Goal: Information Seeking & Learning: Learn about a topic

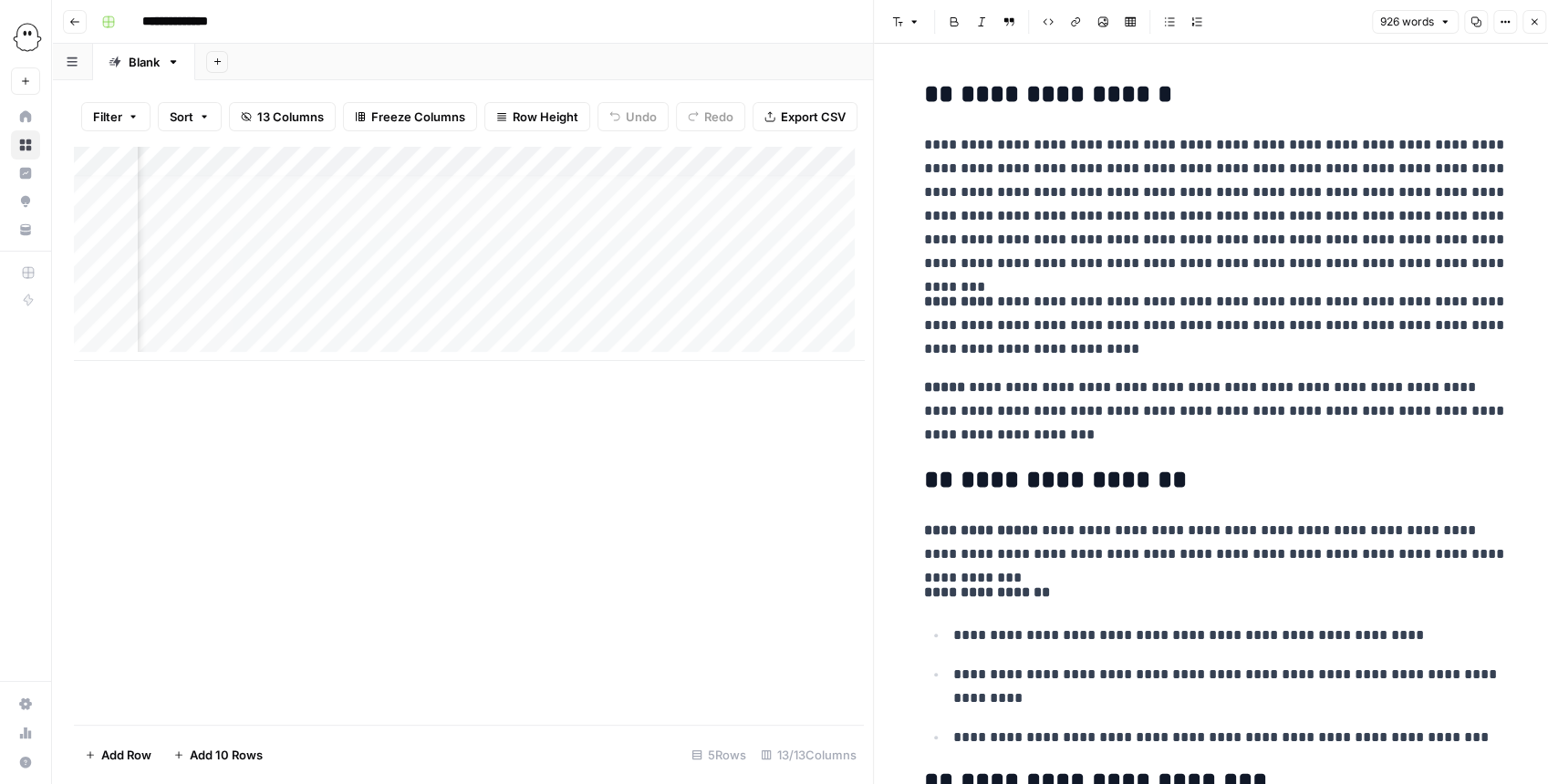
click at [655, 27] on button "Close" at bounding box center [1534, 22] width 24 height 24
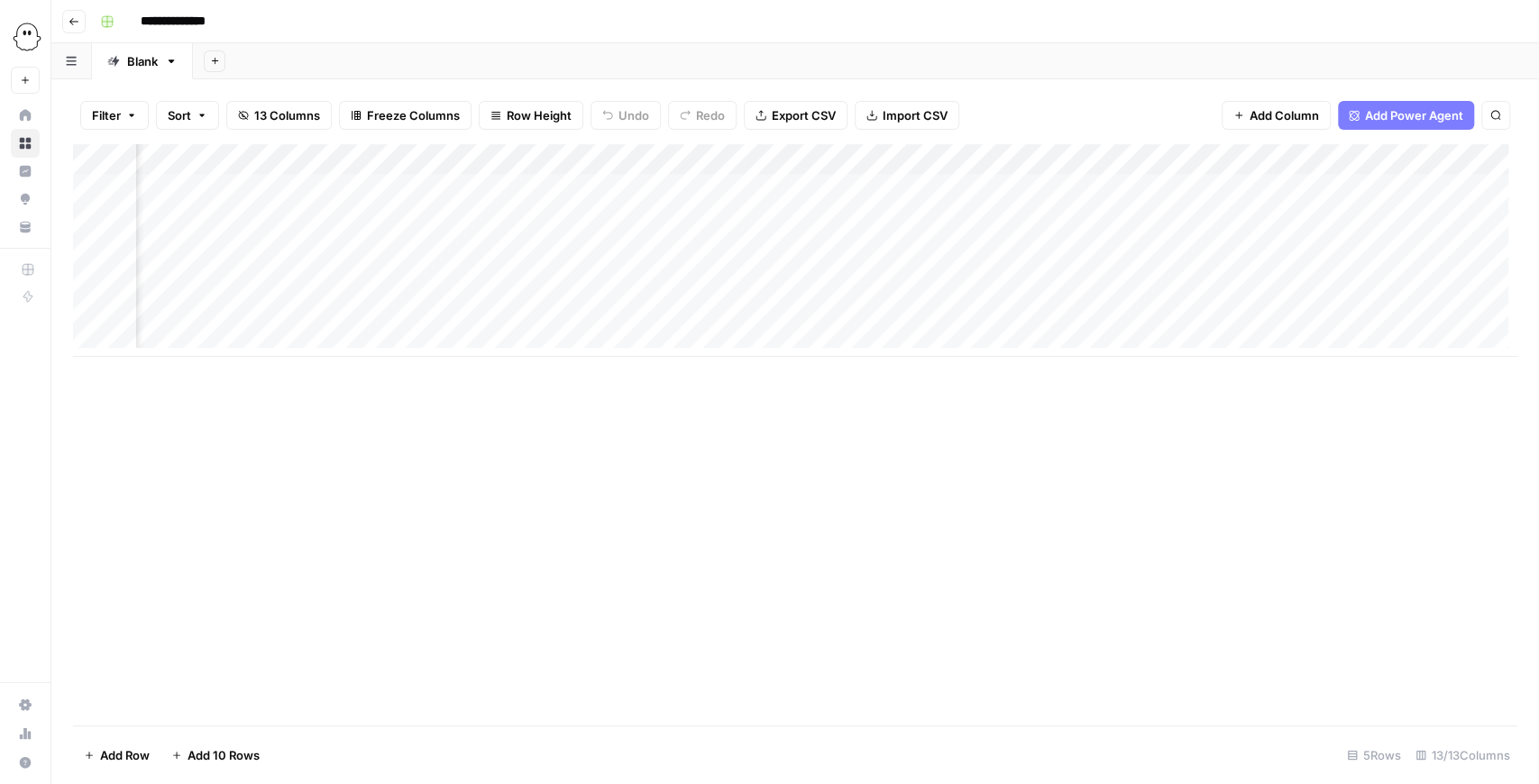
scroll to position [0, 505]
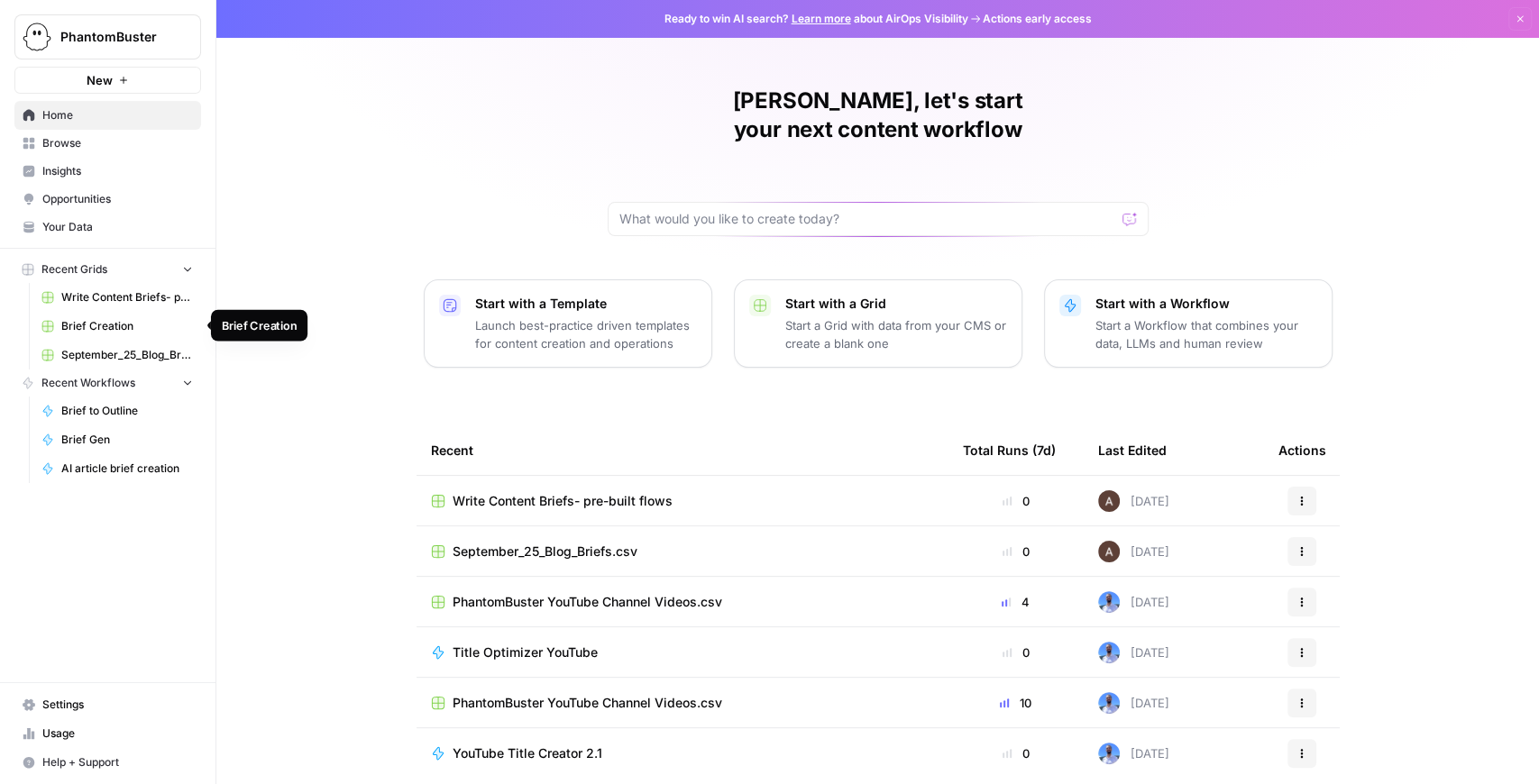
click at [131, 314] on link "Brief Creation" at bounding box center [117, 326] width 167 height 29
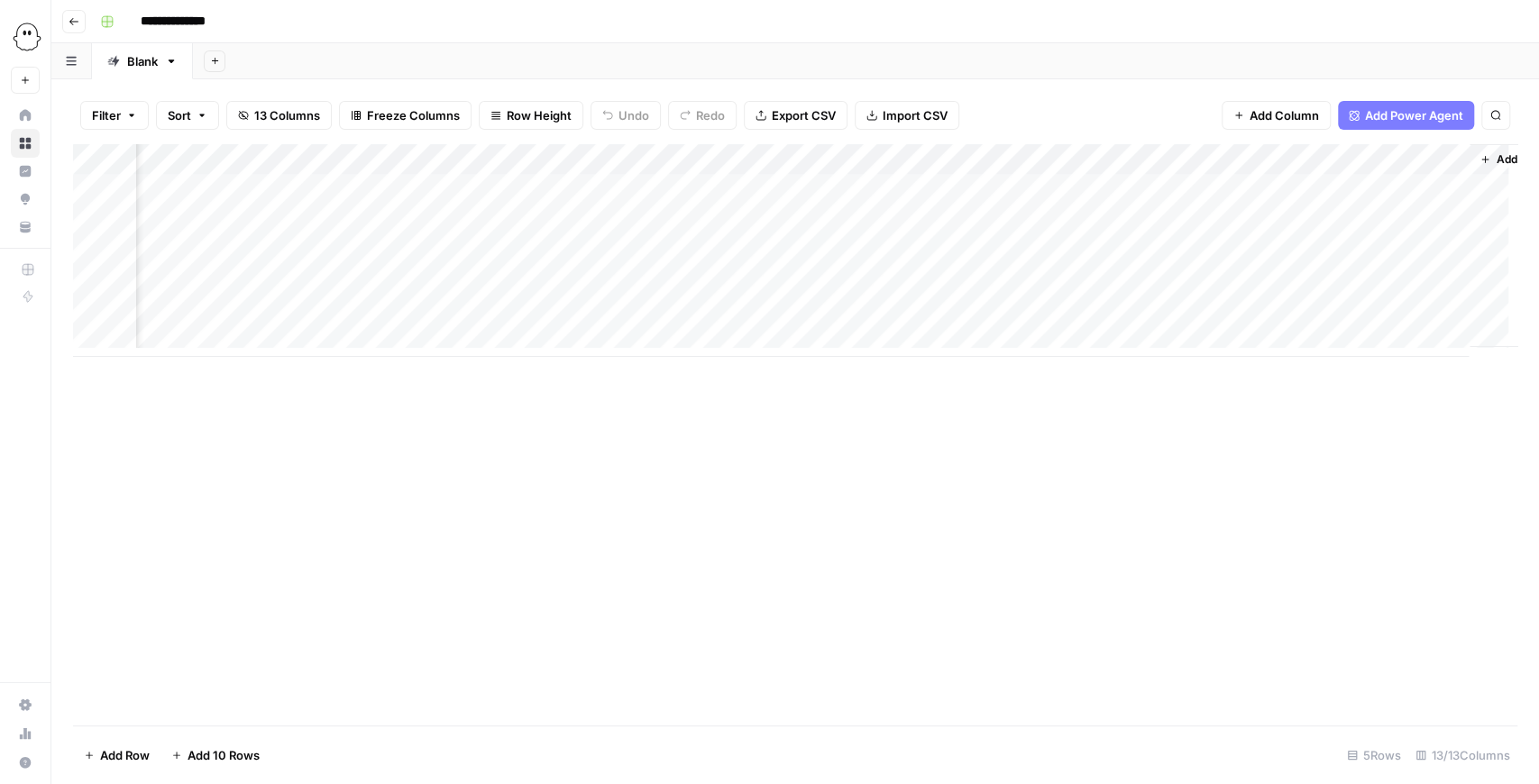
scroll to position [0, 1109]
click at [1445, 153] on span "Add Column" at bounding box center [1476, 159] width 63 height 16
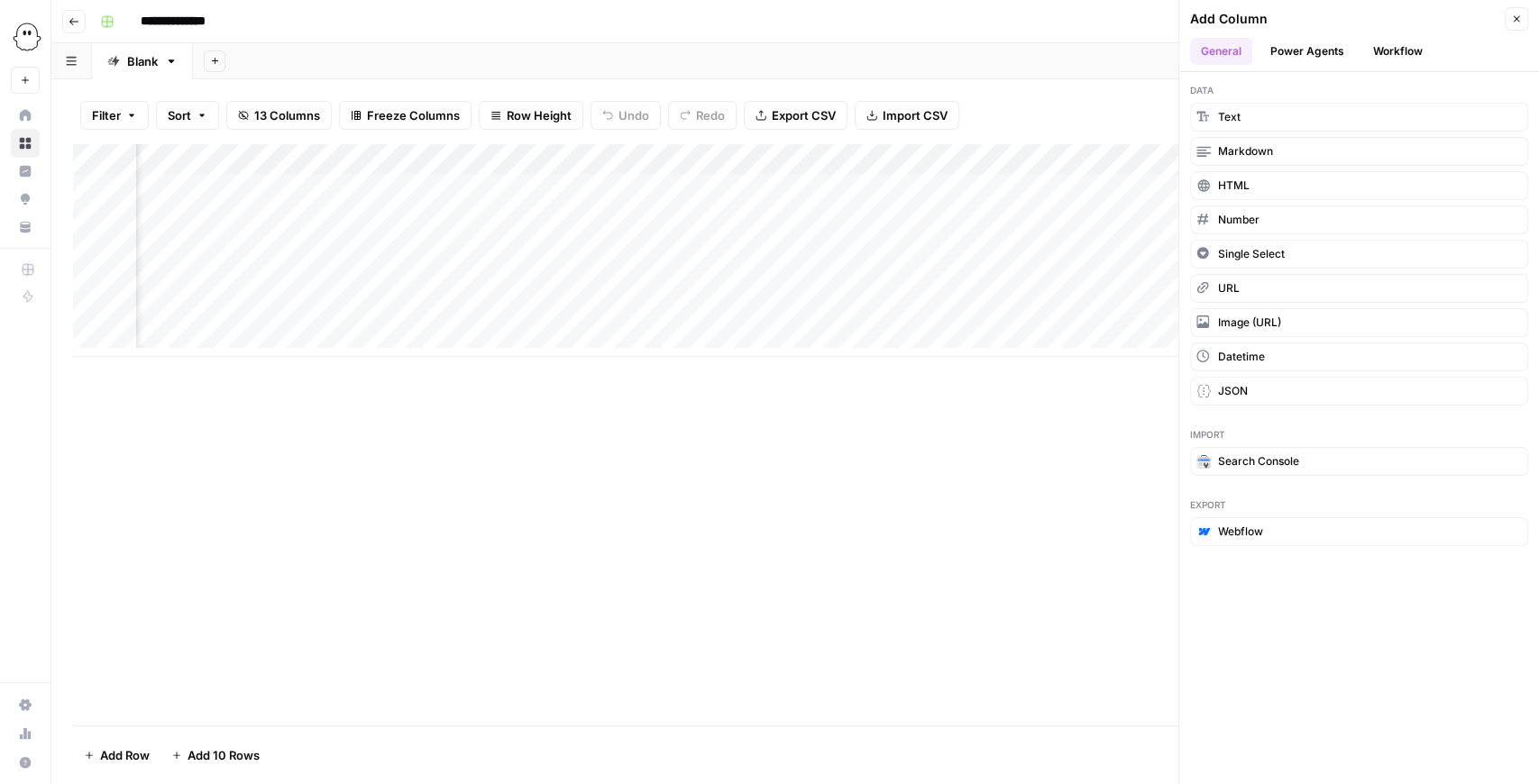
click at [712, 445] on div "Add Column" at bounding box center [795, 435] width 1445 height 581
click at [1377, 54] on button "Workflow" at bounding box center [1398, 50] width 71 height 27
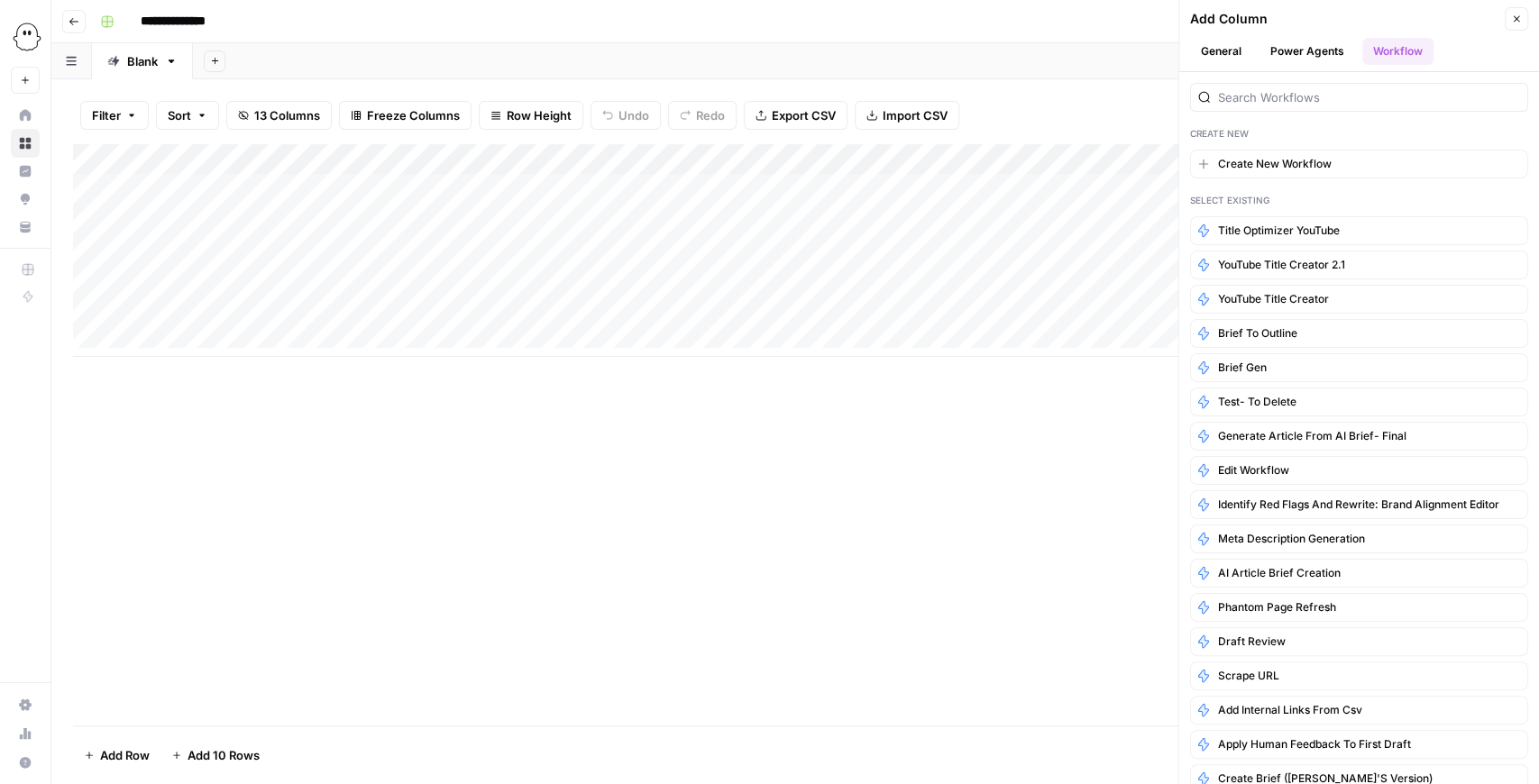
drag, startPoint x: 1285, startPoint y: 53, endPoint x: 1267, endPoint y: 52, distance: 18.0
click at [1285, 52] on button "Power Agents" at bounding box center [1307, 50] width 95 height 27
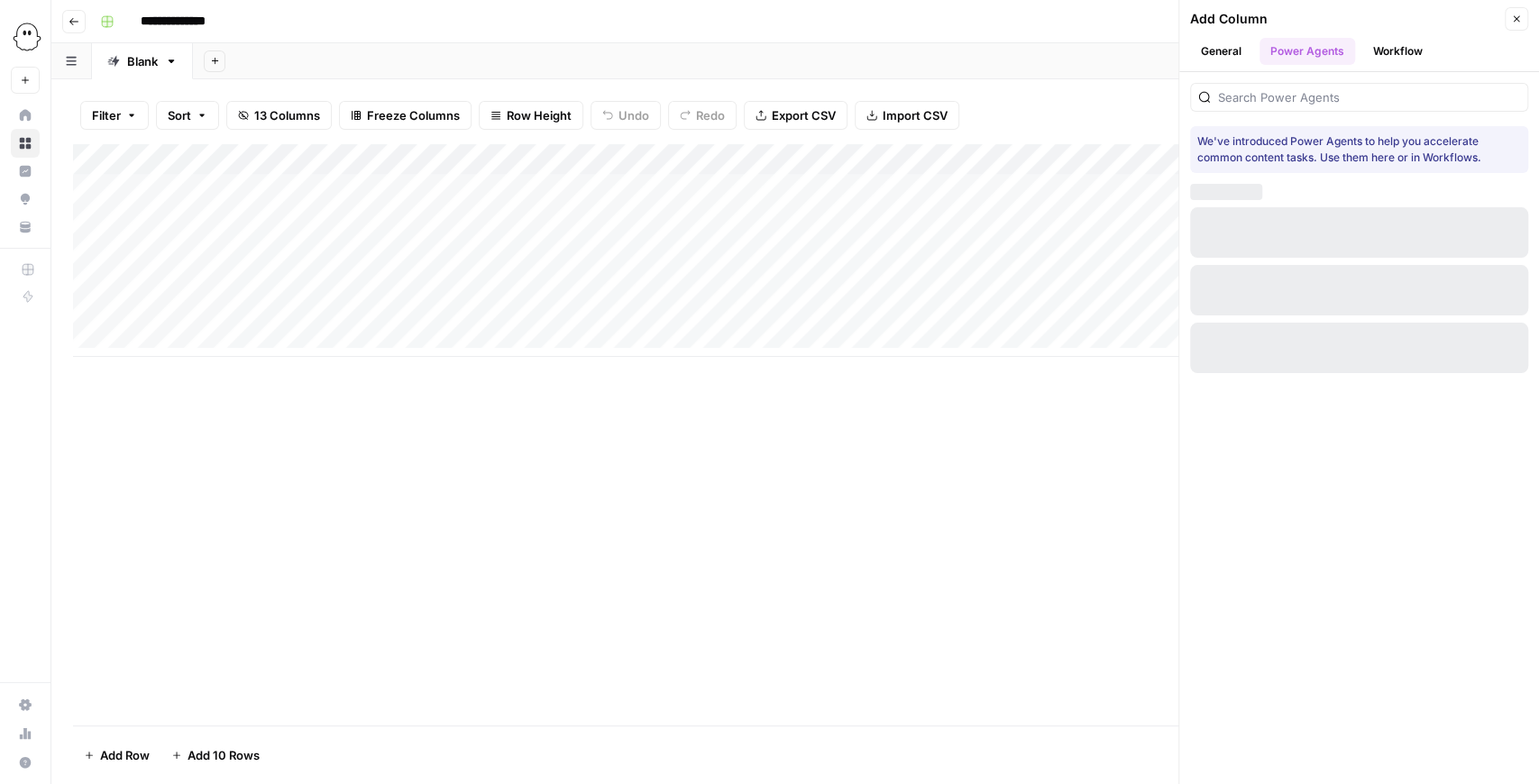
click at [1231, 50] on button "General" at bounding box center [1221, 50] width 62 height 27
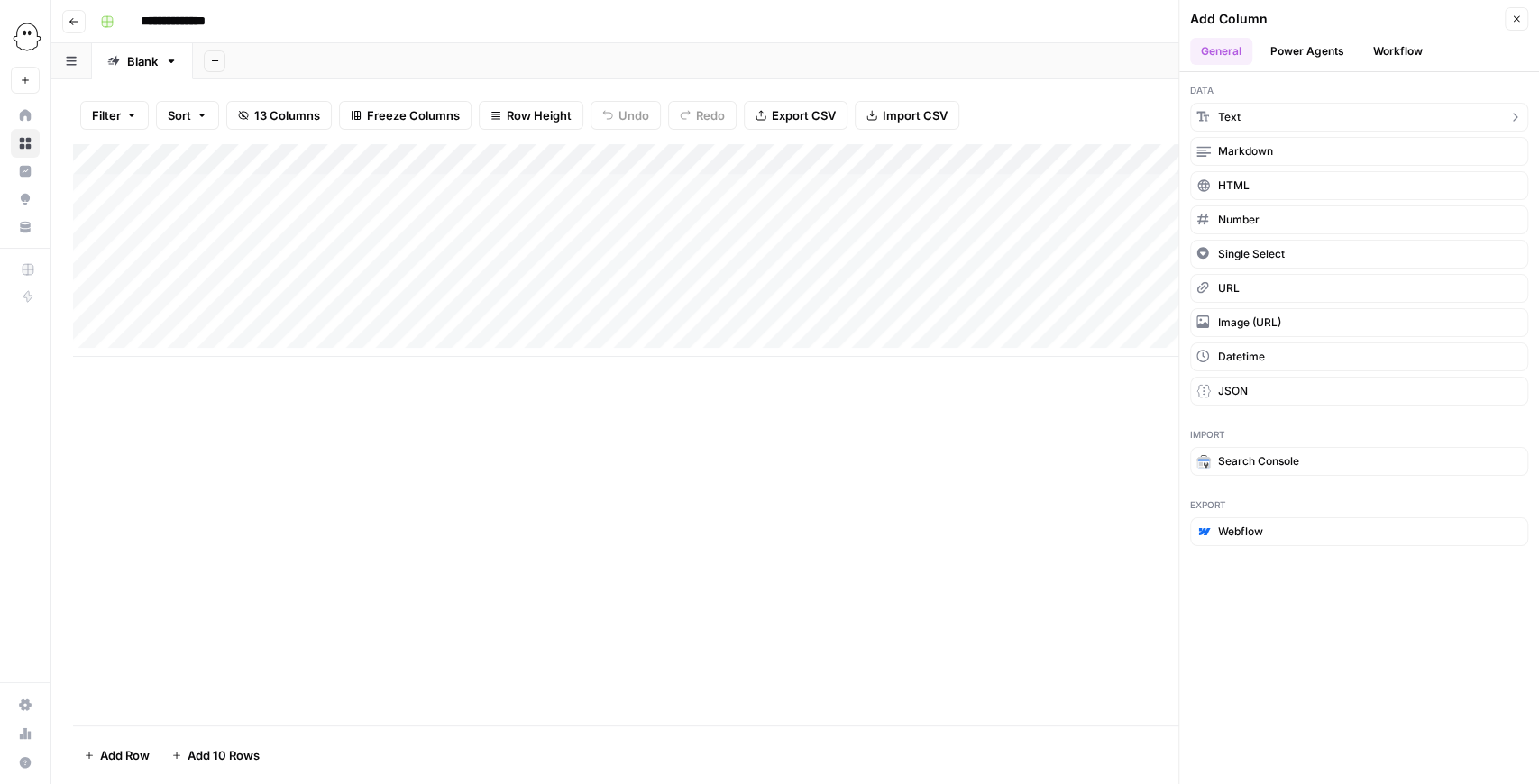
click at [1235, 119] on span "Text" at bounding box center [1229, 117] width 23 height 16
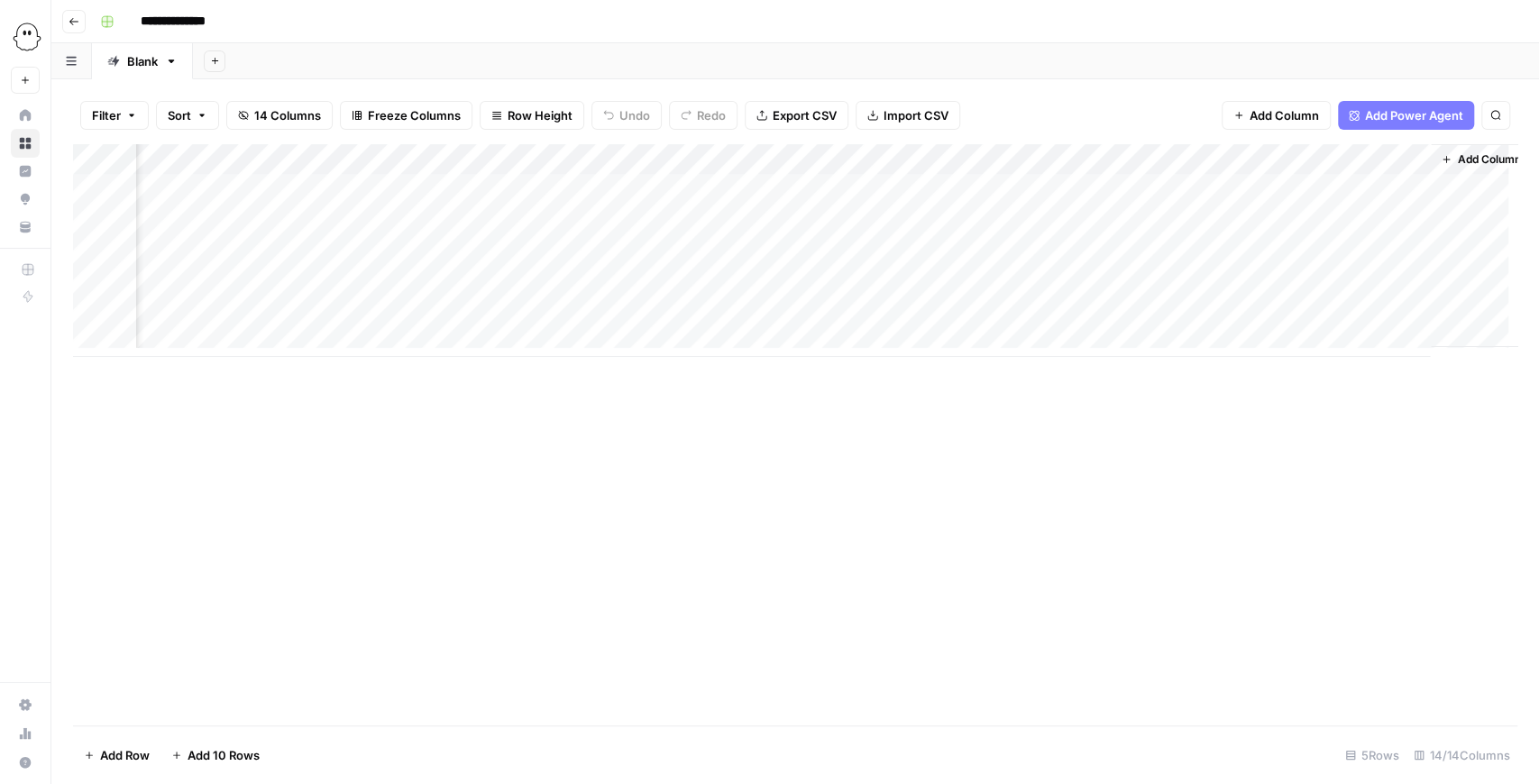
scroll to position [0, 1369]
click at [1242, 154] on div "Add Column" at bounding box center [795, 251] width 1445 height 212
drag, startPoint x: 1213, startPoint y: 200, endPoint x: 1079, endPoint y: 200, distance: 134.0
click at [1079, 200] on body "**********" at bounding box center [770, 392] width 1539 height 784
type input "New"
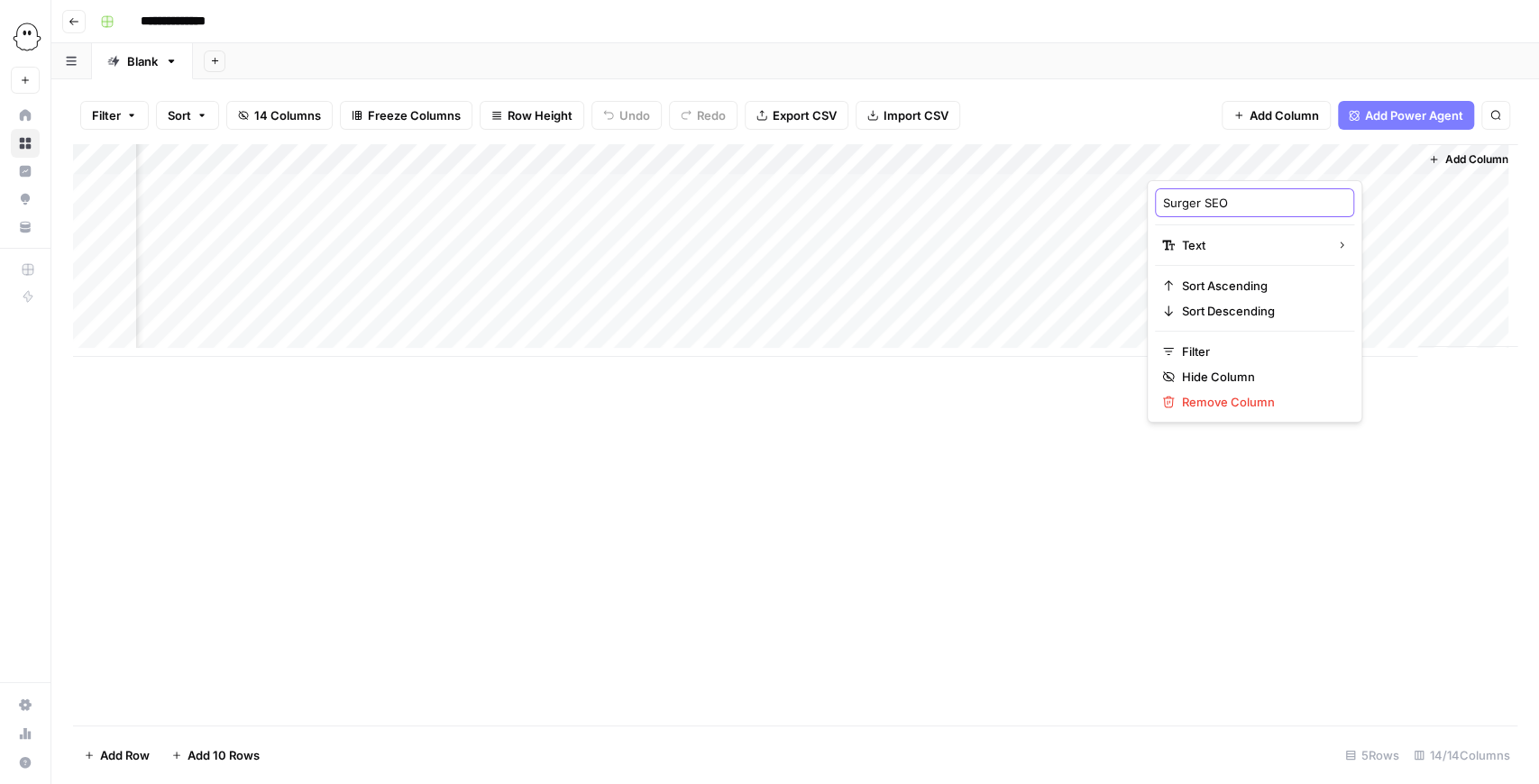
type input "Surger"
type input "Surfer SEO Keyword"
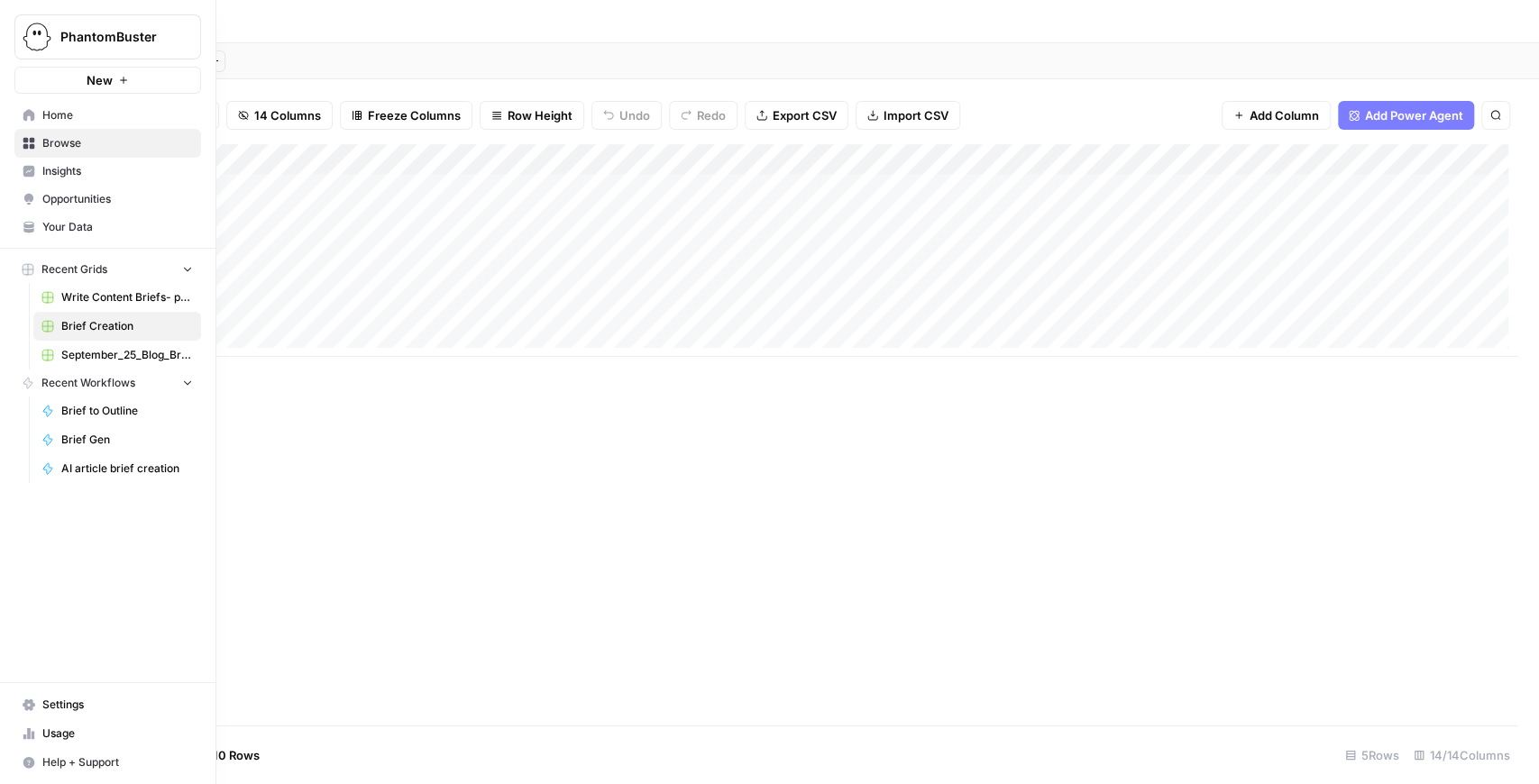
scroll to position [0, 0]
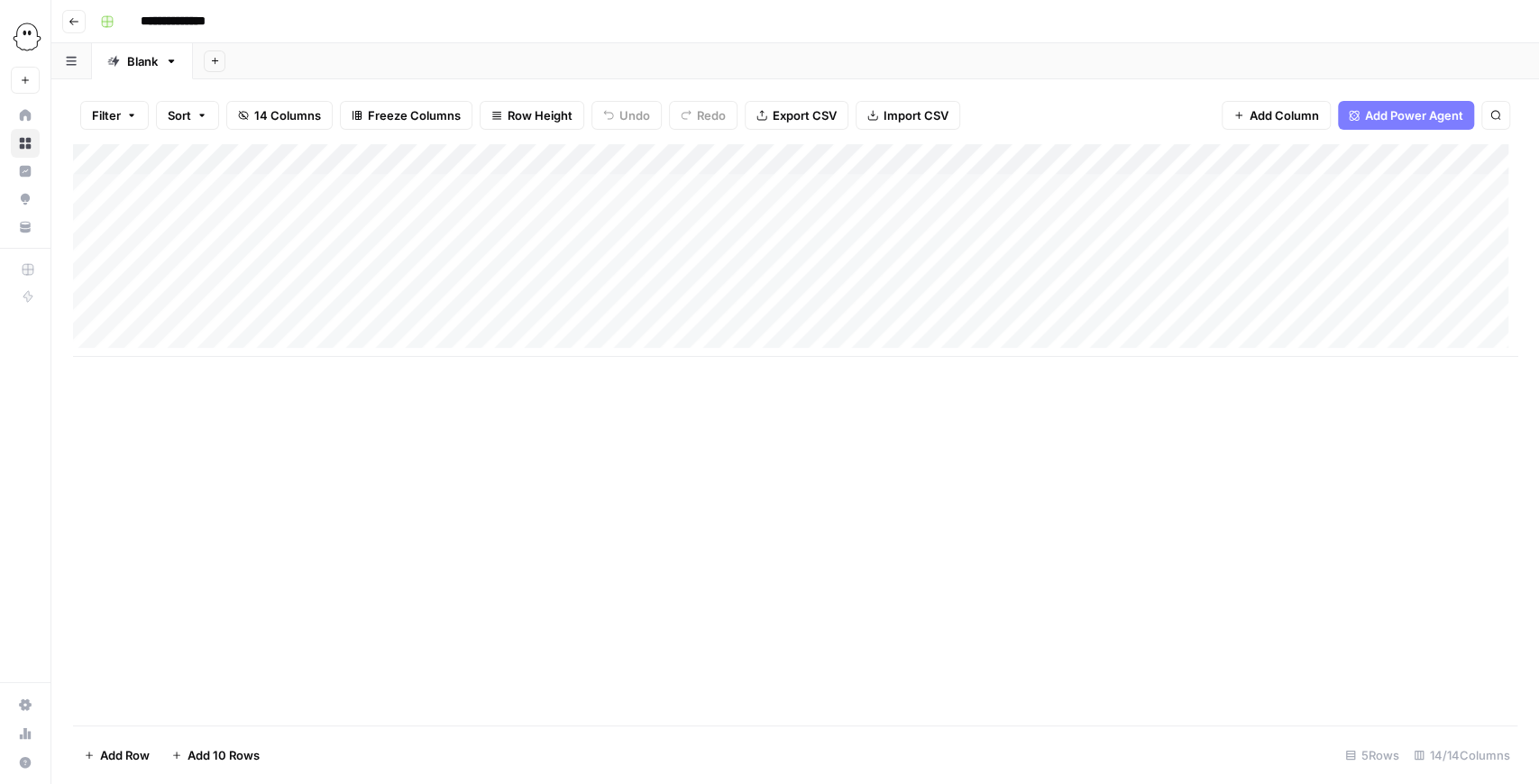
drag, startPoint x: 1191, startPoint y: 156, endPoint x: 539, endPoint y: 158, distance: 652.0
click at [539, 158] on div "Add Column" at bounding box center [795, 251] width 1445 height 212
drag, startPoint x: 765, startPoint y: 162, endPoint x: 685, endPoint y: 158, distance: 80.1
click at [685, 158] on div "Add Column" at bounding box center [795, 251] width 1445 height 212
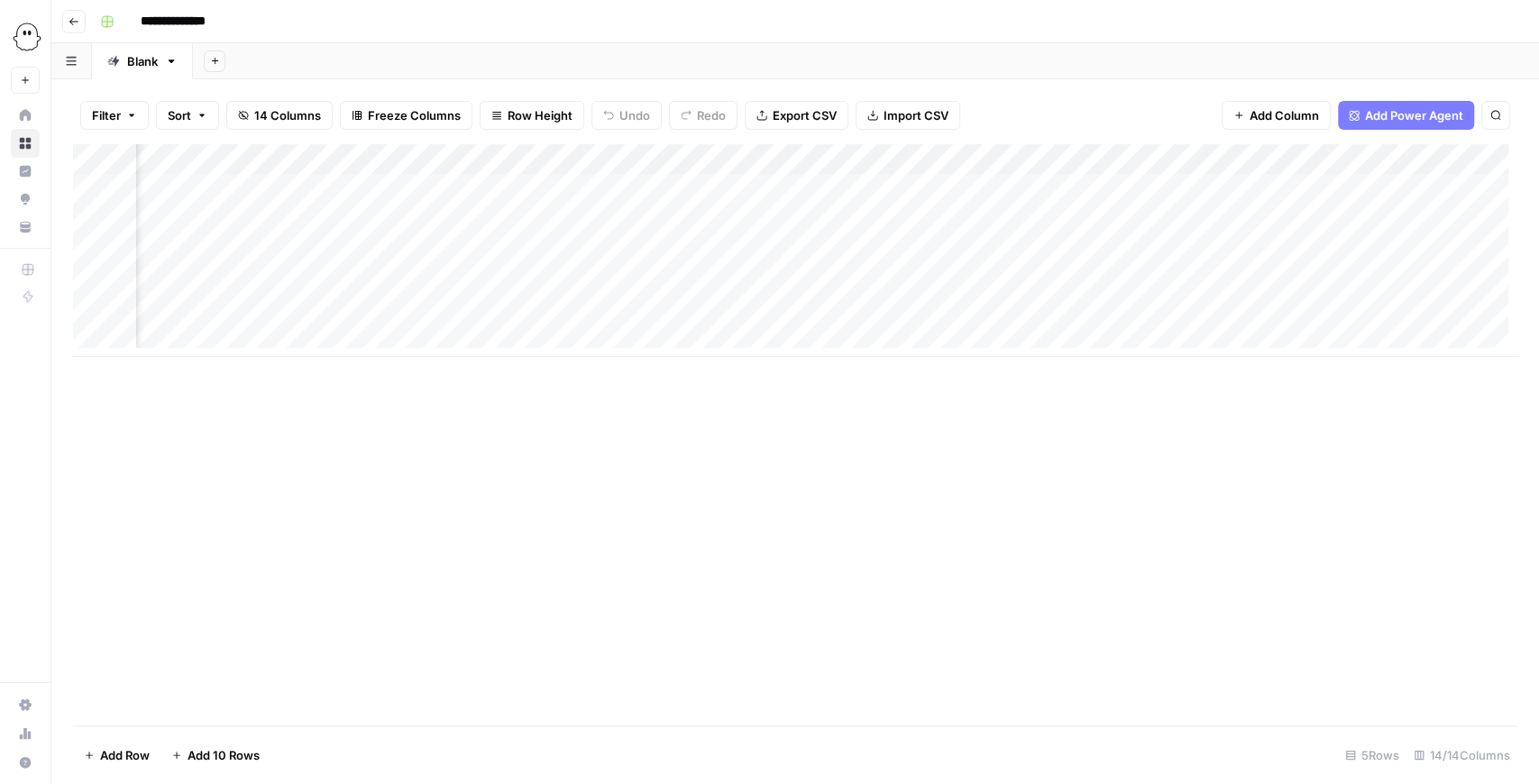
click at [905, 182] on div "Add Column" at bounding box center [795, 251] width 1445 height 212
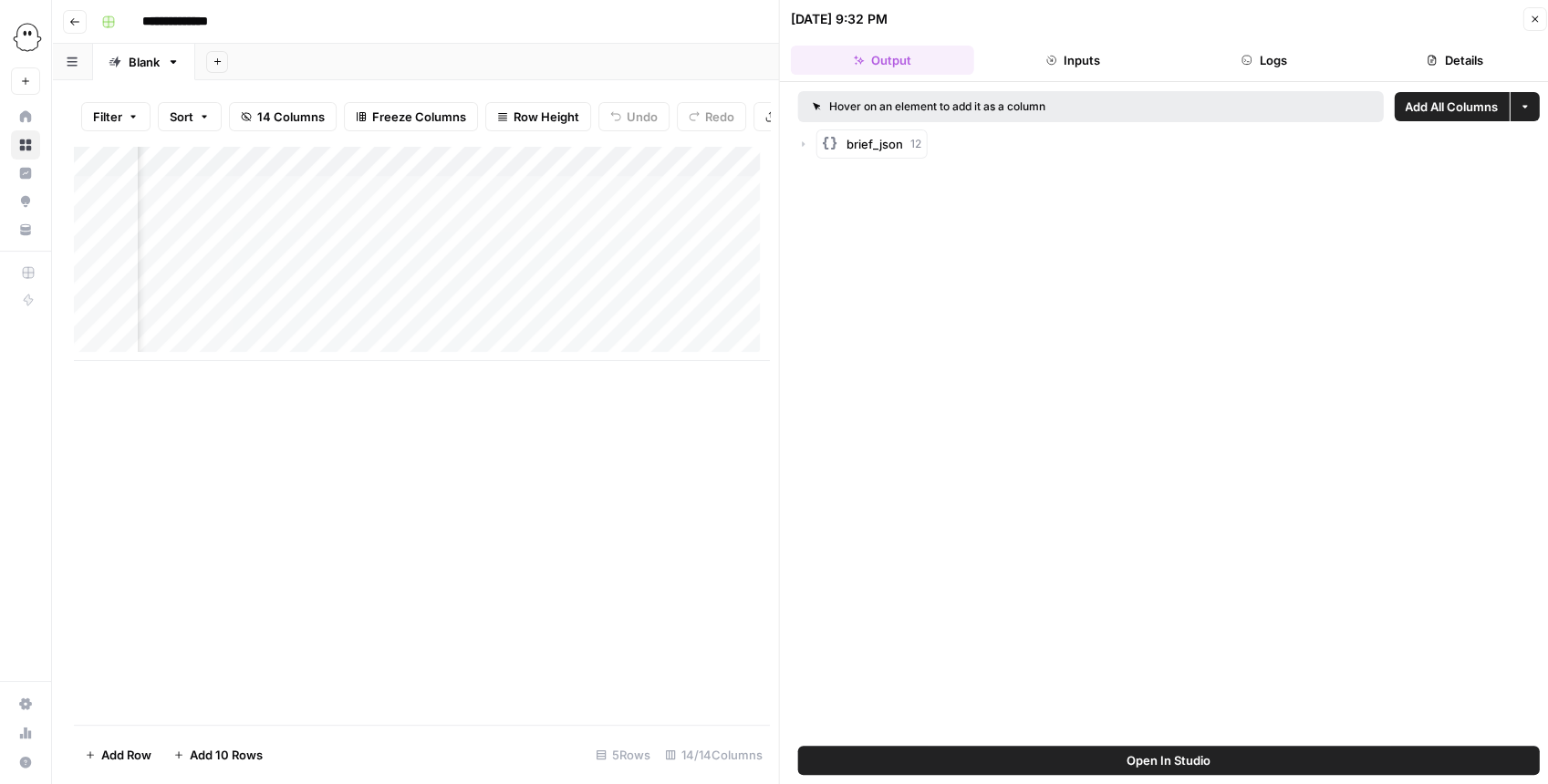
click at [1528, 22] on button "Close" at bounding box center [1534, 19] width 24 height 24
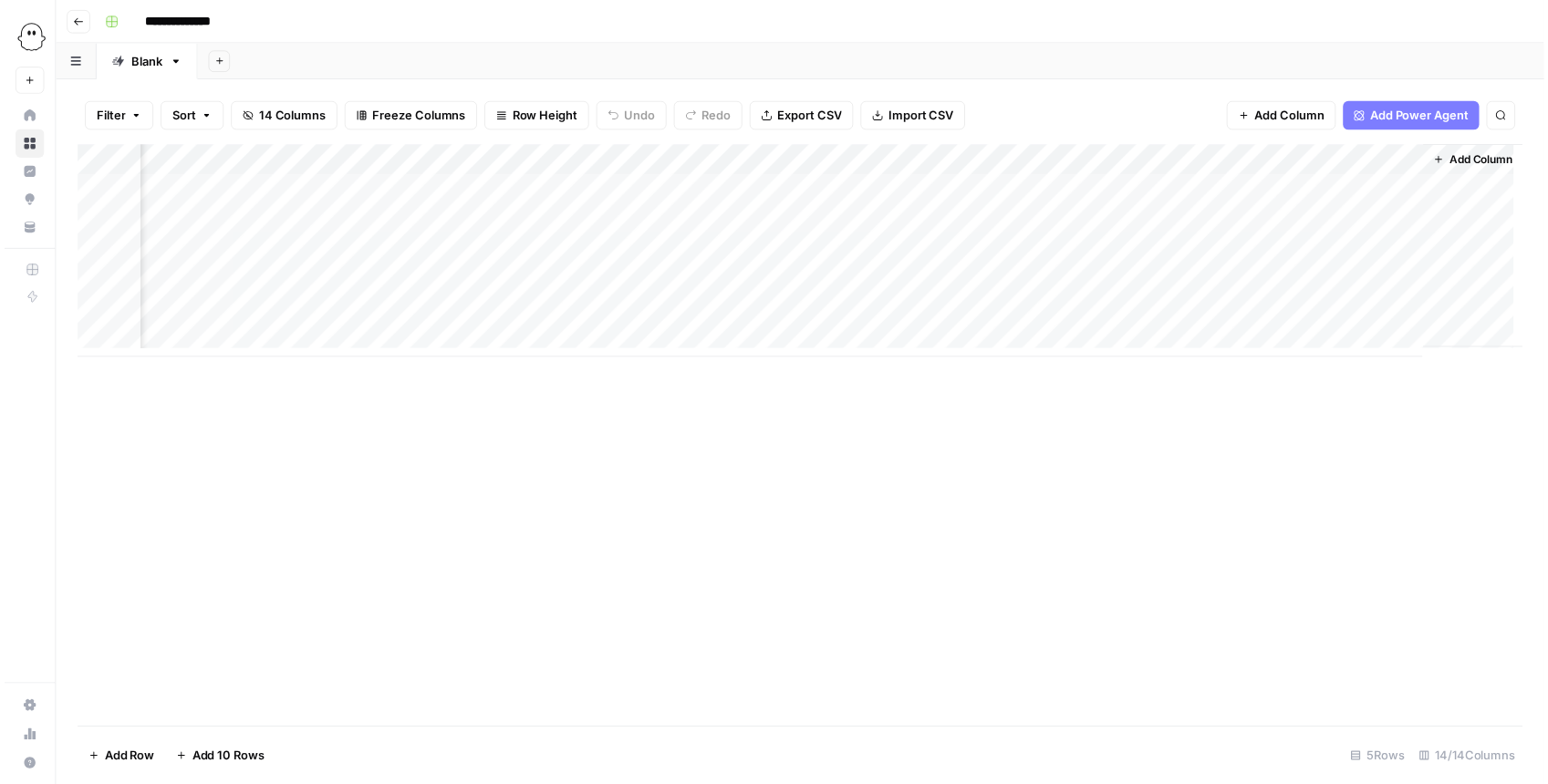
scroll to position [0, 1283]
click at [978, 191] on div "Add Column" at bounding box center [804, 254] width 1461 height 215
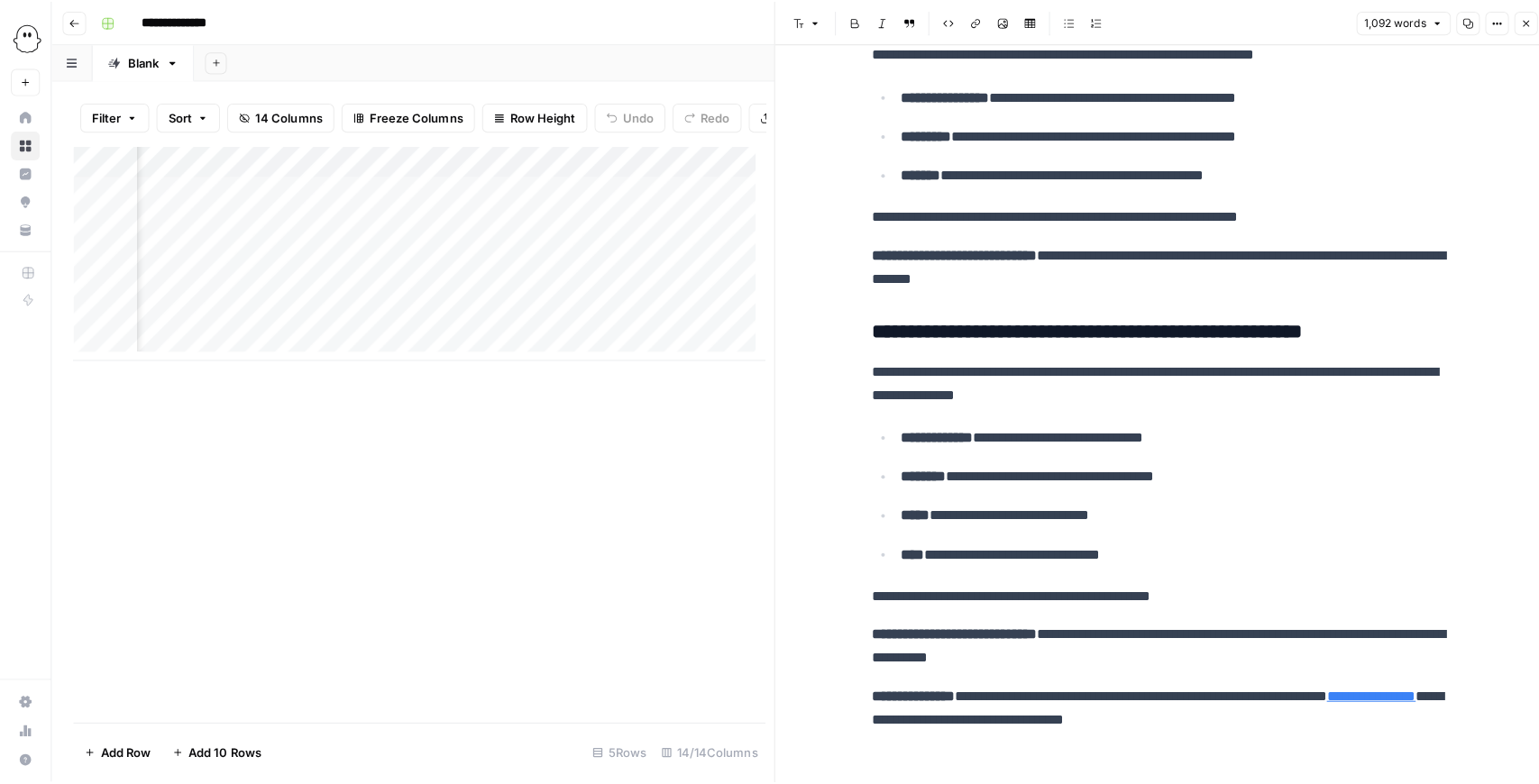
scroll to position [0, 1753]
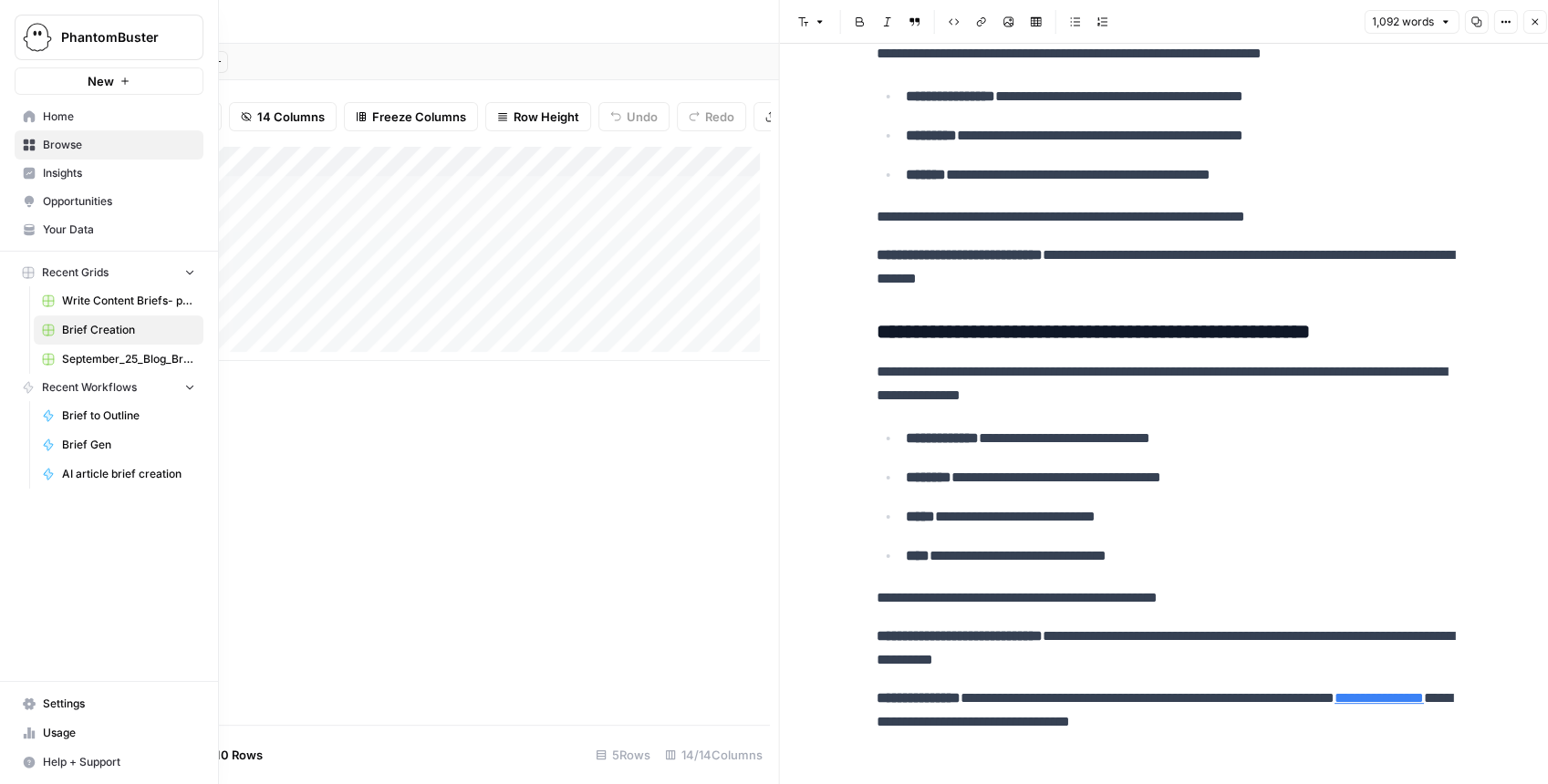
click at [108, 223] on span "Your Data" at bounding box center [118, 230] width 152 height 16
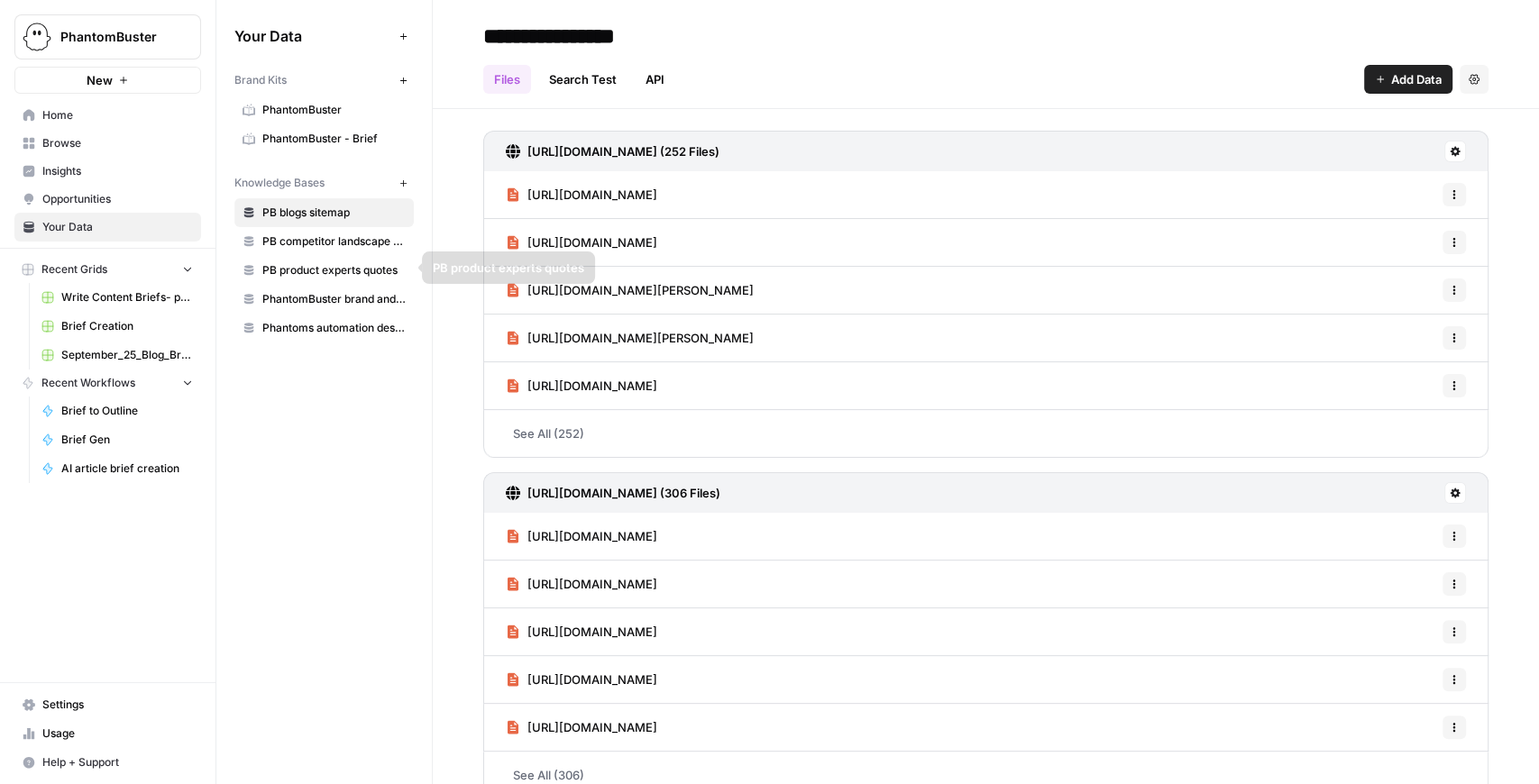
click at [348, 275] on span "PB product experts quotes" at bounding box center [335, 271] width 144 height 16
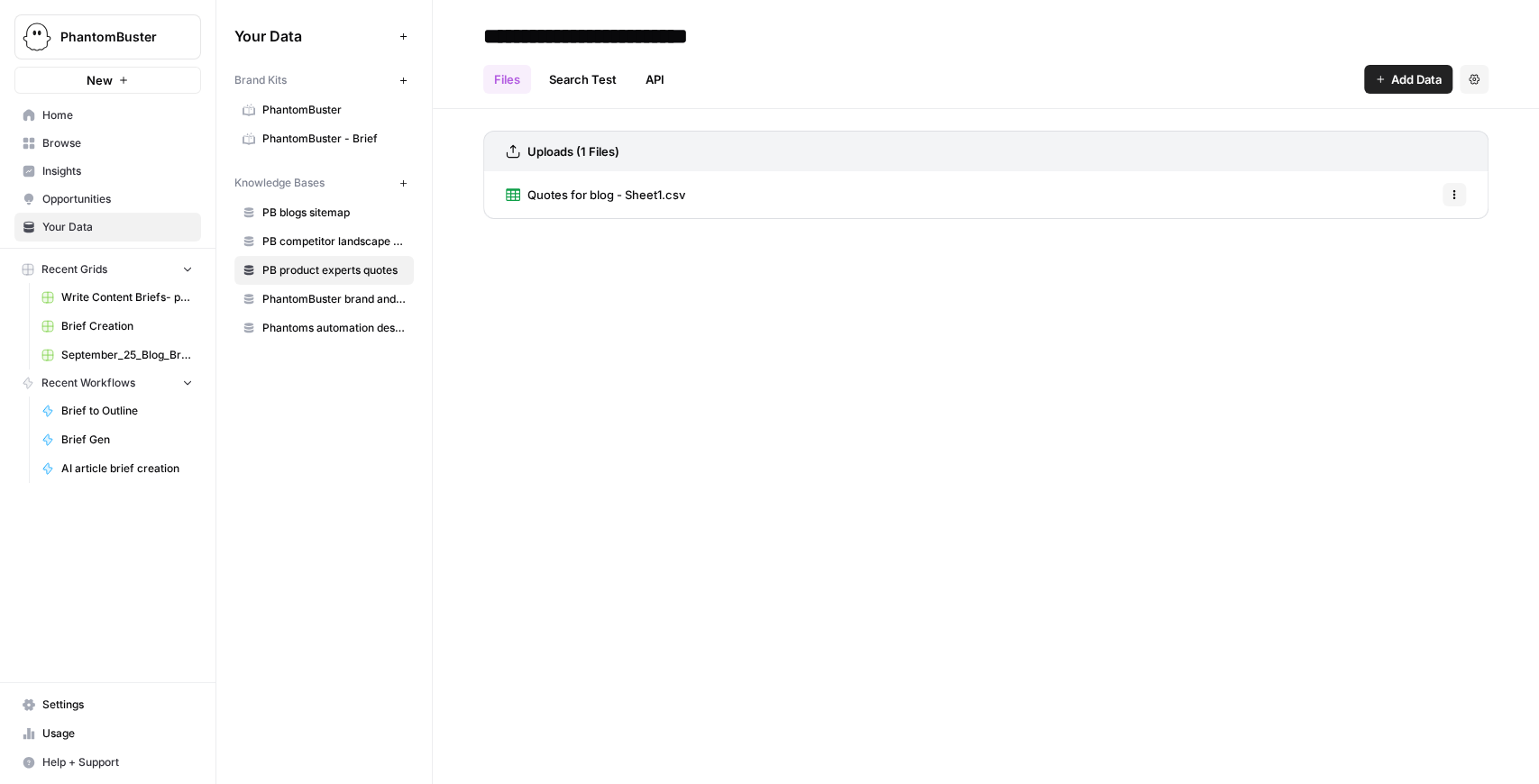
click at [616, 202] on span "Quotes for blog - Sheet1.csv" at bounding box center [606, 195] width 157 height 18
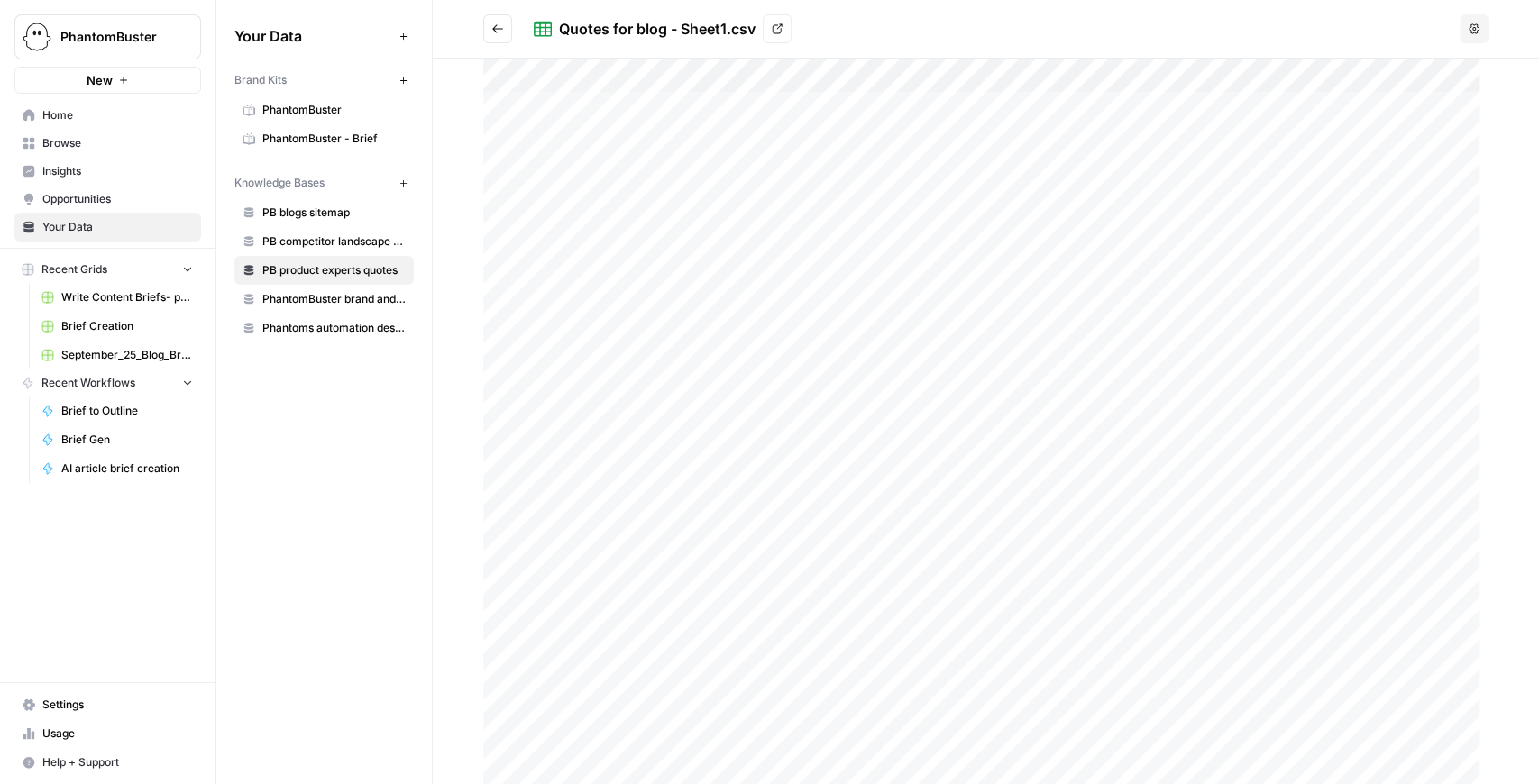
click at [940, 109] on div at bounding box center [986, 422] width 1006 height 726
click at [919, 145] on div at bounding box center [986, 422] width 1006 height 726
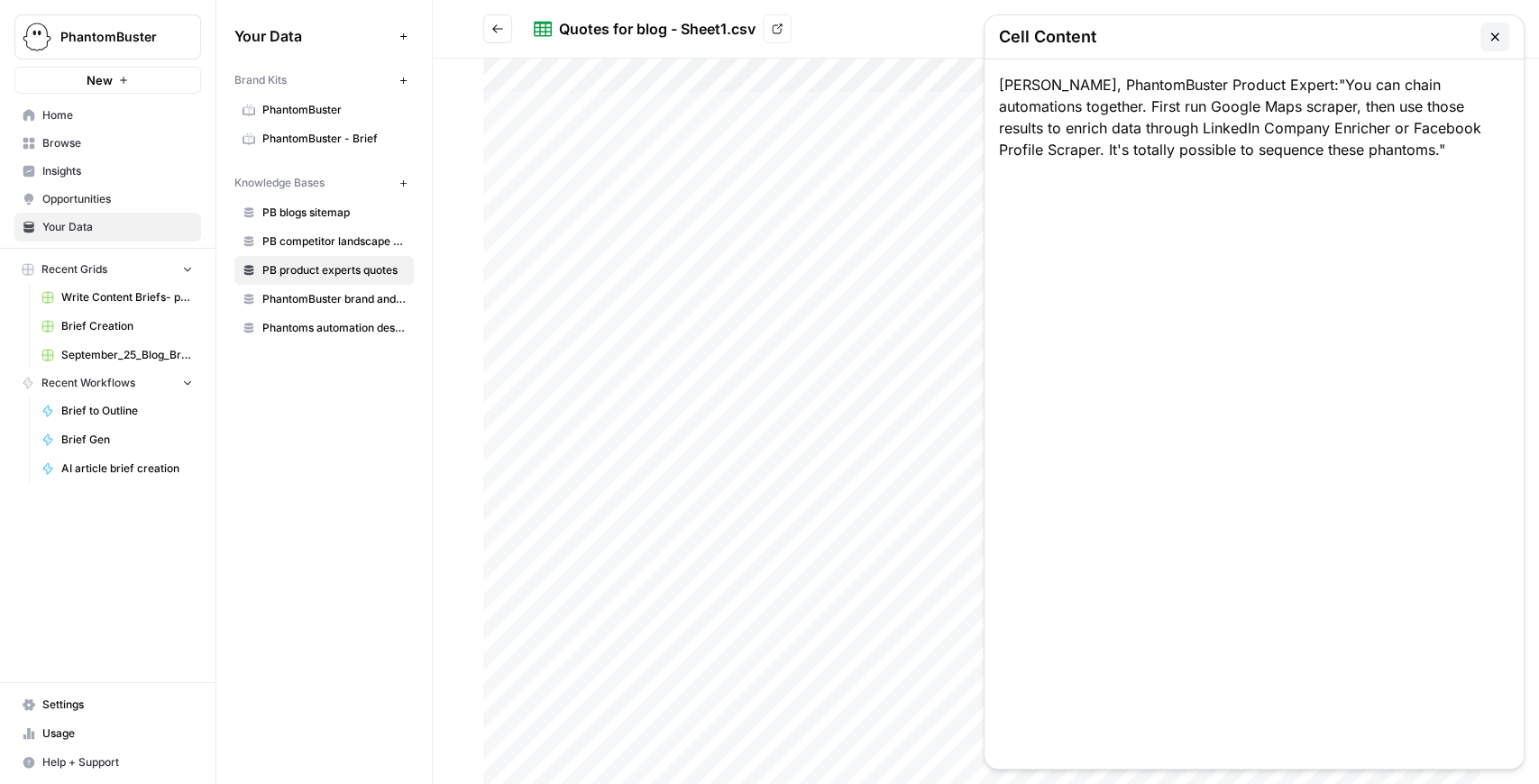
click at [903, 175] on div at bounding box center [986, 422] width 1006 height 726
click at [905, 200] on div at bounding box center [986, 422] width 1006 height 726
click at [1492, 36] on icon "button" at bounding box center [1495, 36] width 15 height 15
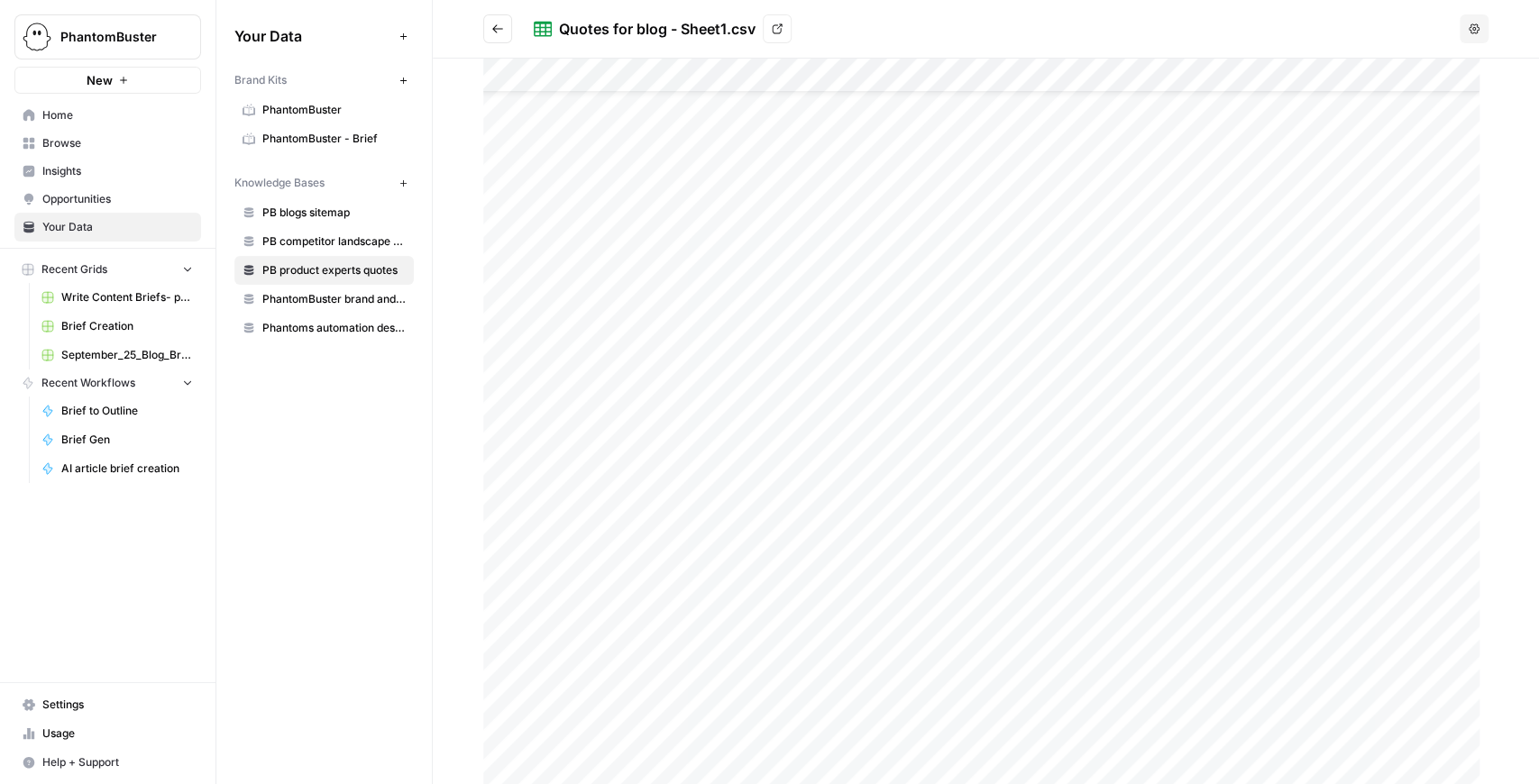
scroll to position [59, 0]
click at [802, 166] on div at bounding box center [986, 422] width 1006 height 726
click at [810, 148] on div at bounding box center [986, 422] width 1006 height 726
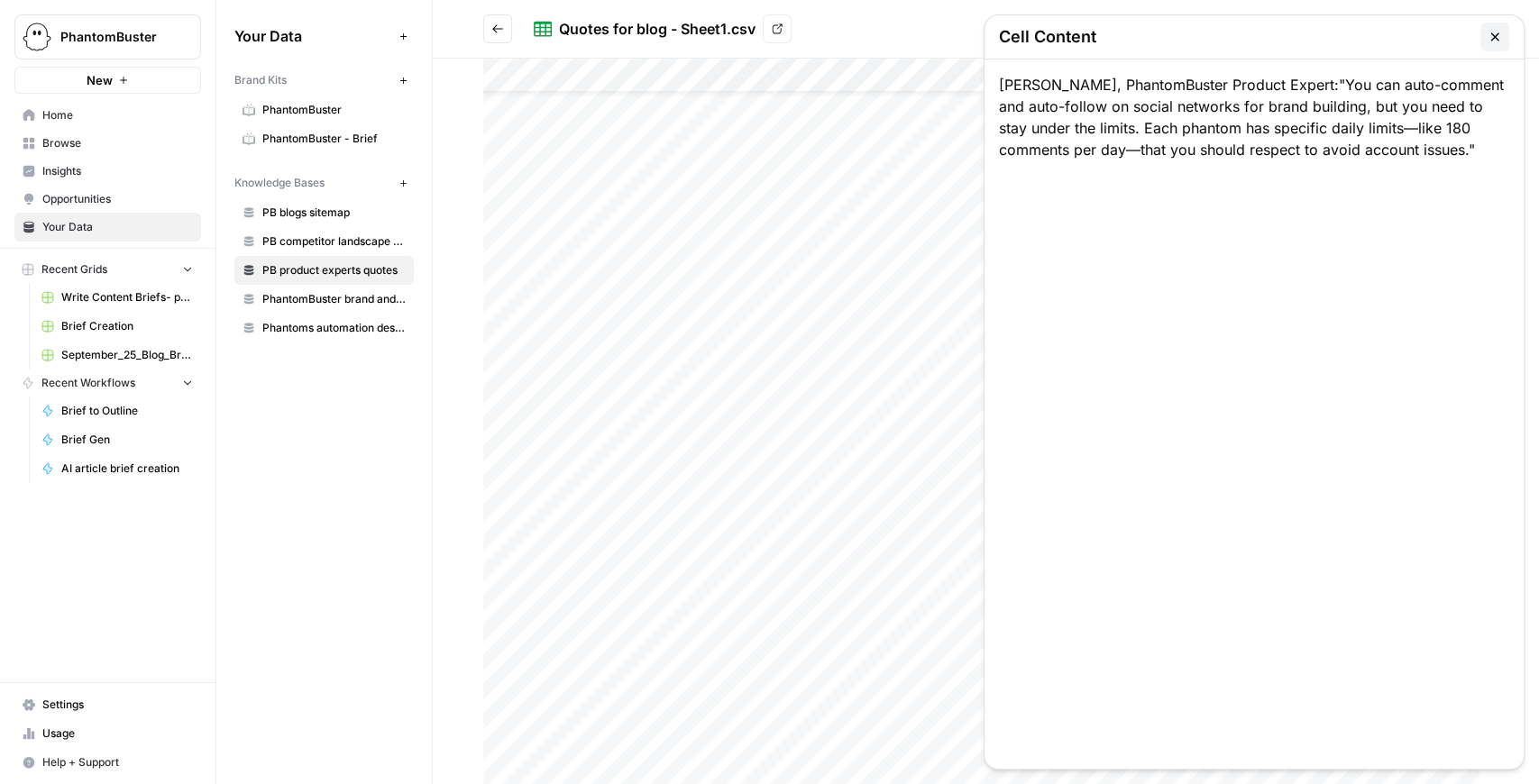
click at [1495, 29] on button "button" at bounding box center [1495, 36] width 29 height 29
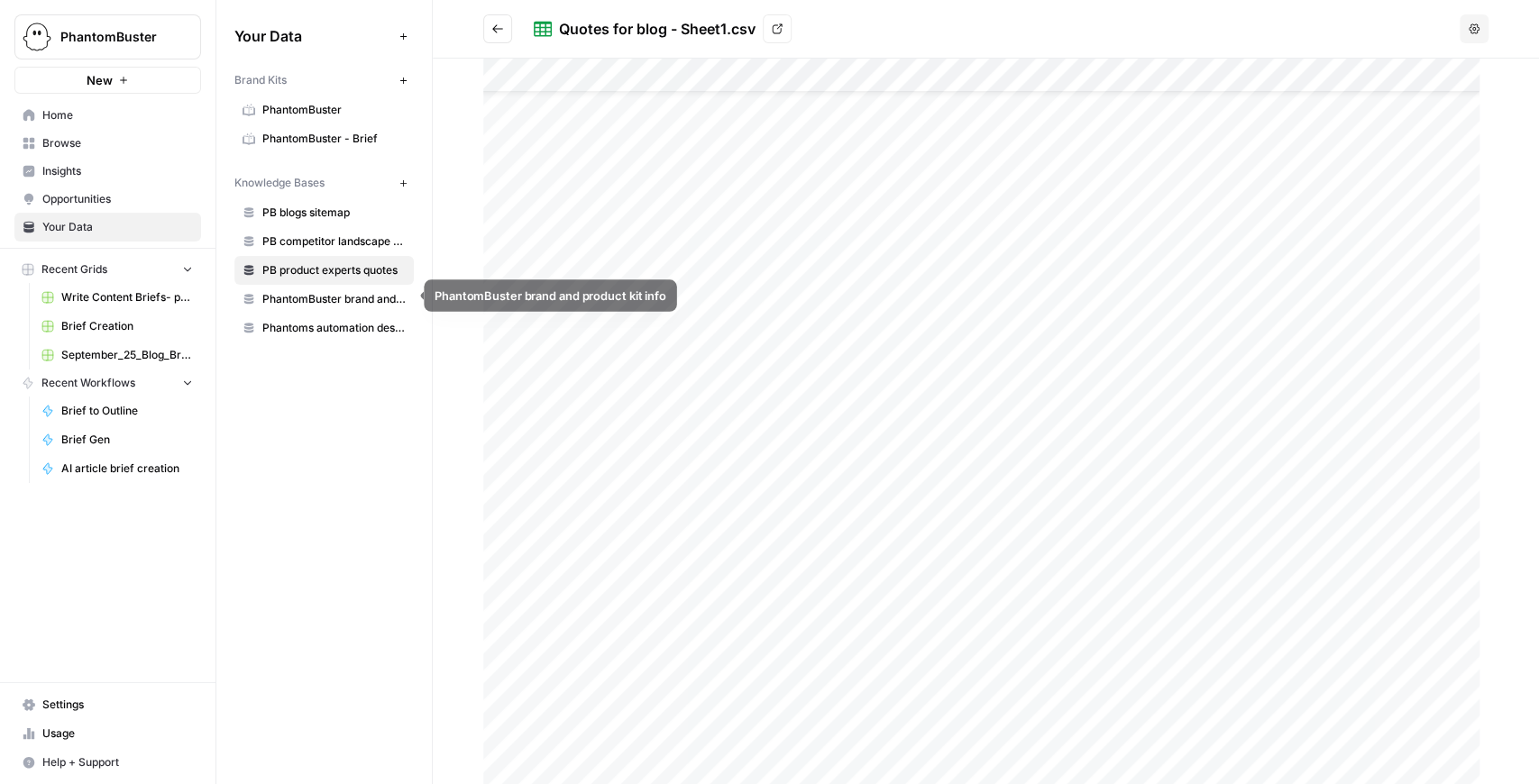
click at [353, 298] on span "PhantomBuster brand and product kit info" at bounding box center [335, 299] width 144 height 16
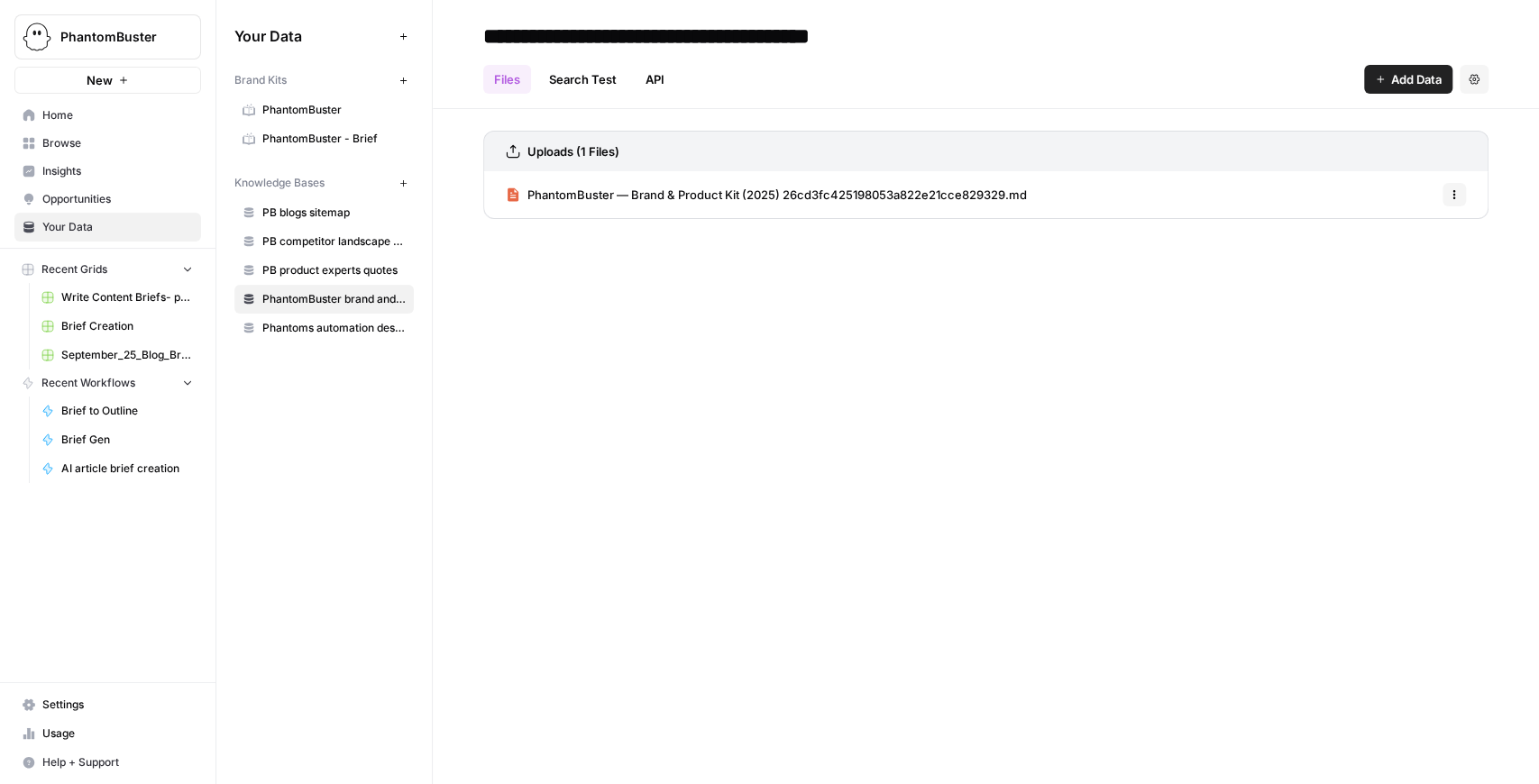
click at [712, 192] on span "PhantomBuster — Brand & Product Kit (2025) 26cd3fc425198053a822e21cce829329.md" at bounding box center [777, 195] width 500 height 18
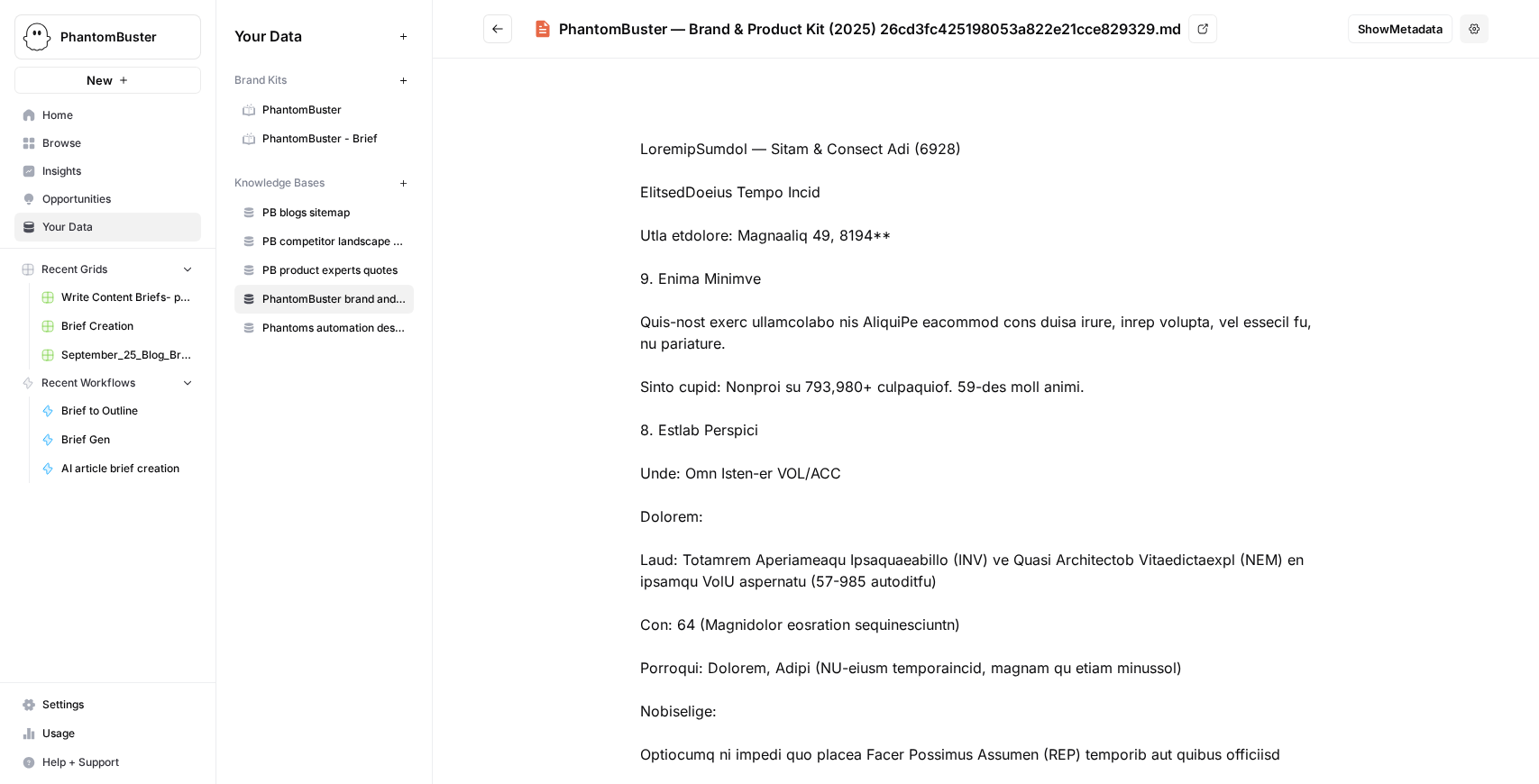
drag, startPoint x: 633, startPoint y: 145, endPoint x: 958, endPoint y: 144, distance: 325.0
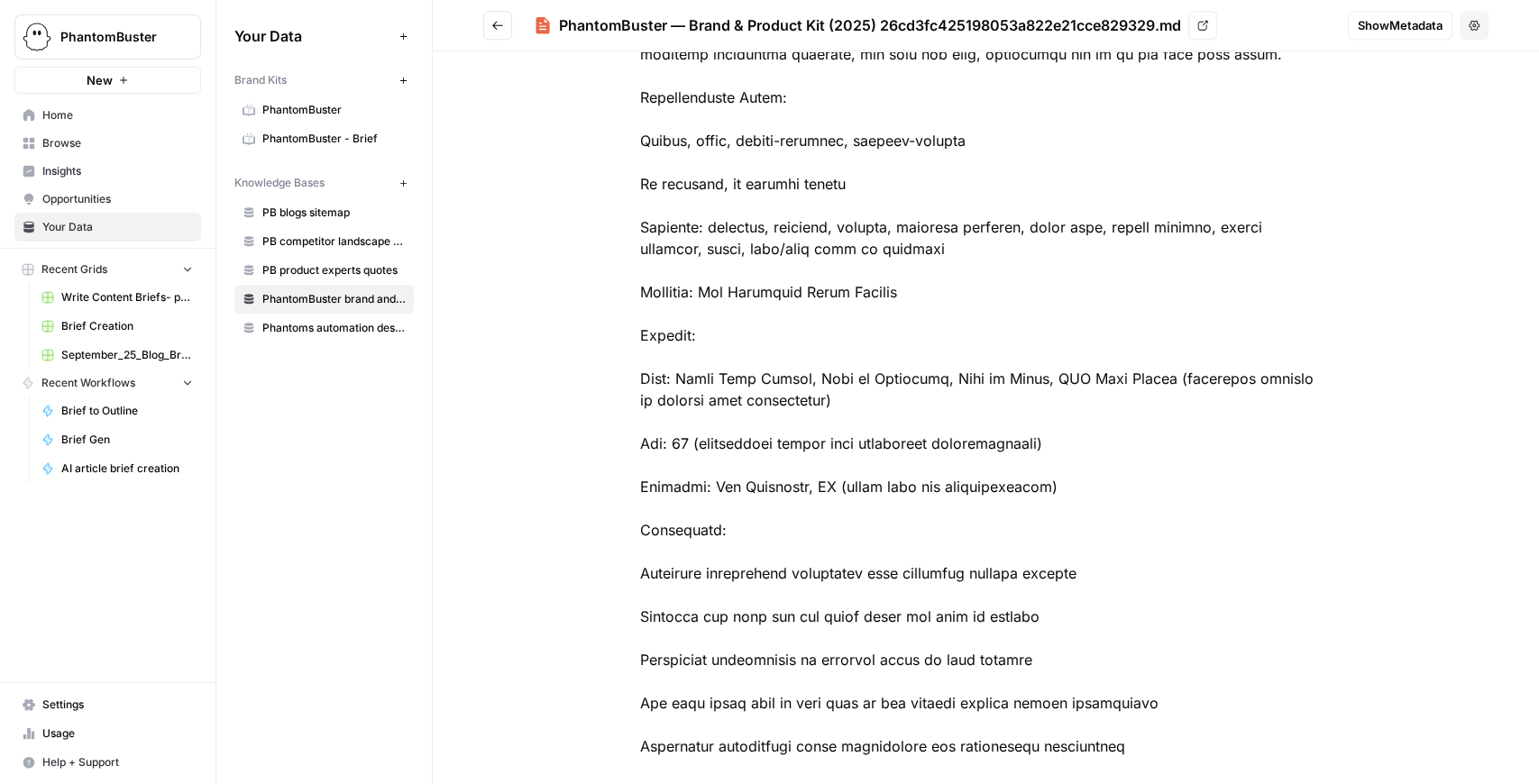
scroll to position [1262, 0]
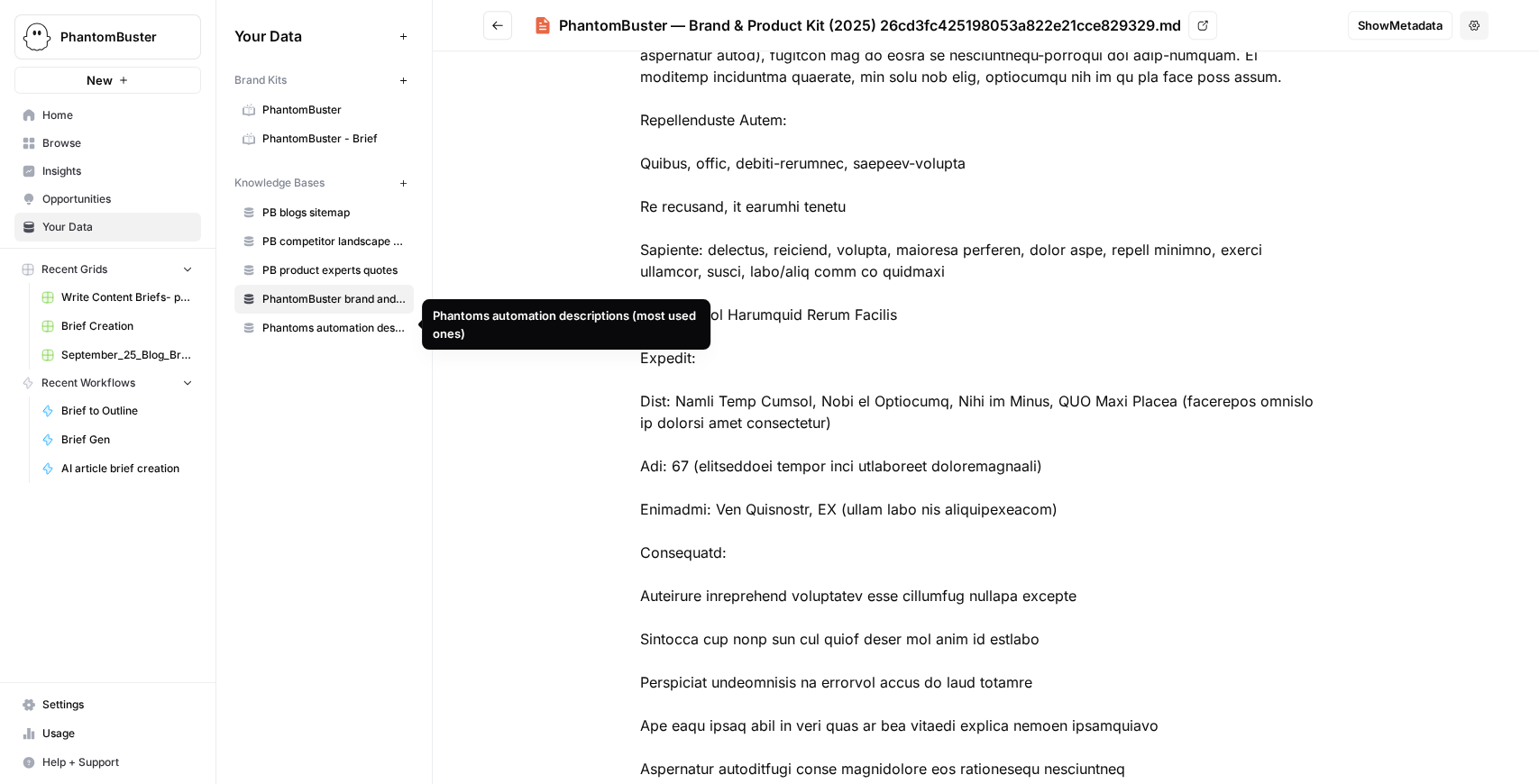
click at [390, 320] on span "Phantoms automation descriptions (most used ones)" at bounding box center [335, 328] width 144 height 16
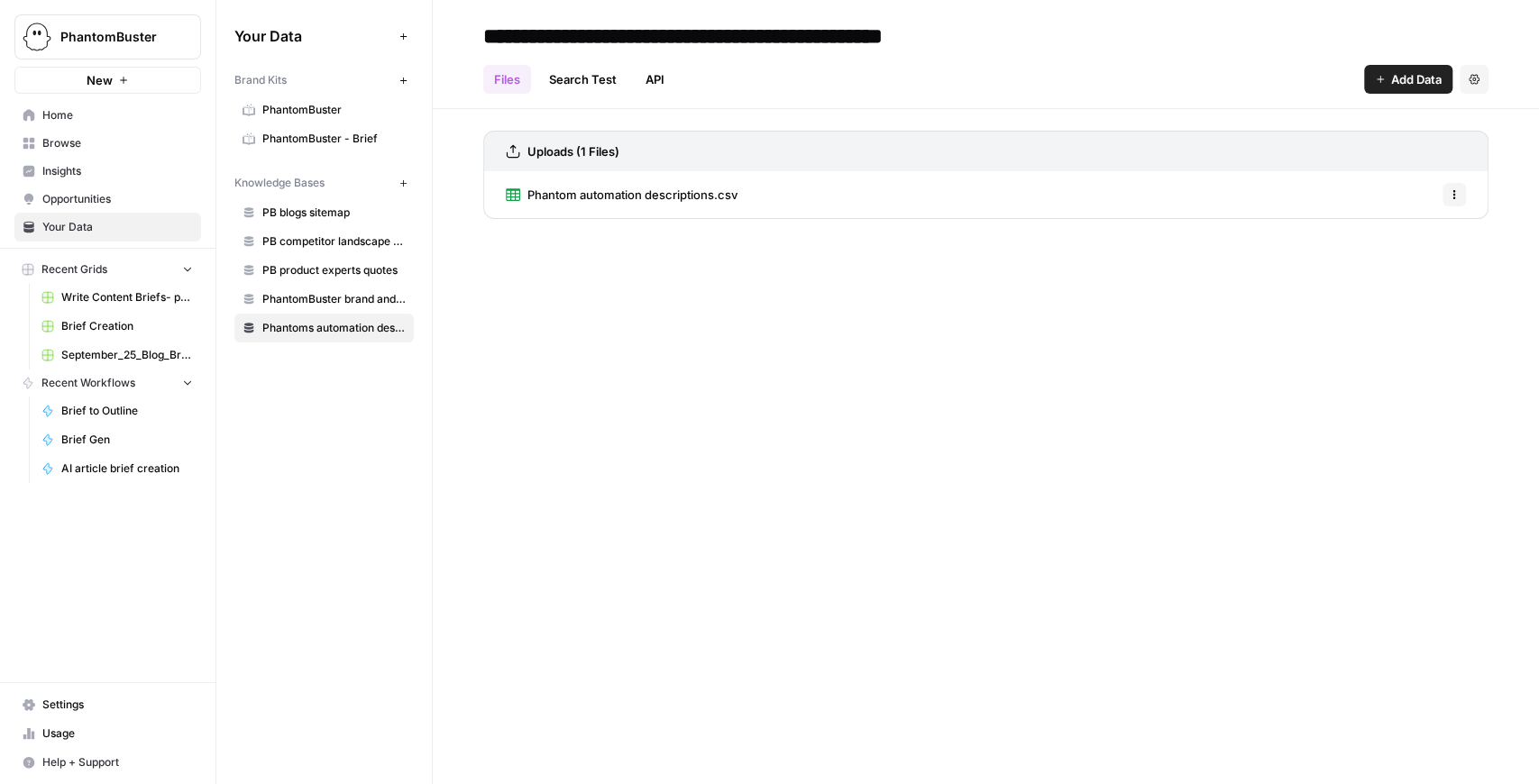
click at [649, 195] on span "Phantom automation descriptions.csv" at bounding box center [633, 195] width 211 height 18
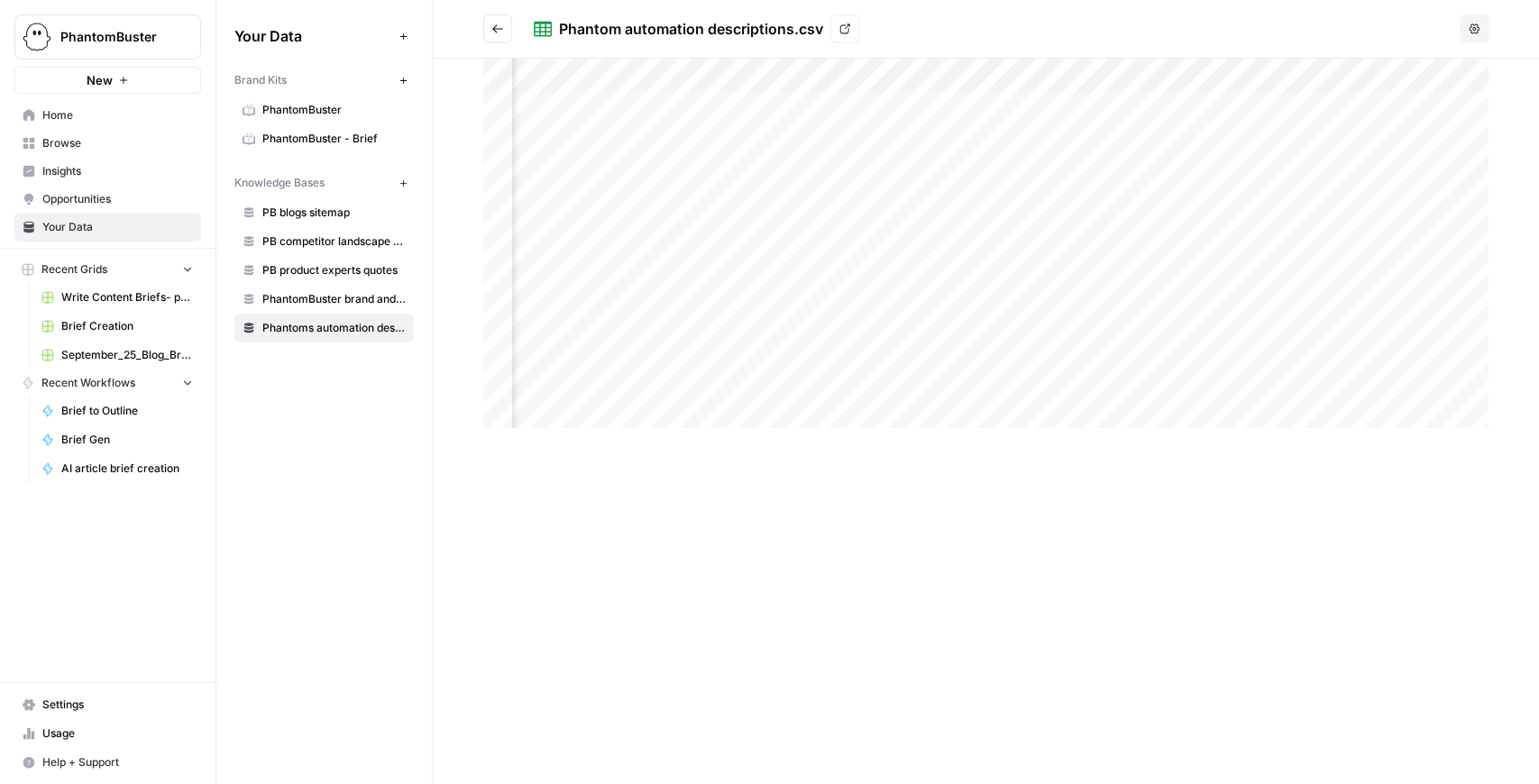
scroll to position [0, 499]
click at [891, 104] on div at bounding box center [986, 248] width 1006 height 379
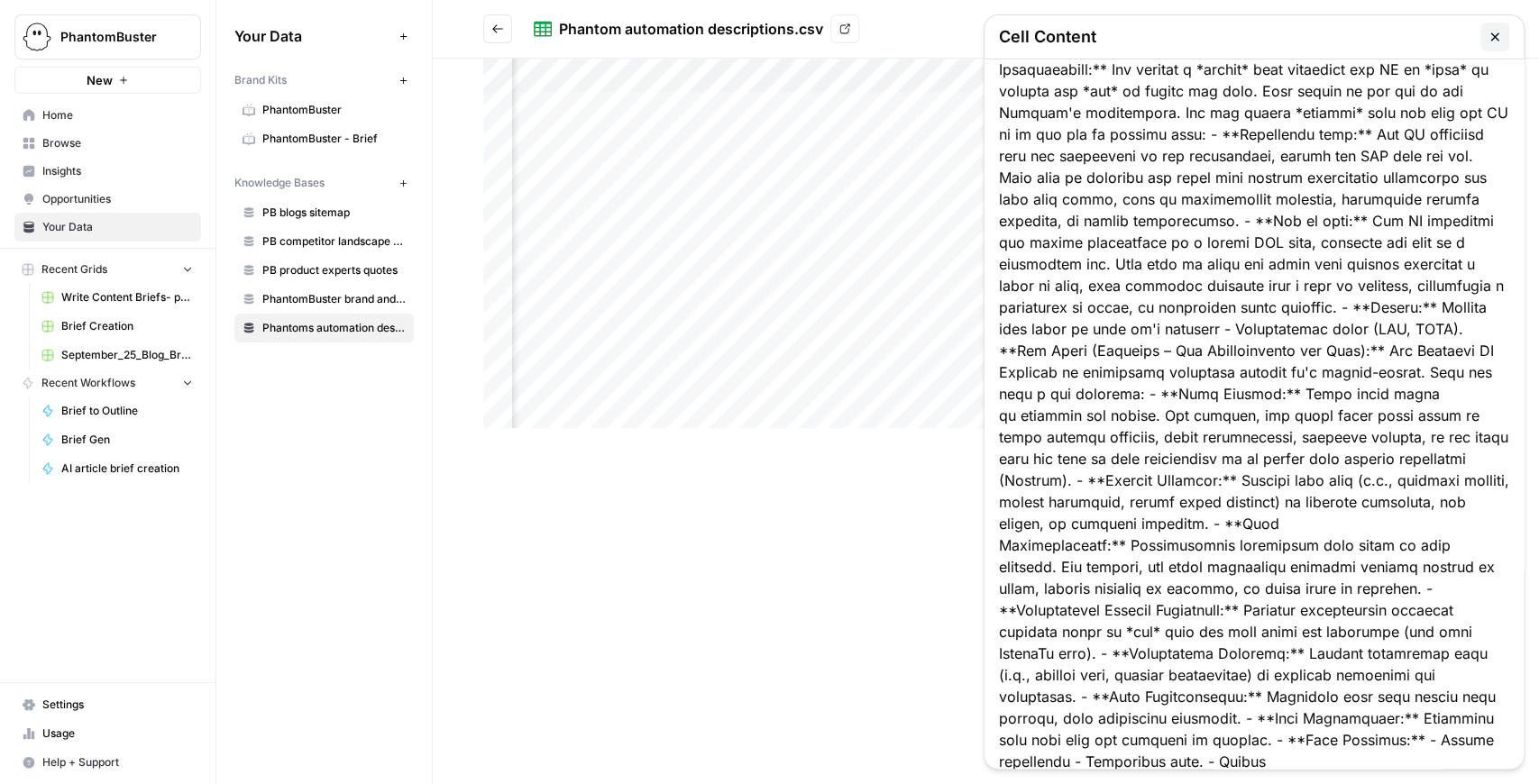
scroll to position [407, 0]
click at [1492, 29] on button "button" at bounding box center [1495, 36] width 29 height 29
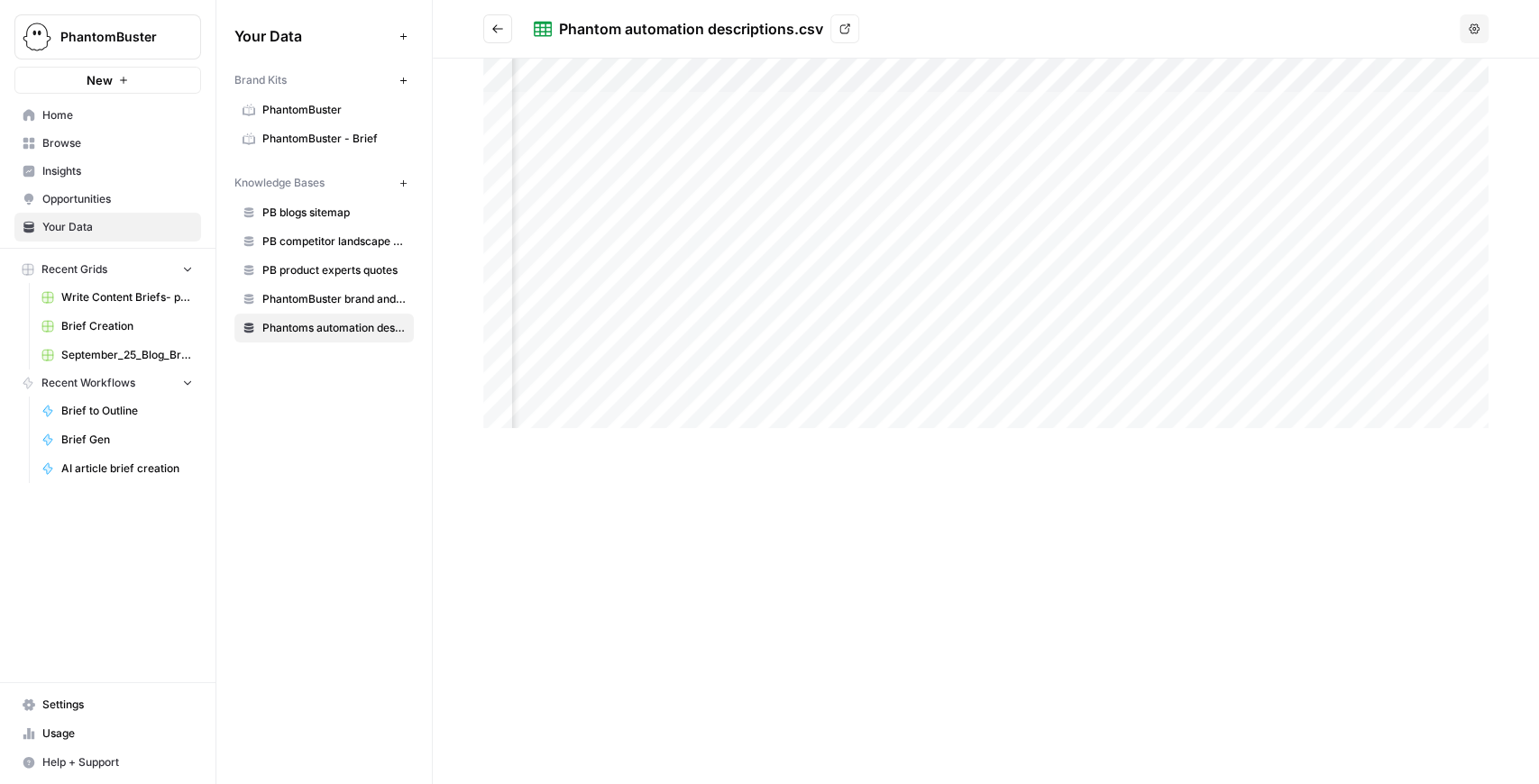
scroll to position [0, 1207]
click at [1055, 404] on div at bounding box center [986, 248] width 1006 height 379
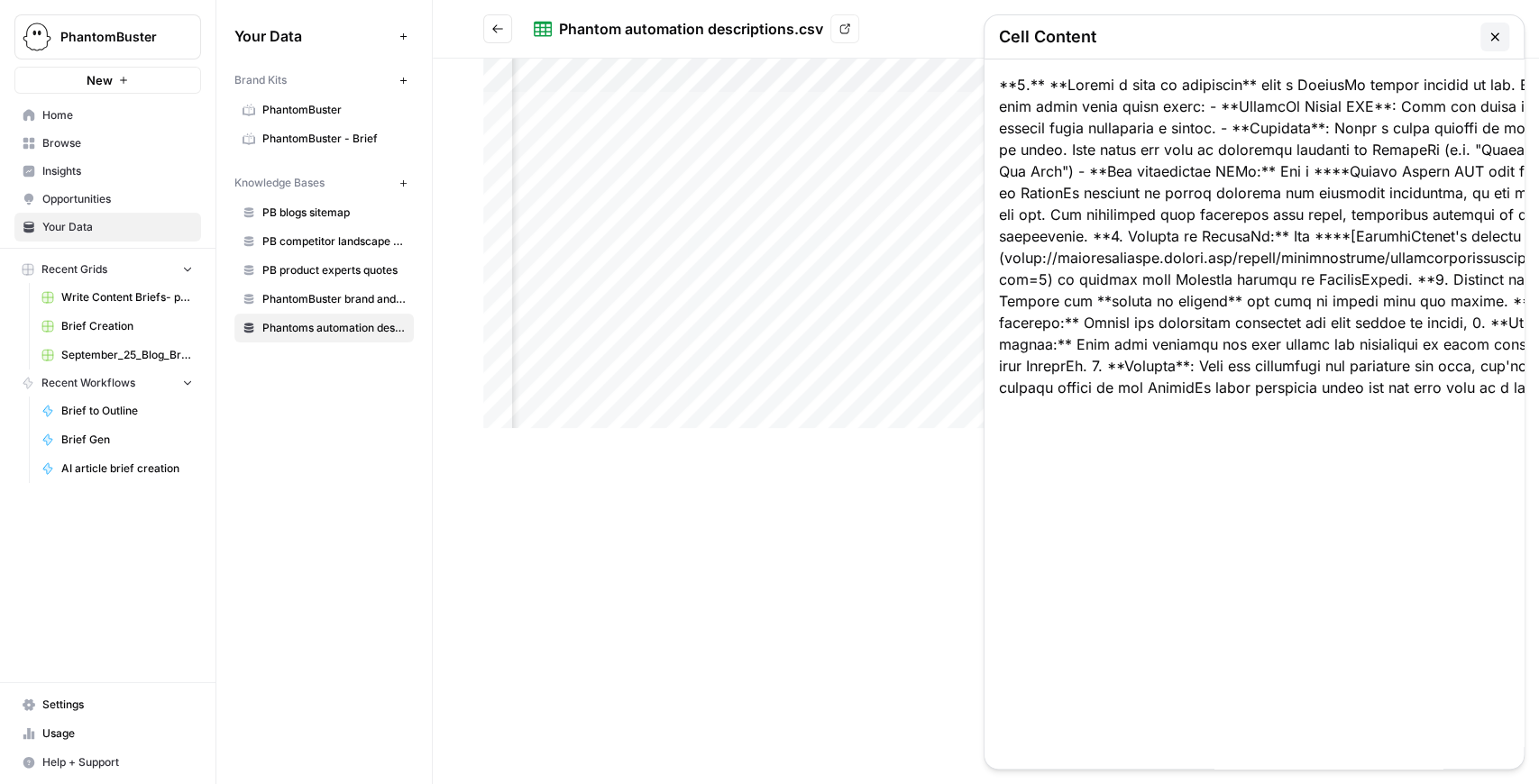
click at [768, 296] on div at bounding box center [986, 248] width 1006 height 379
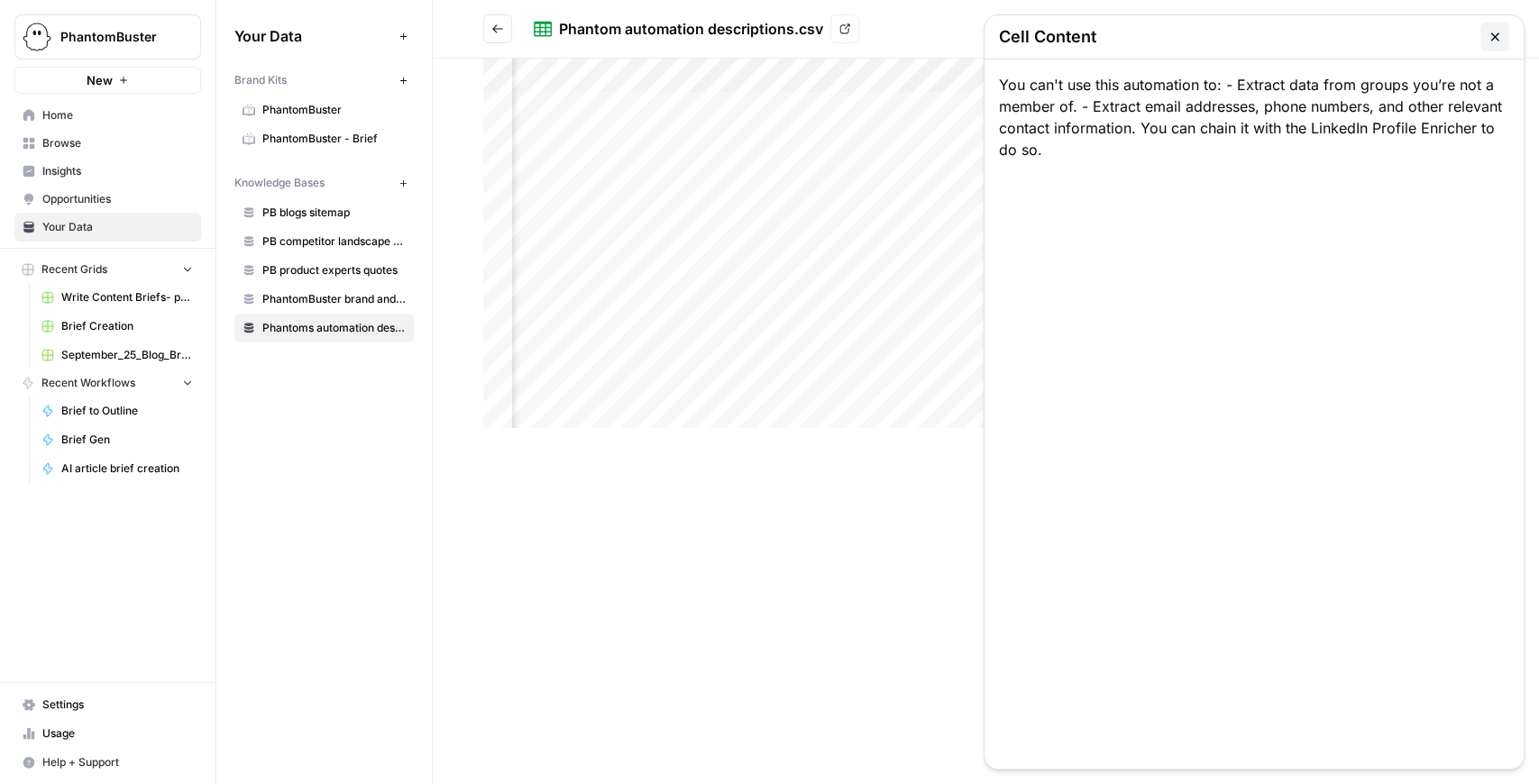
click at [1482, 32] on button "button" at bounding box center [1495, 36] width 29 height 29
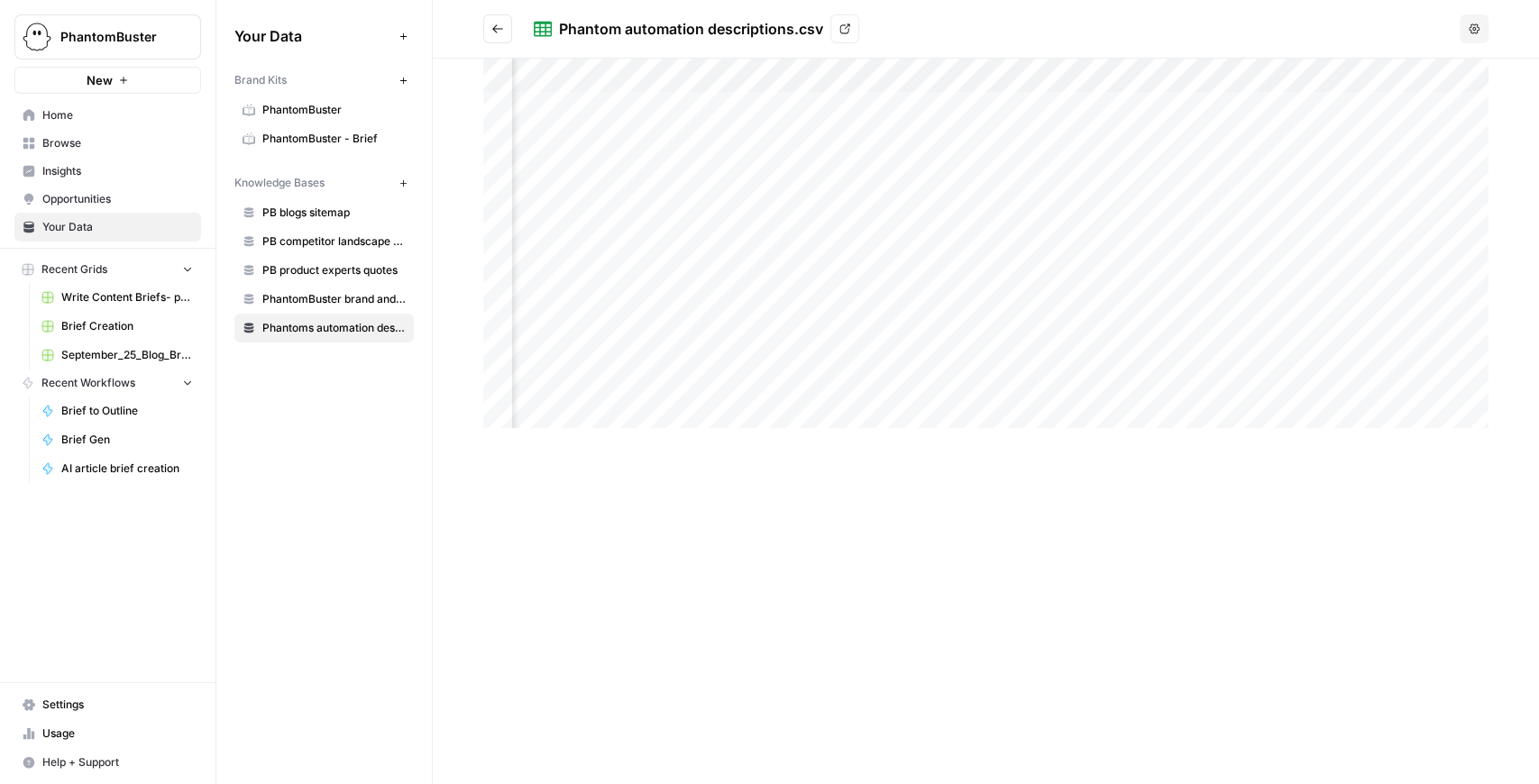
scroll to position [0, 663]
click at [920, 256] on div at bounding box center [986, 248] width 1006 height 379
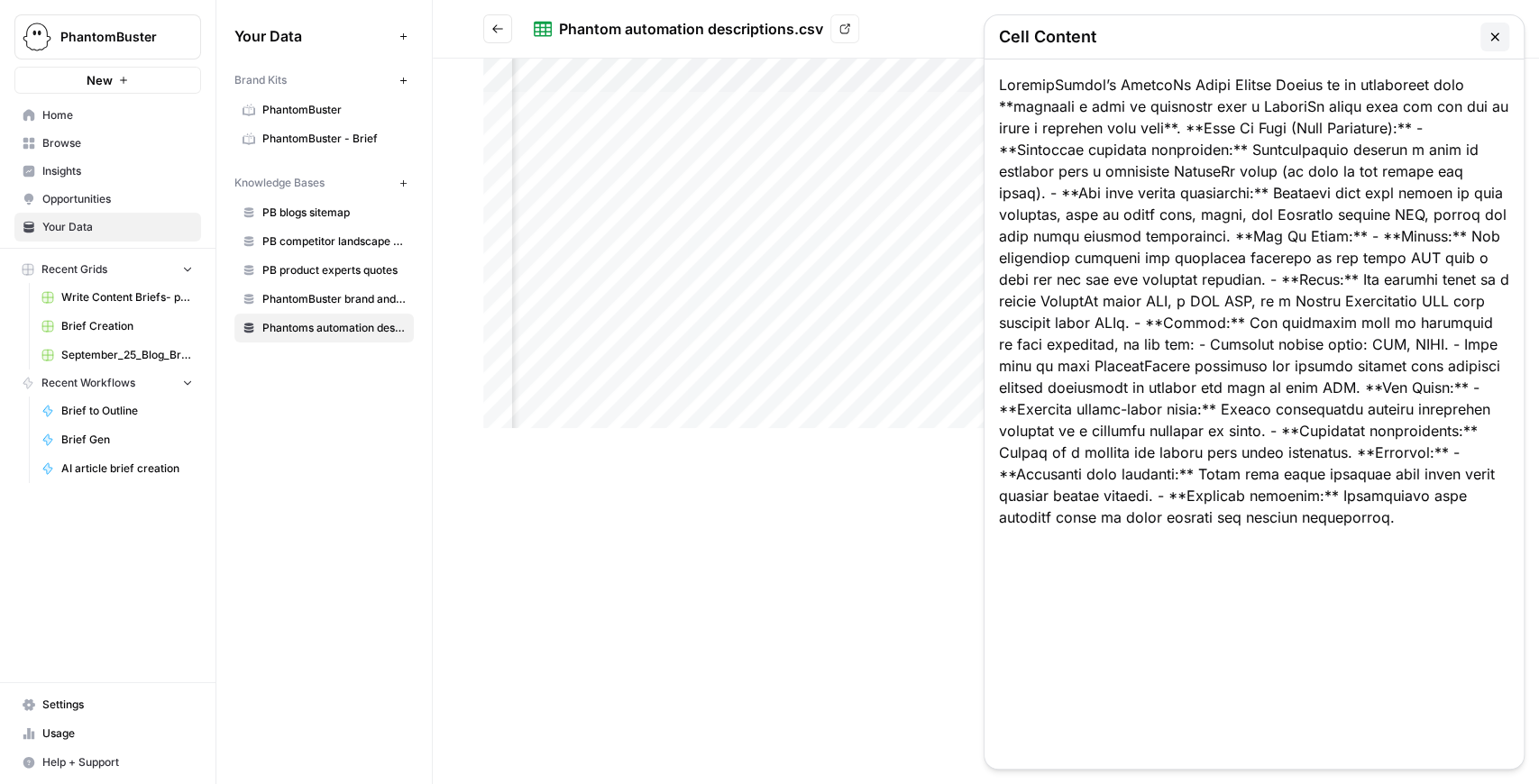
drag, startPoint x: 1204, startPoint y: 148, endPoint x: 1200, endPoint y: 254, distance: 106.1
click at [1200, 254] on div at bounding box center [1255, 413] width 539 height 709
click at [1295, 241] on div at bounding box center [1255, 413] width 539 height 709
drag, startPoint x: 1286, startPoint y: 238, endPoint x: 1252, endPoint y: 355, distance: 121.8
click at [1252, 355] on div at bounding box center [1255, 413] width 539 height 709
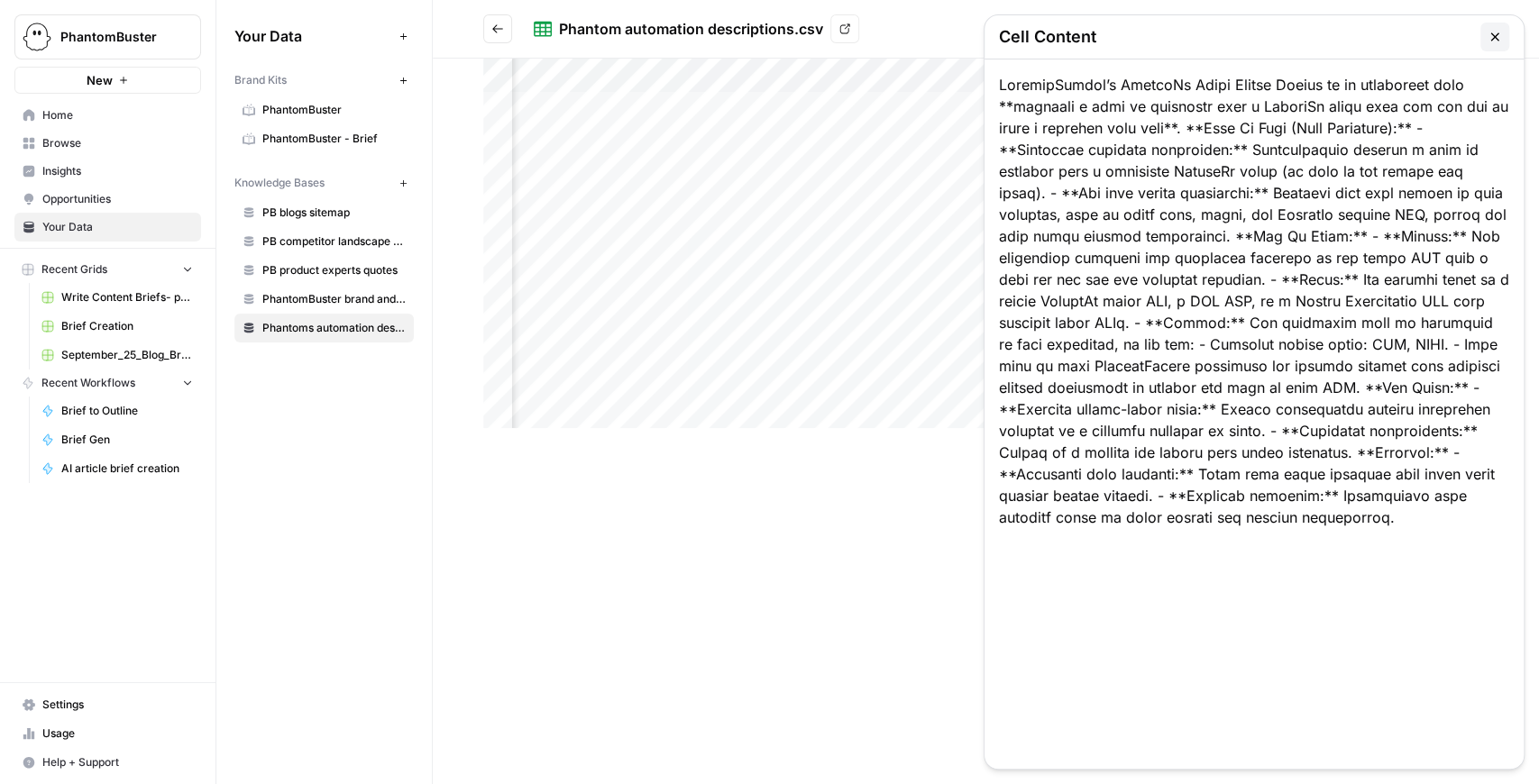
click at [1252, 244] on div at bounding box center [1255, 413] width 539 height 709
drag, startPoint x: 1244, startPoint y: 295, endPoint x: 1244, endPoint y: 345, distance: 50.0
click at [1244, 345] on div at bounding box center [1255, 413] width 539 height 709
click at [1492, 42] on icon "button" at bounding box center [1495, 36] width 15 height 15
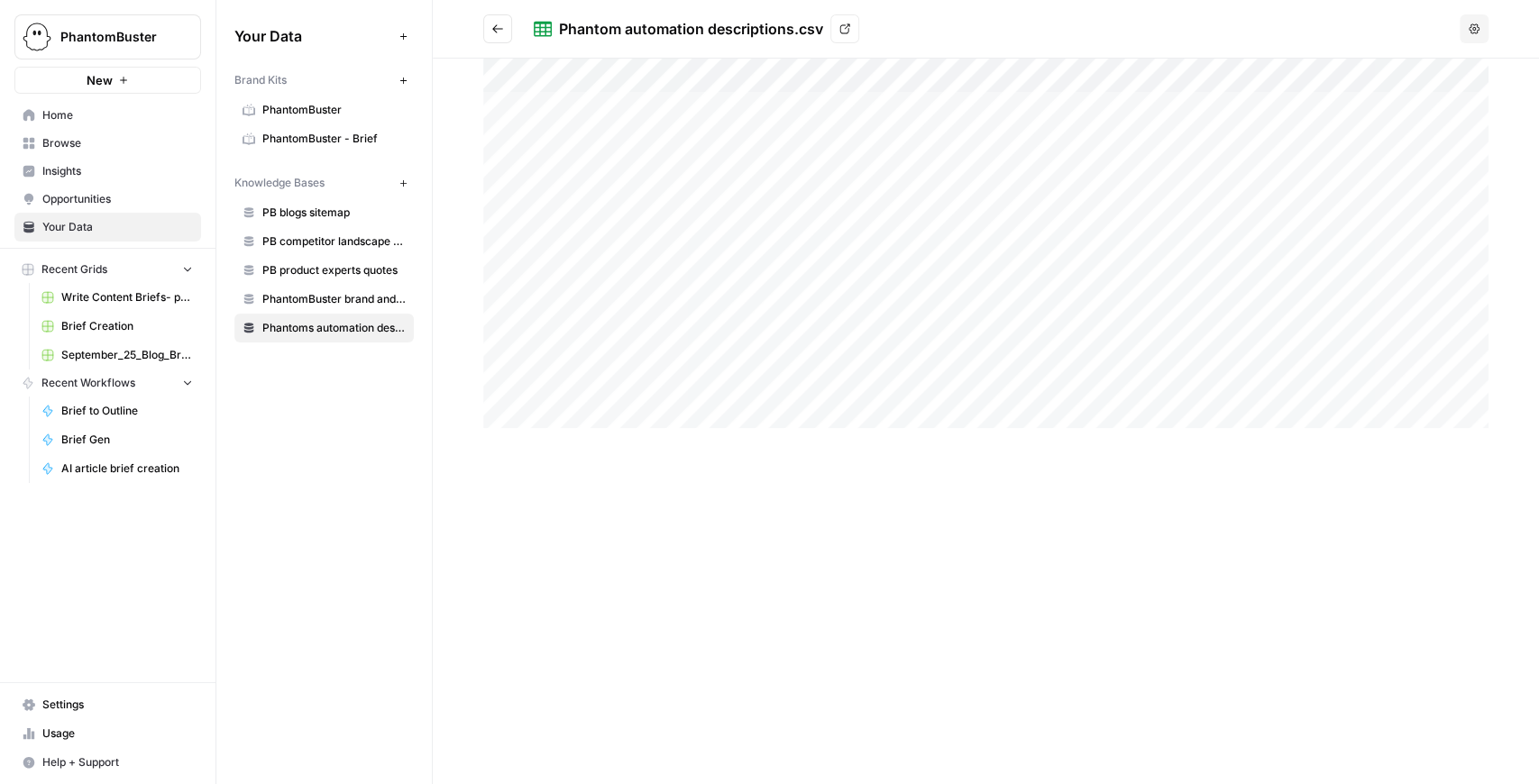
scroll to position [0, 0]
drag, startPoint x: 632, startPoint y: 118, endPoint x: 634, endPoint y: 408, distance: 290.0
click at [634, 408] on div at bounding box center [986, 248] width 1006 height 379
click at [387, 243] on span "PB competitor landscape (needs updating)" at bounding box center [335, 241] width 144 height 16
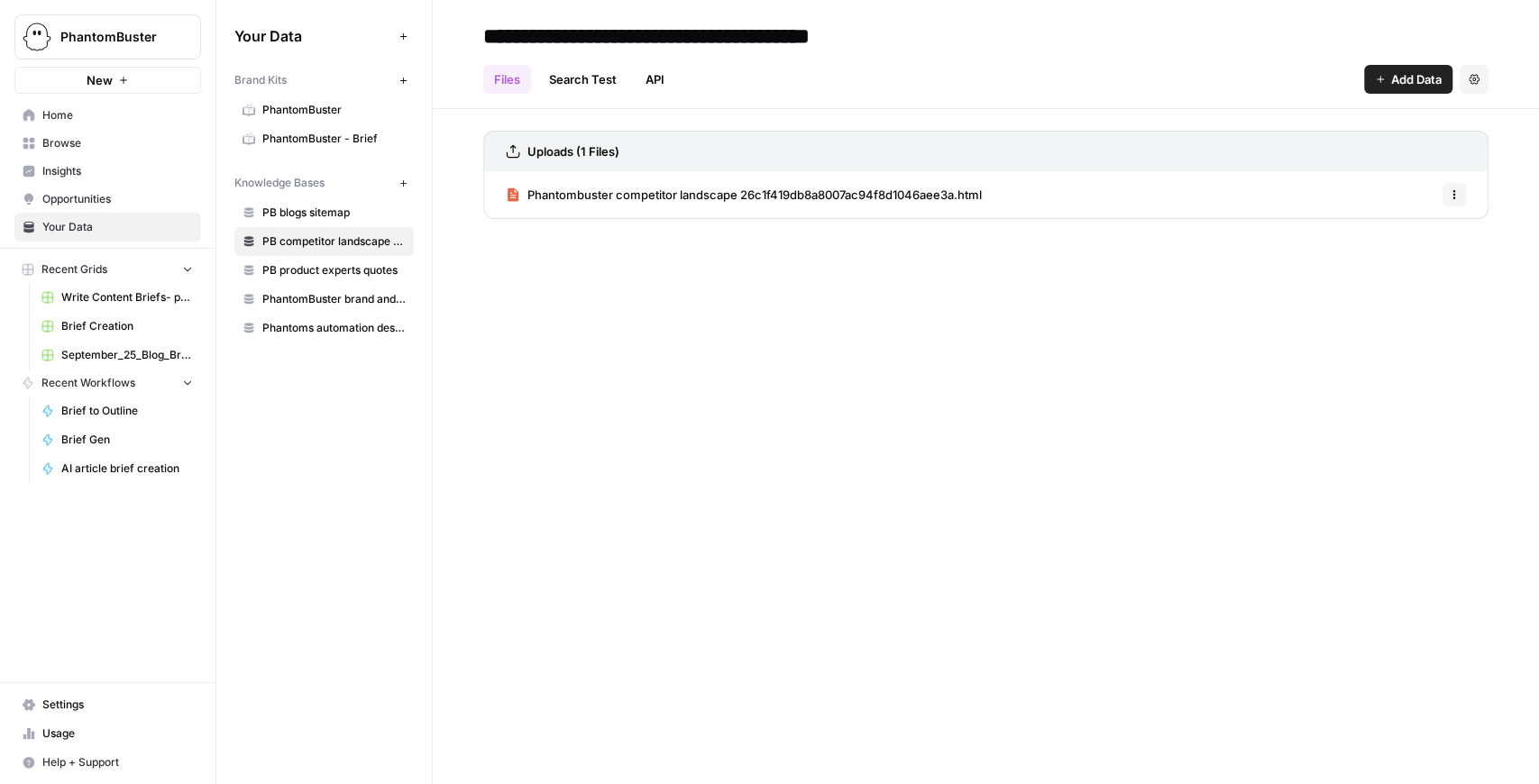
click at [740, 198] on span "Phantombuster competitor landscape 26c1f419db8a8007ac94f8d1046aee3a.html" at bounding box center [755, 195] width 455 height 18
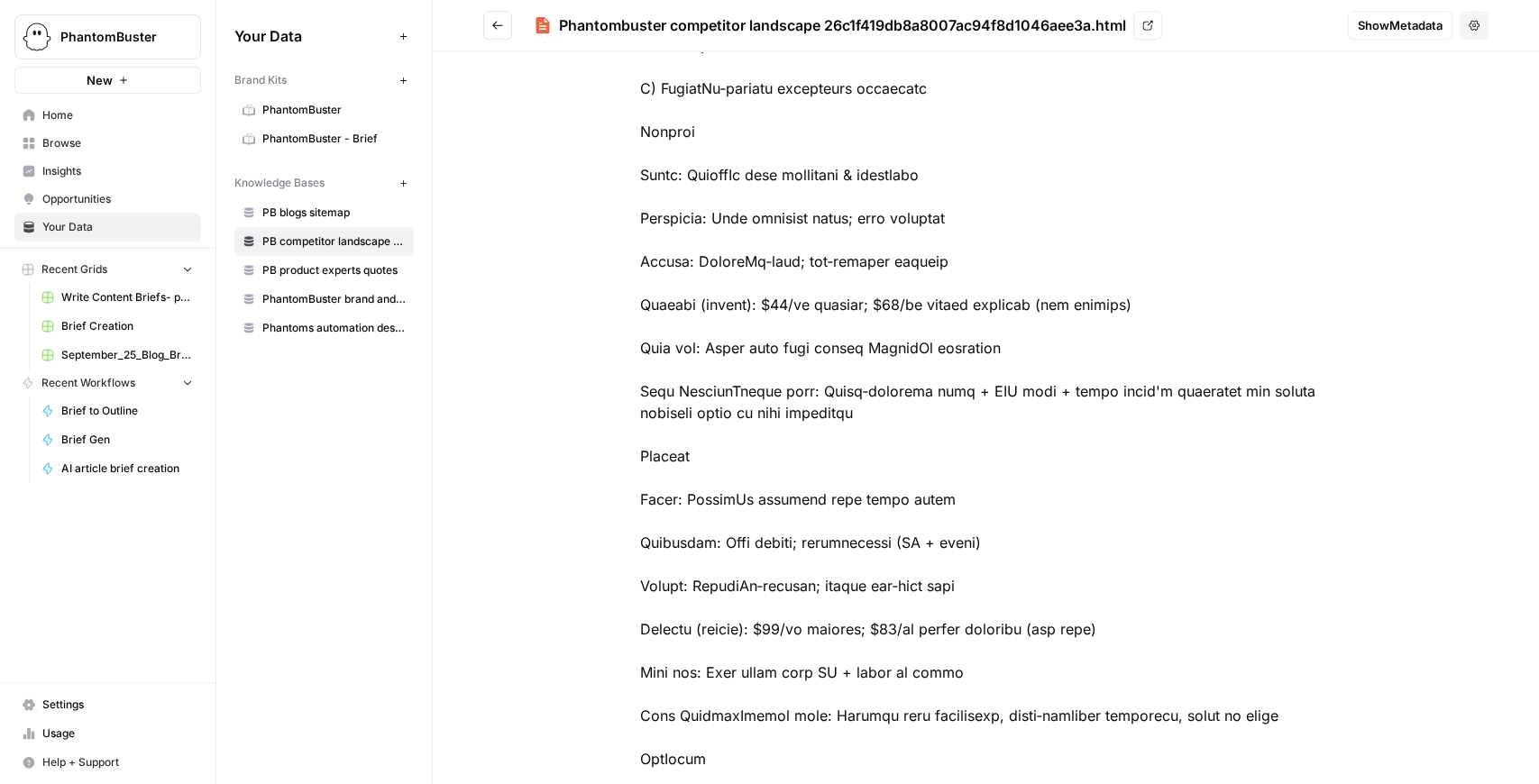
scroll to position [721, 0]
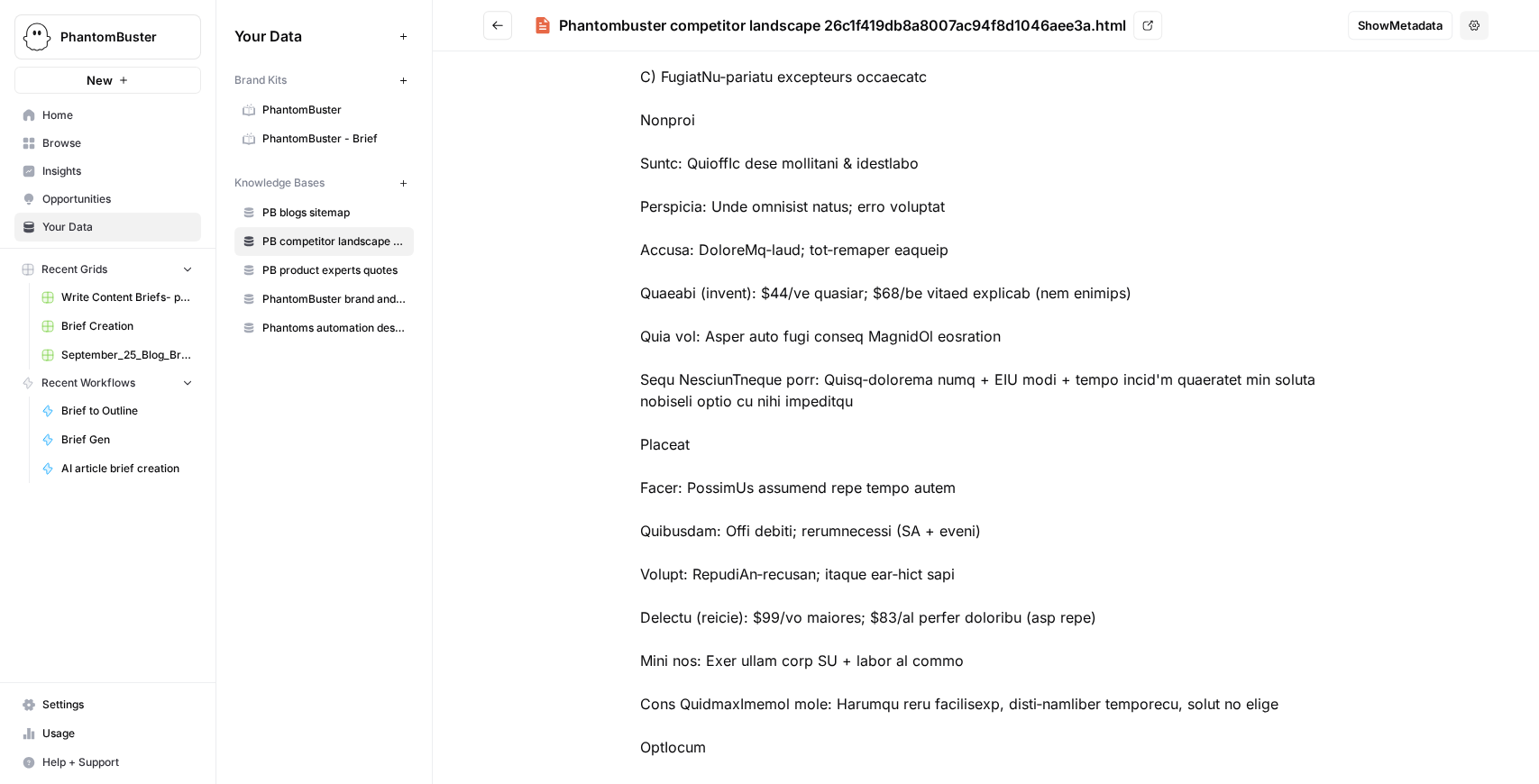
drag, startPoint x: 624, startPoint y: 144, endPoint x: 691, endPoint y: 149, distance: 67.2
drag, startPoint x: 868, startPoint y: 415, endPoint x: 801, endPoint y: 410, distance: 67.2
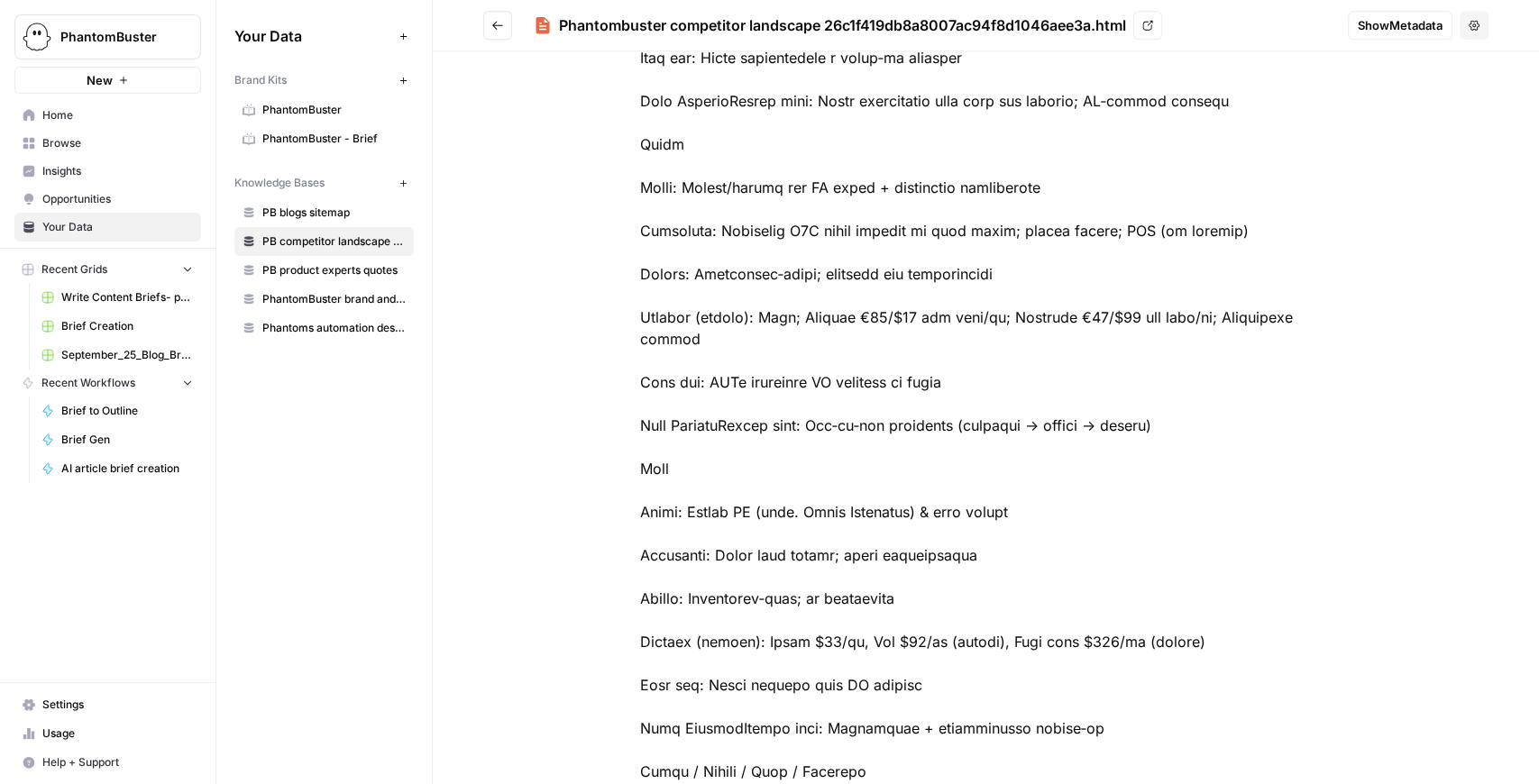
scroll to position [5651, 0]
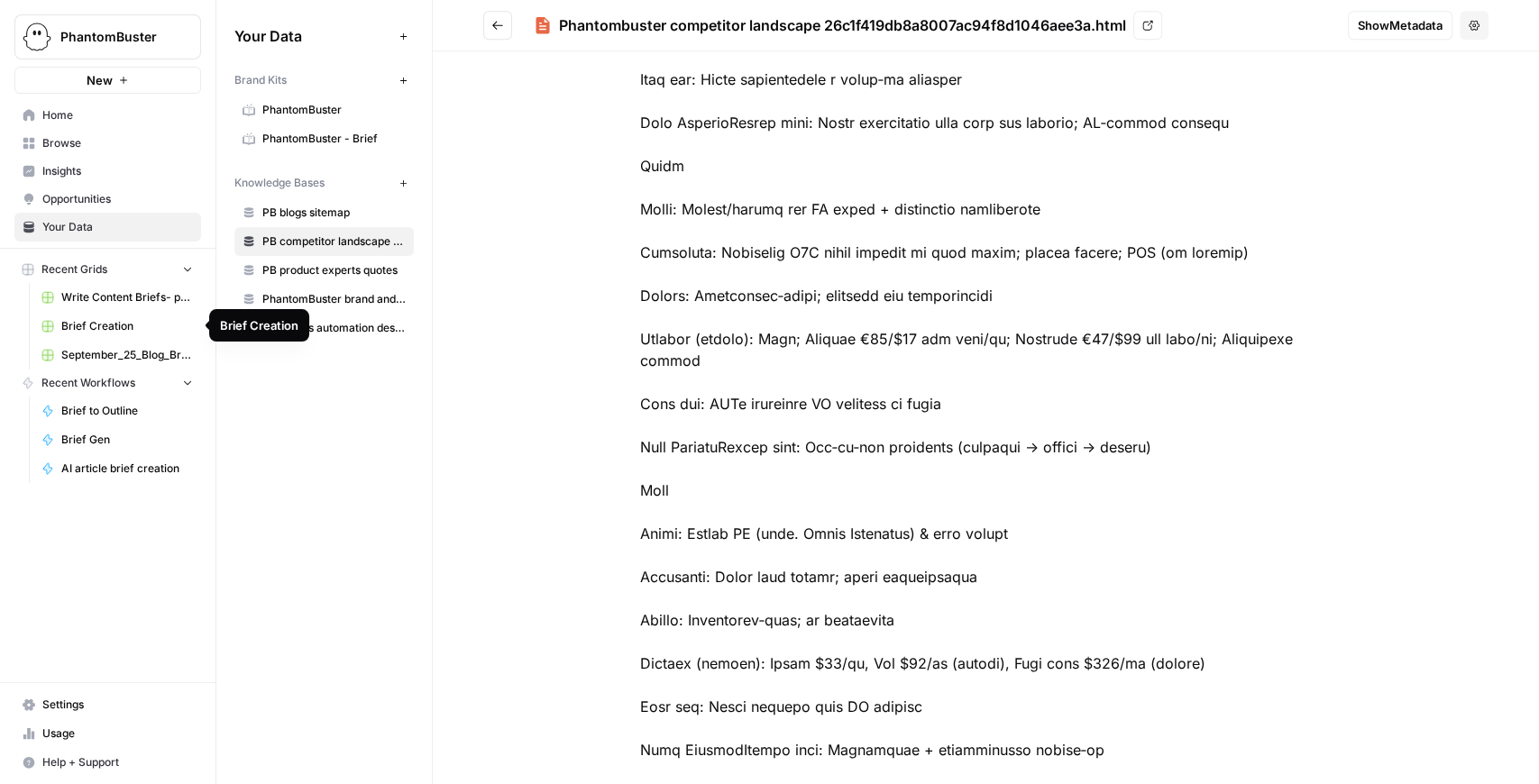
click at [128, 322] on span "Brief Creation" at bounding box center [127, 326] width 132 height 16
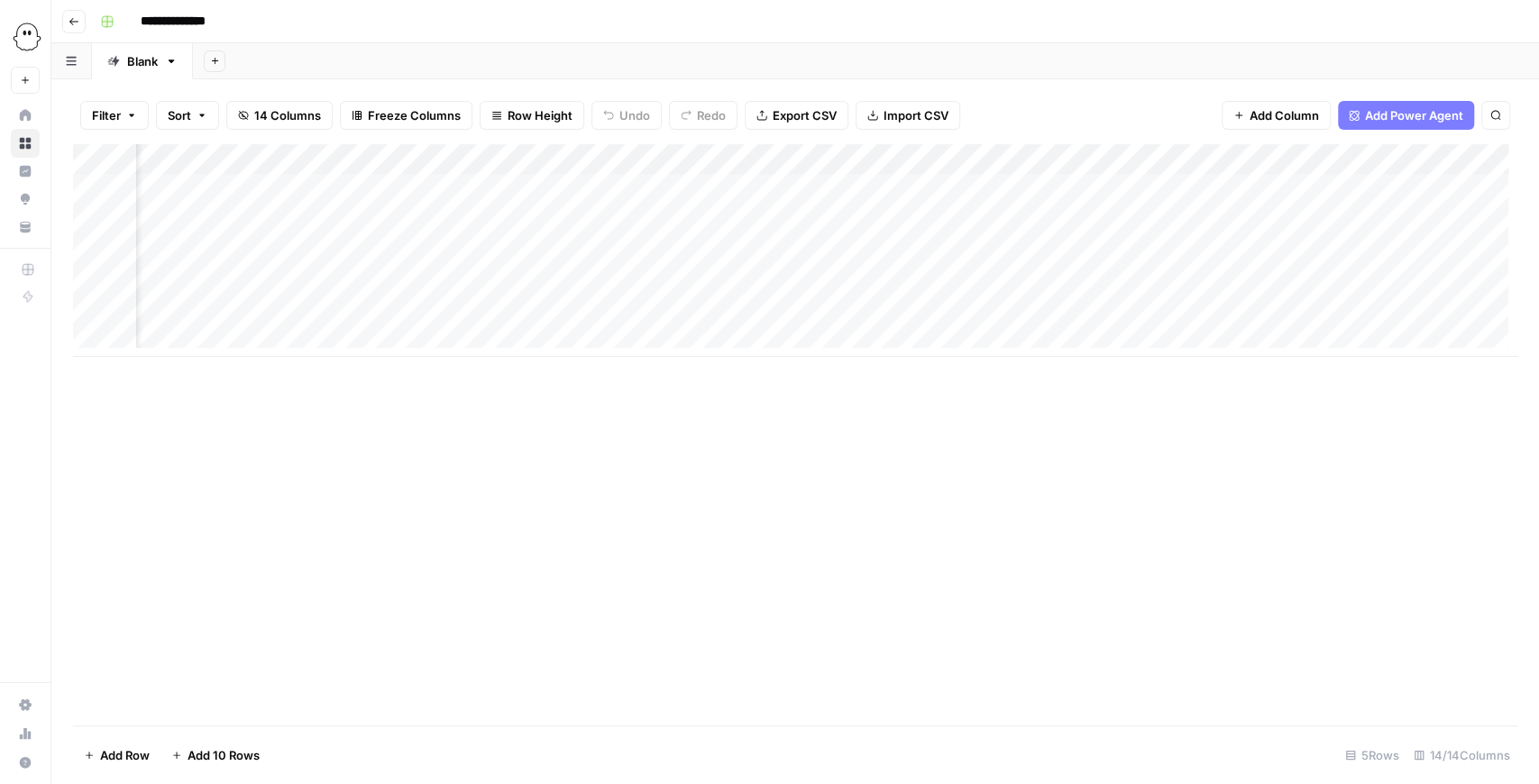
scroll to position [0, 79]
click at [727, 271] on div "Add Column" at bounding box center [795, 251] width 1445 height 212
click at [749, 158] on div "Add Column" at bounding box center [795, 251] width 1445 height 212
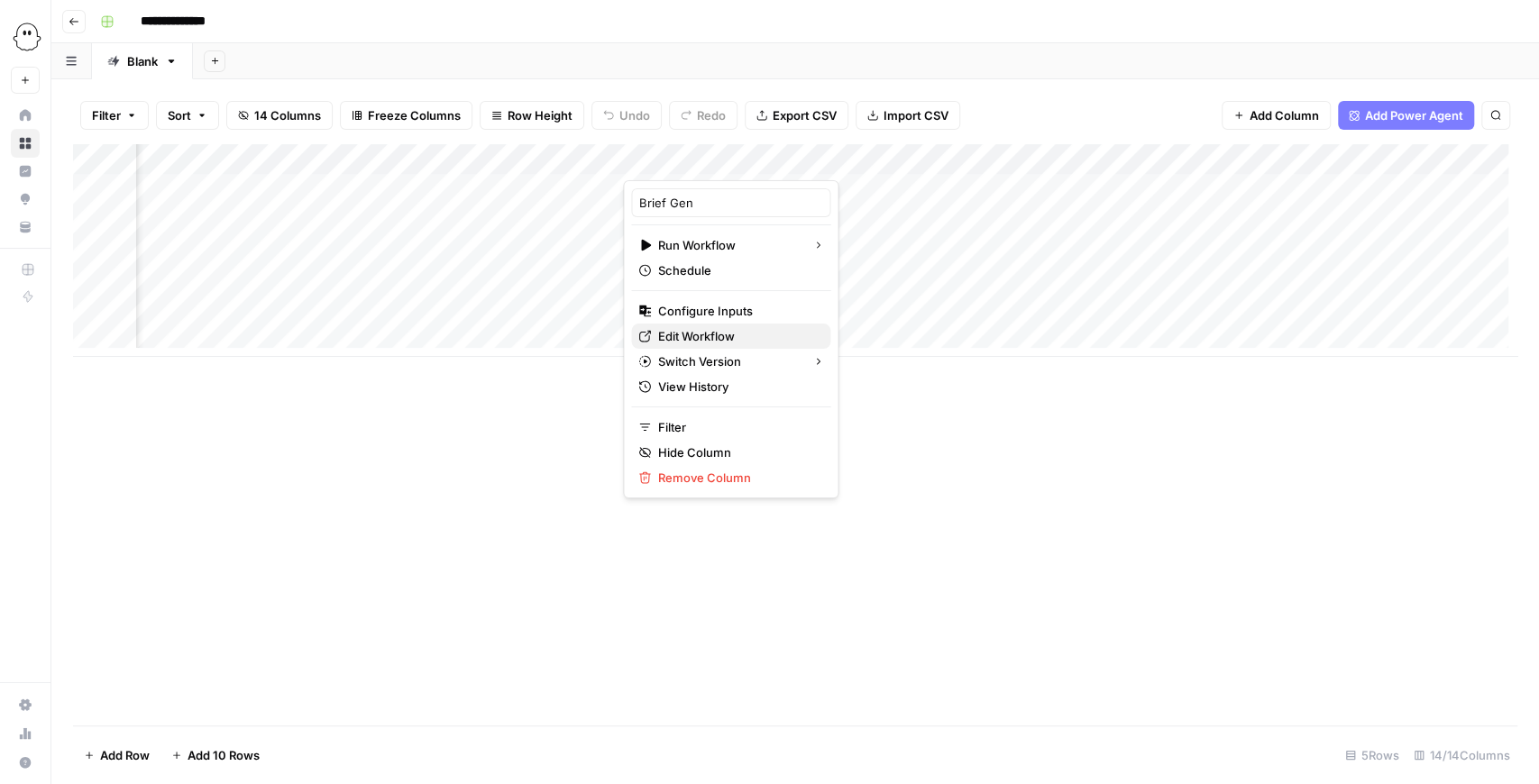
click at [727, 330] on span "Edit Workflow" at bounding box center [737, 336] width 157 height 18
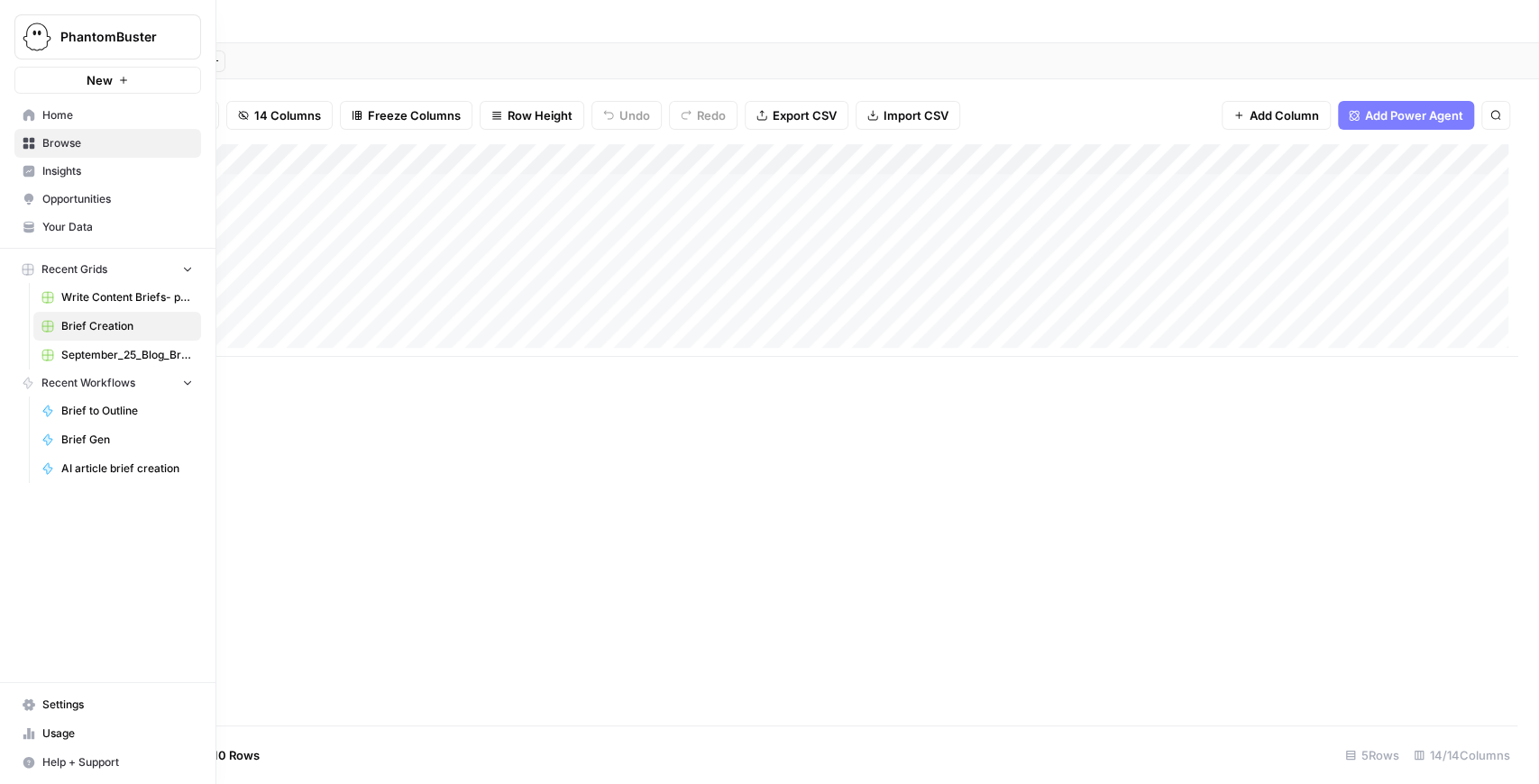
click at [98, 227] on span "Your Data" at bounding box center [117, 227] width 151 height 16
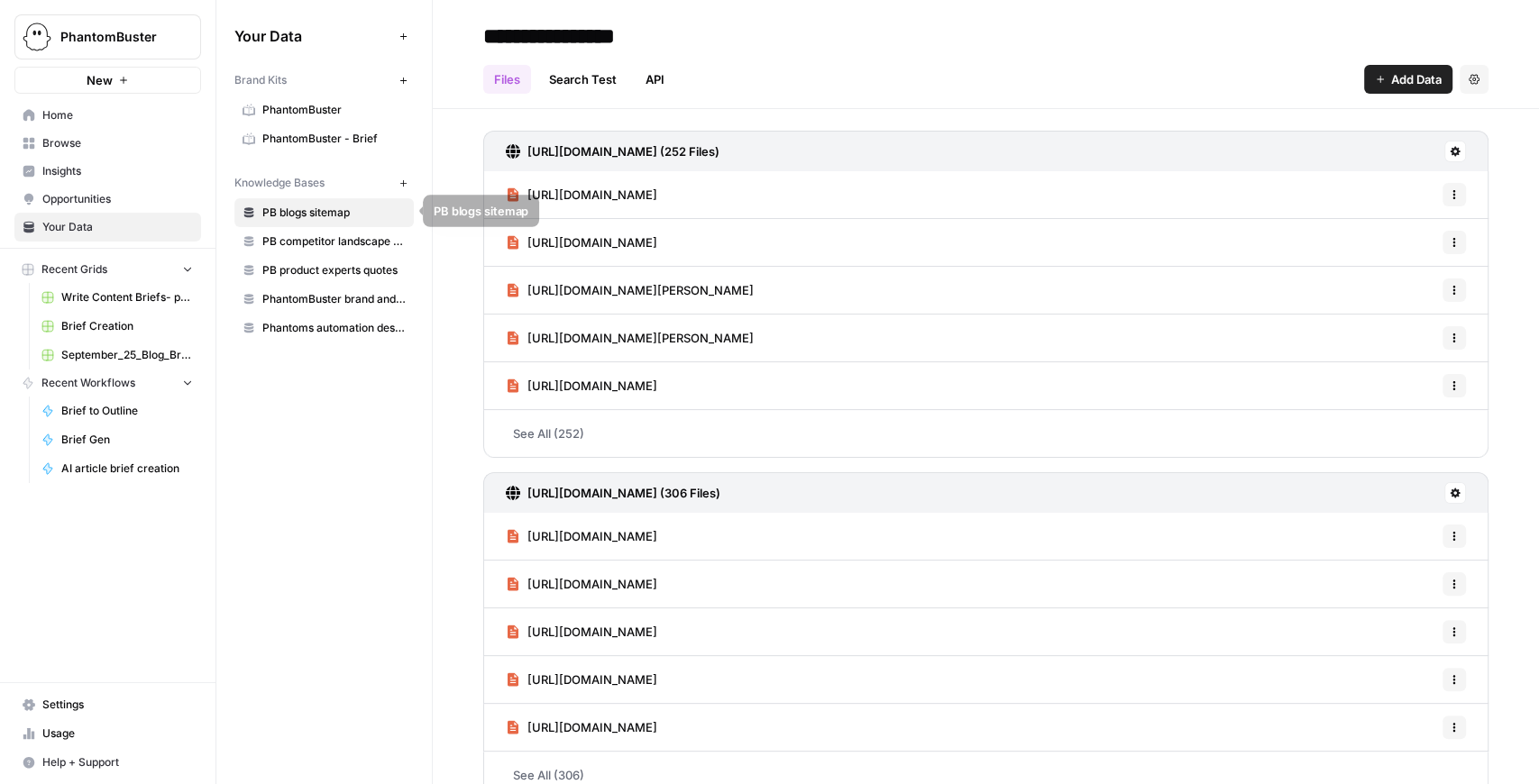
click at [338, 238] on span "PB competitor landscape (needs updating)" at bounding box center [335, 241] width 144 height 16
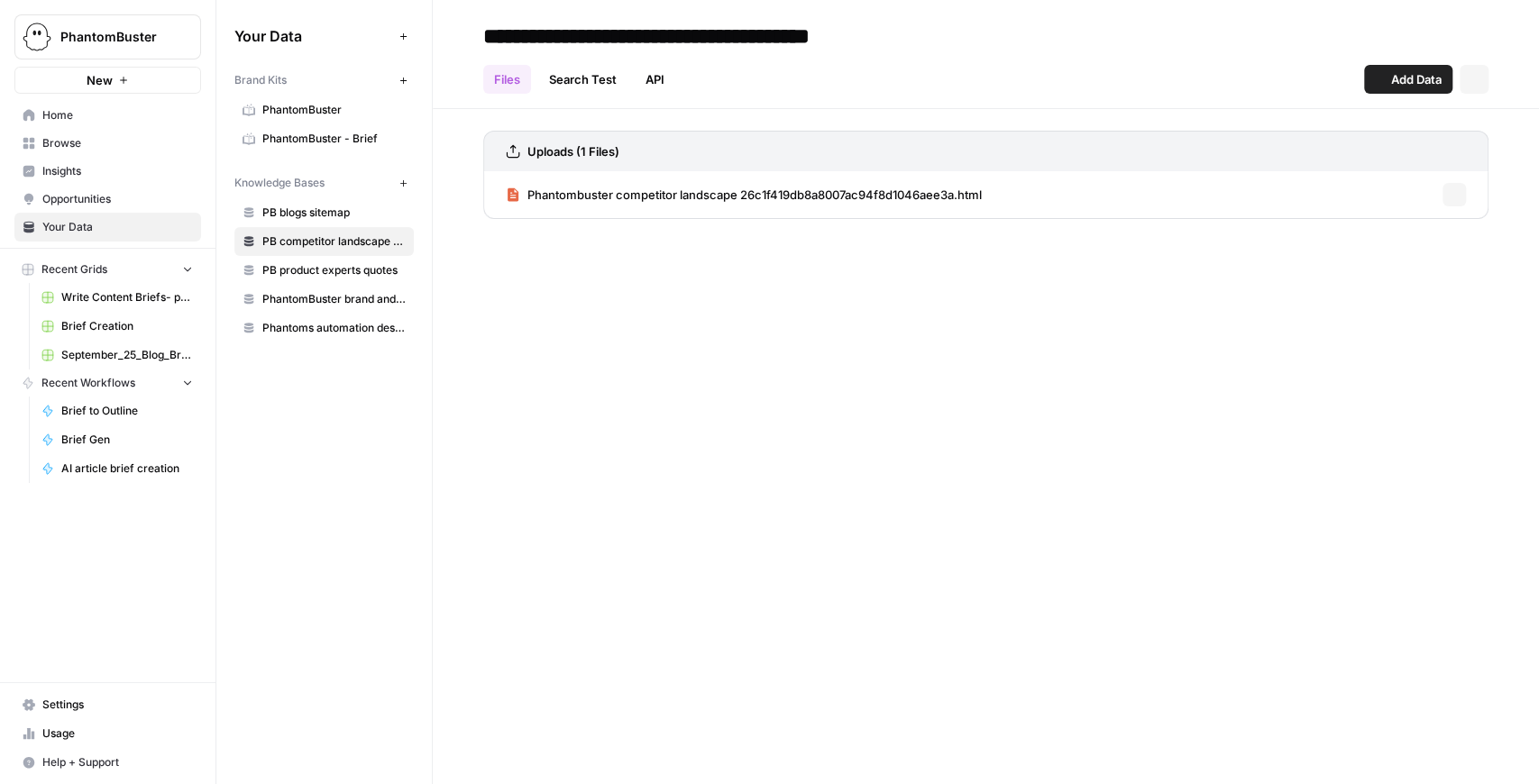
click at [339, 272] on span "PB product experts quotes" at bounding box center [335, 271] width 144 height 16
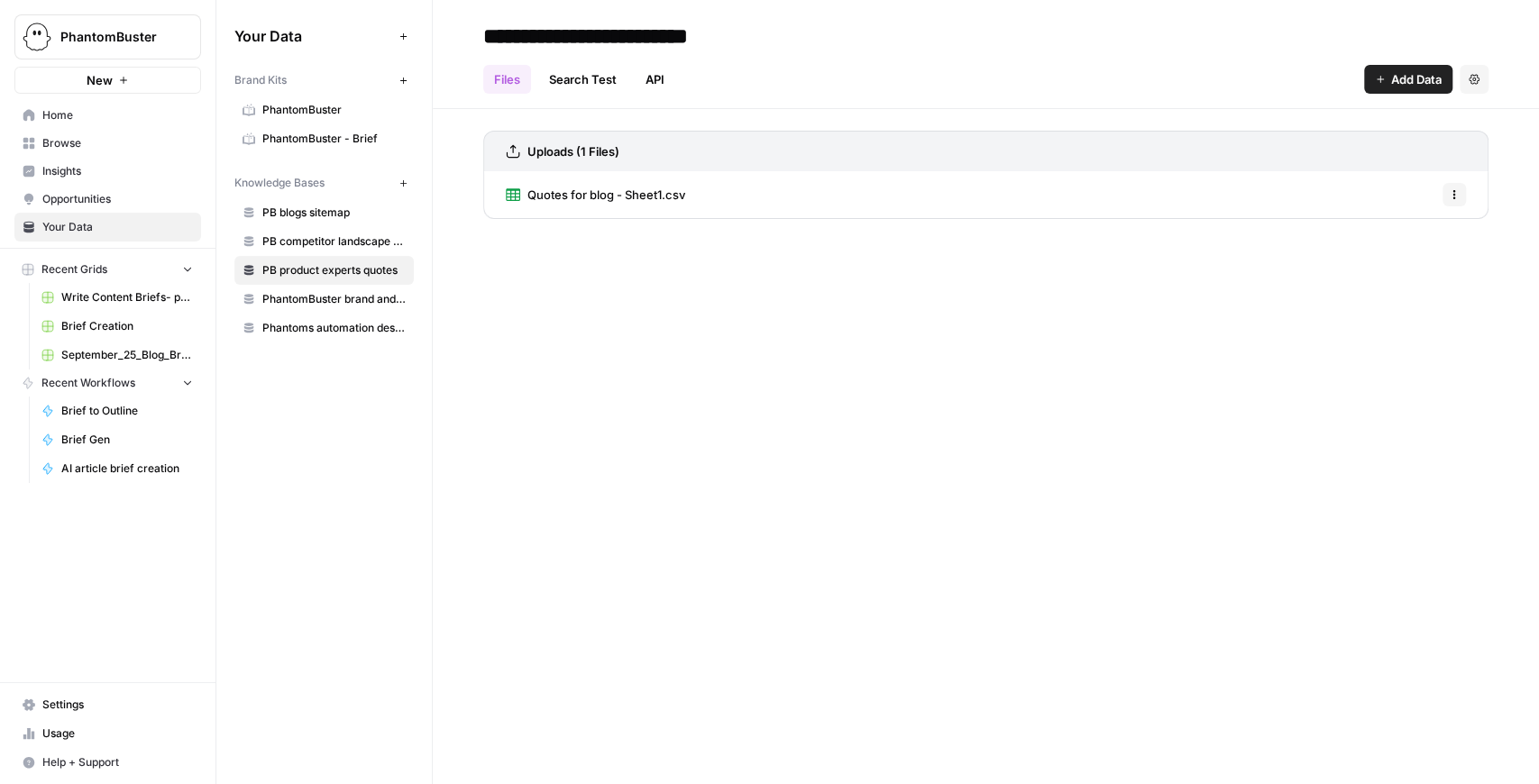
click at [339, 306] on link "PhantomBuster brand and product kit info" at bounding box center [324, 299] width 179 height 29
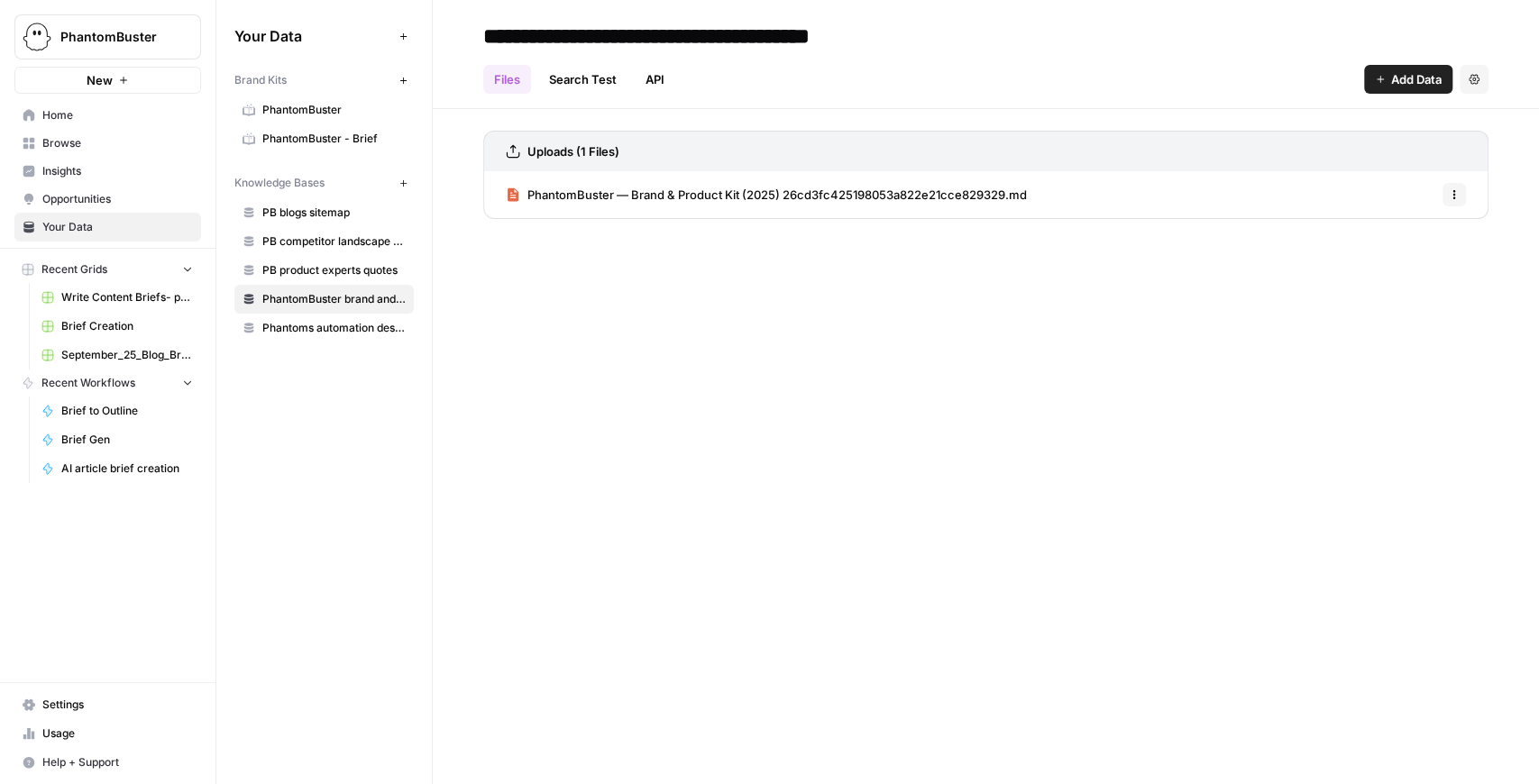
click at [343, 330] on span "Phantoms automation descriptions (most used ones)" at bounding box center [335, 328] width 144 height 16
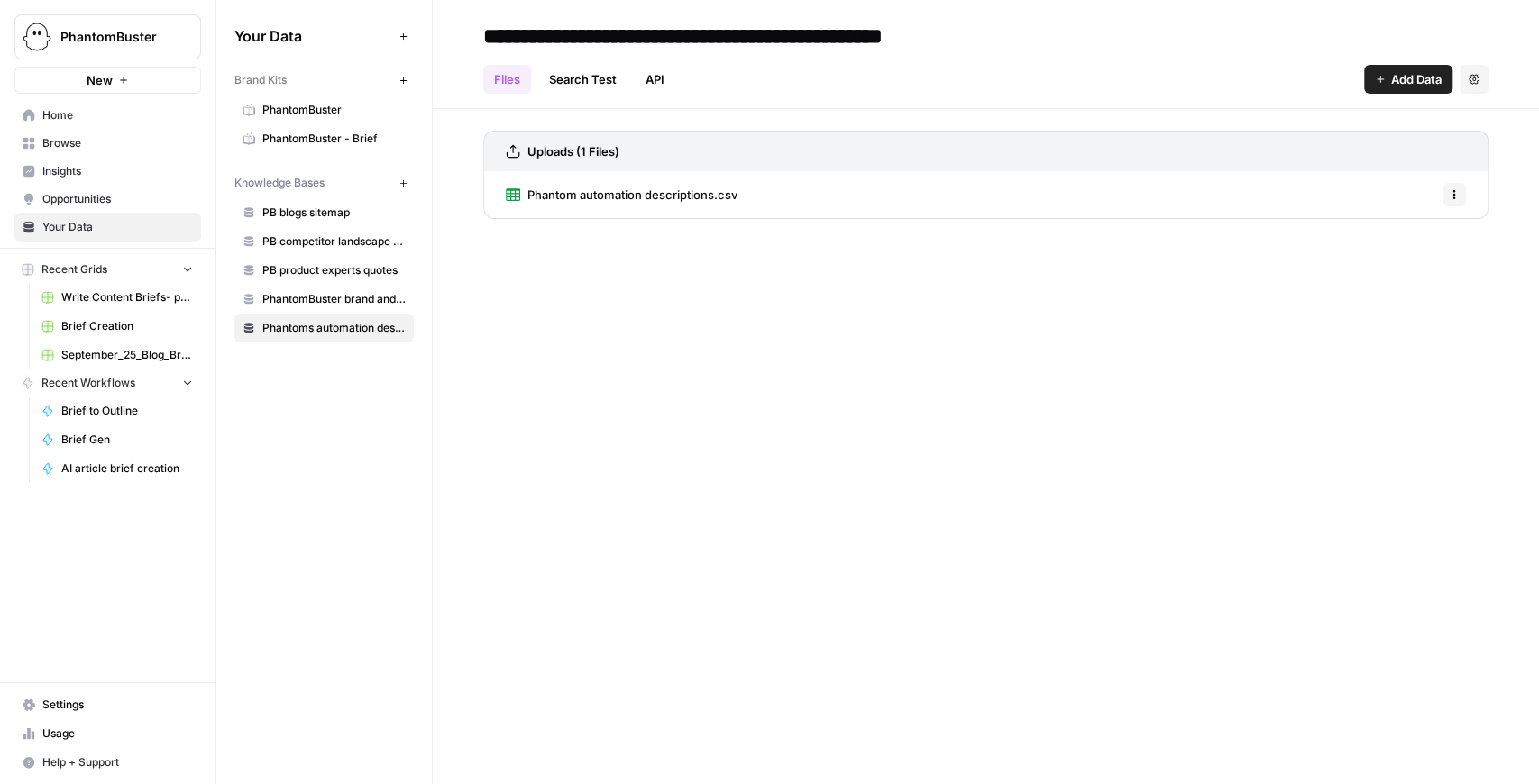
click at [349, 292] on span "PhantomBuster brand and product kit info" at bounding box center [335, 299] width 144 height 16
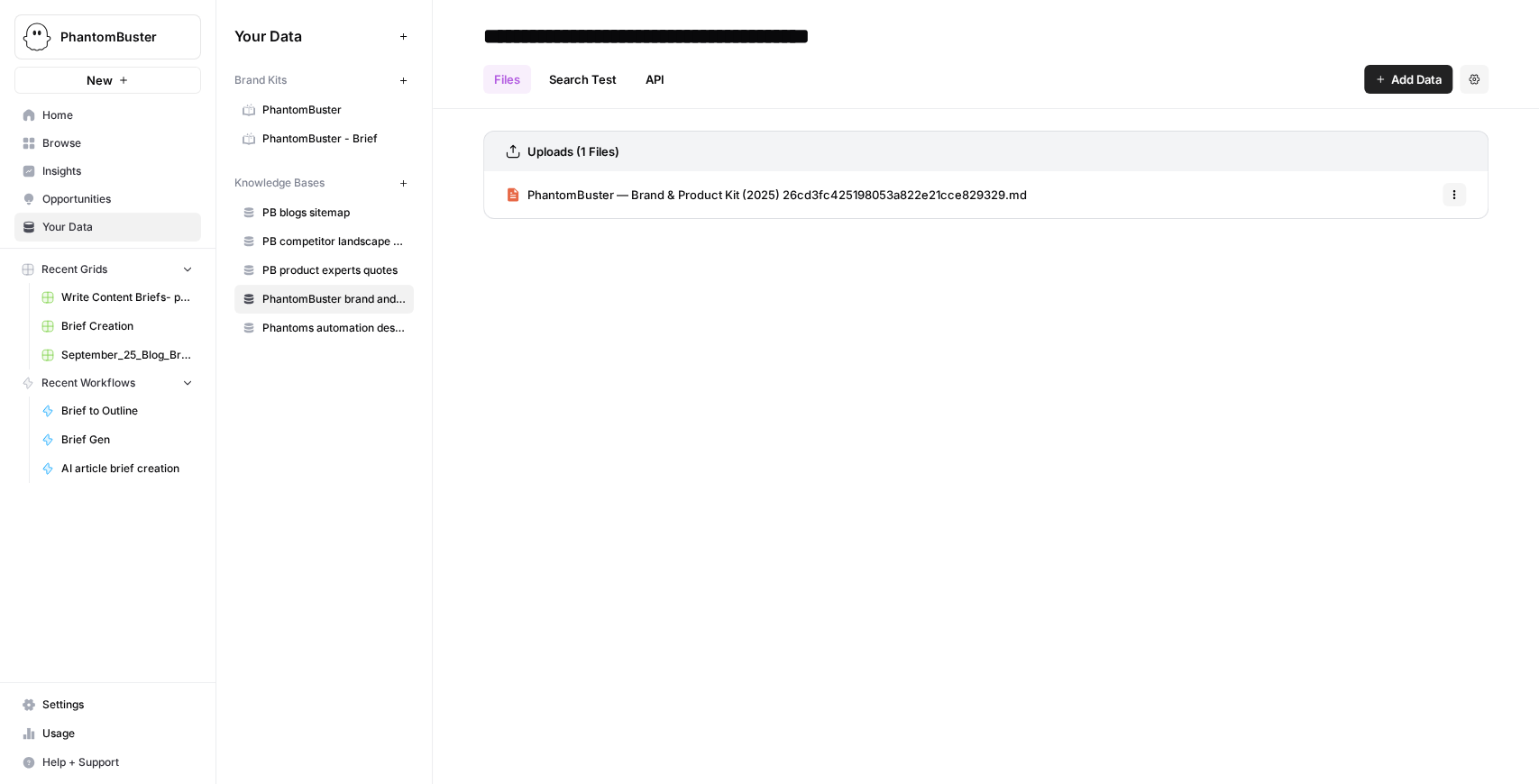
click at [402, 330] on span "Phantoms automation descriptions (most used ones)" at bounding box center [335, 328] width 144 height 16
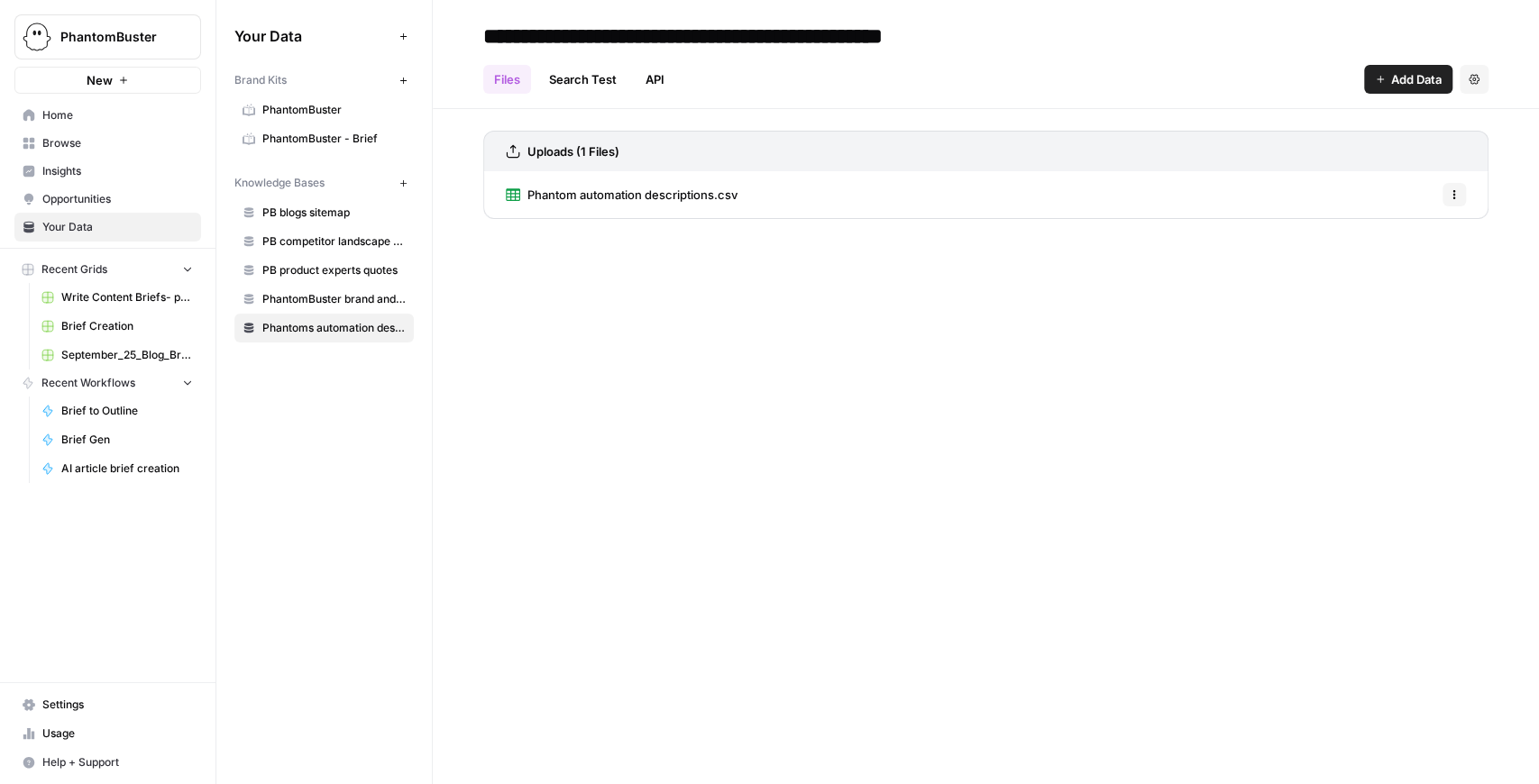
click at [396, 285] on link "PhantomBuster brand and product kit info" at bounding box center [324, 299] width 179 height 29
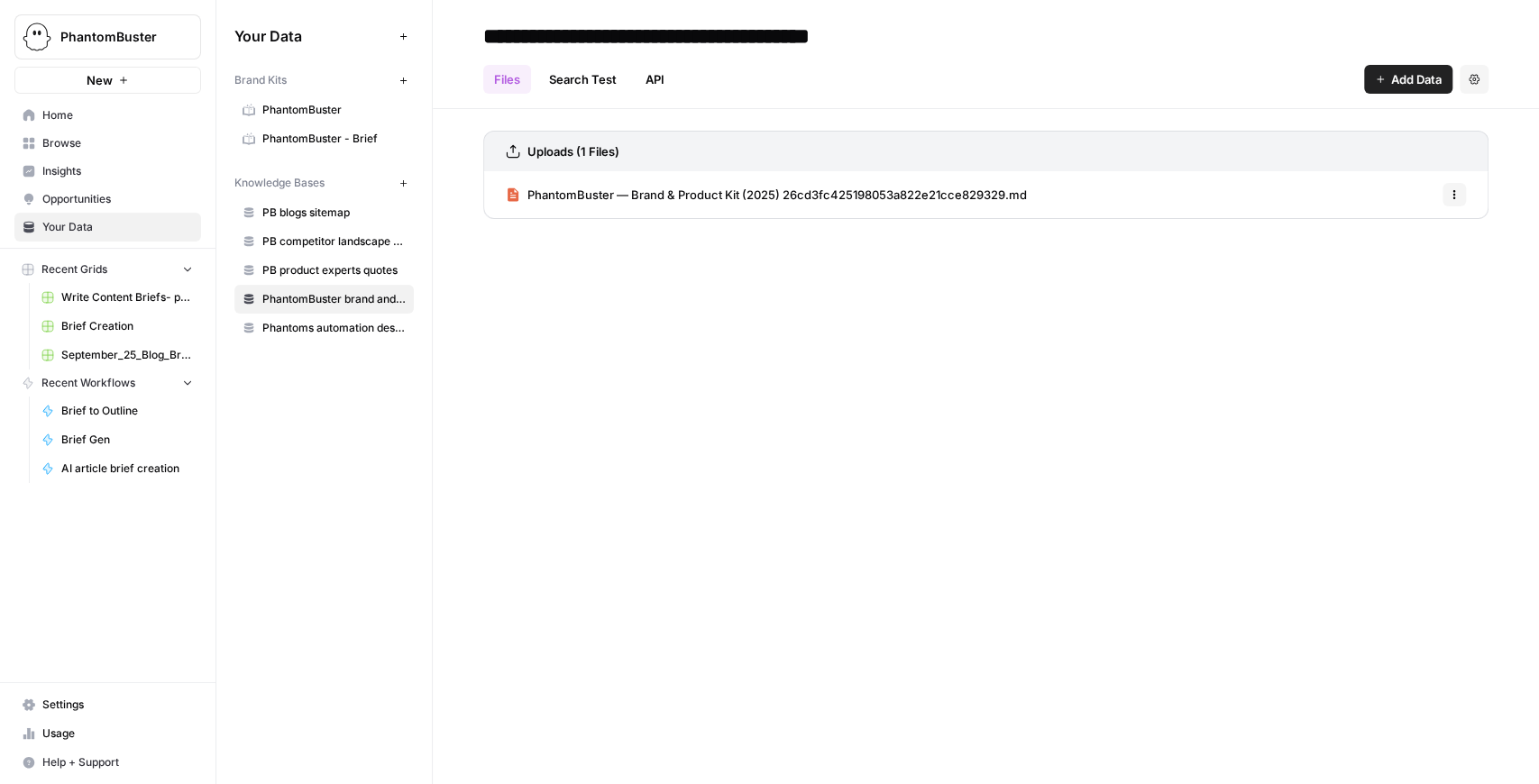
click at [385, 273] on span "PB product experts quotes" at bounding box center [335, 271] width 144 height 16
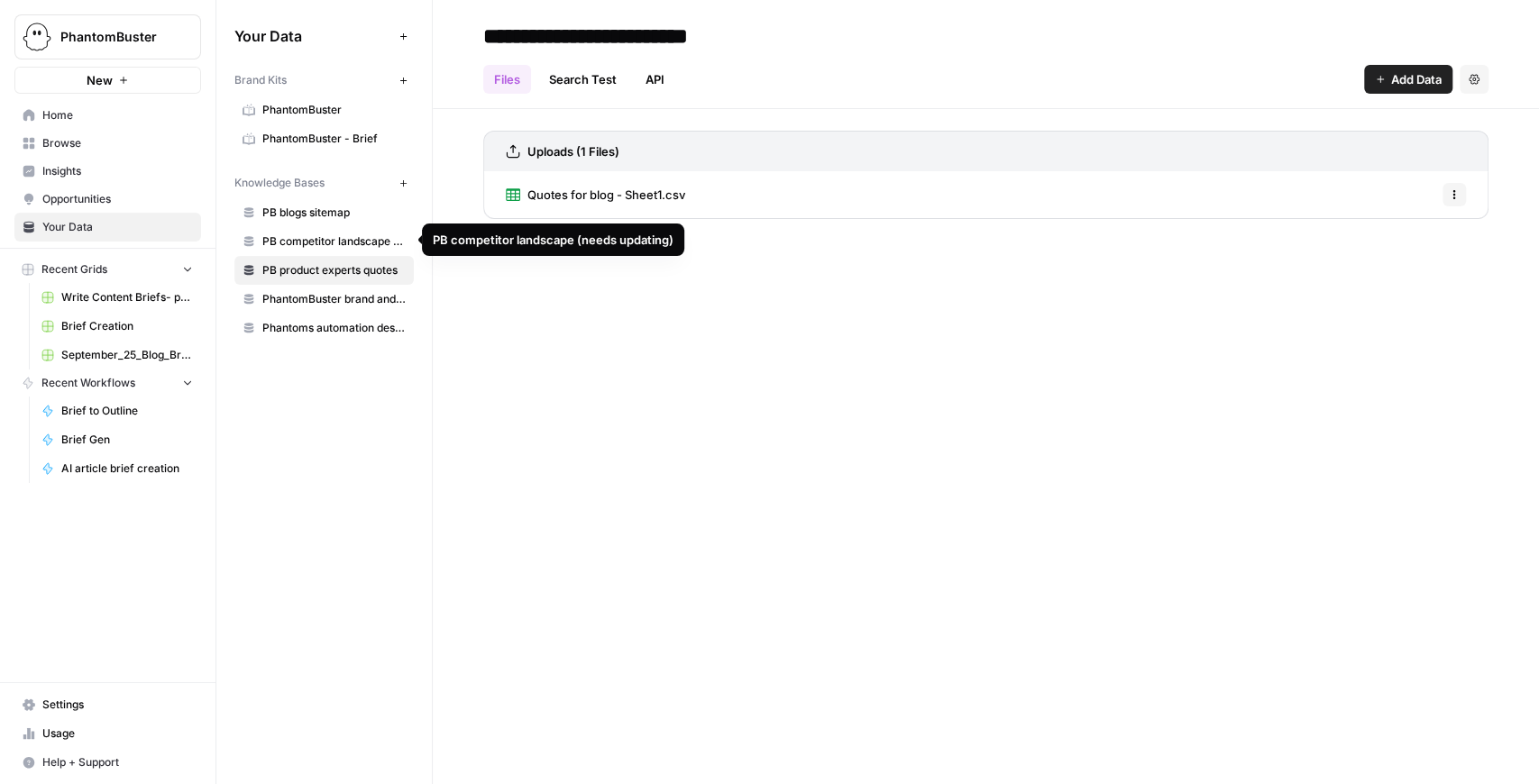
click at [329, 233] on span "PB competitor landscape (needs updating)" at bounding box center [335, 241] width 144 height 16
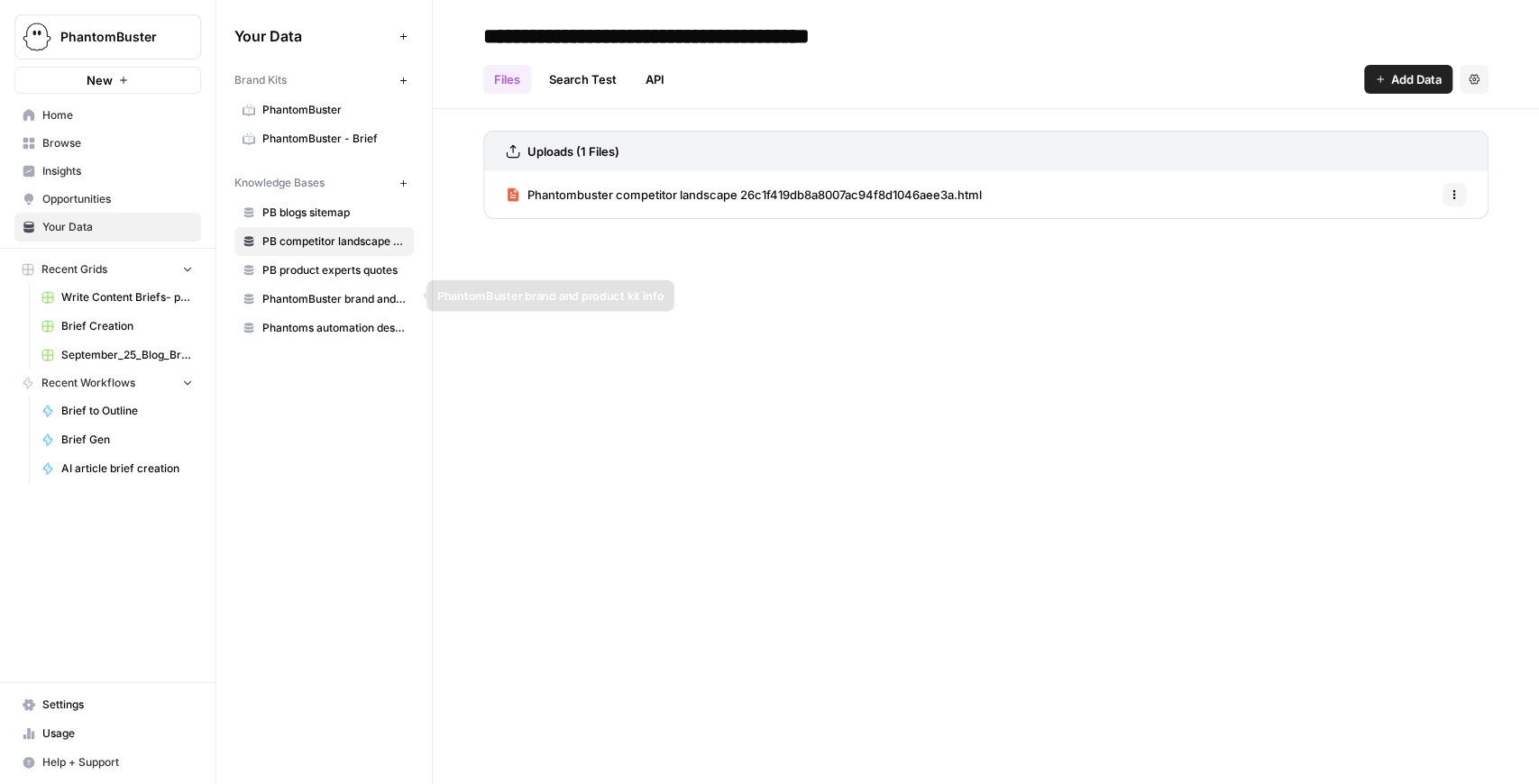
click at [343, 275] on link "PB product experts quotes" at bounding box center [324, 270] width 179 height 29
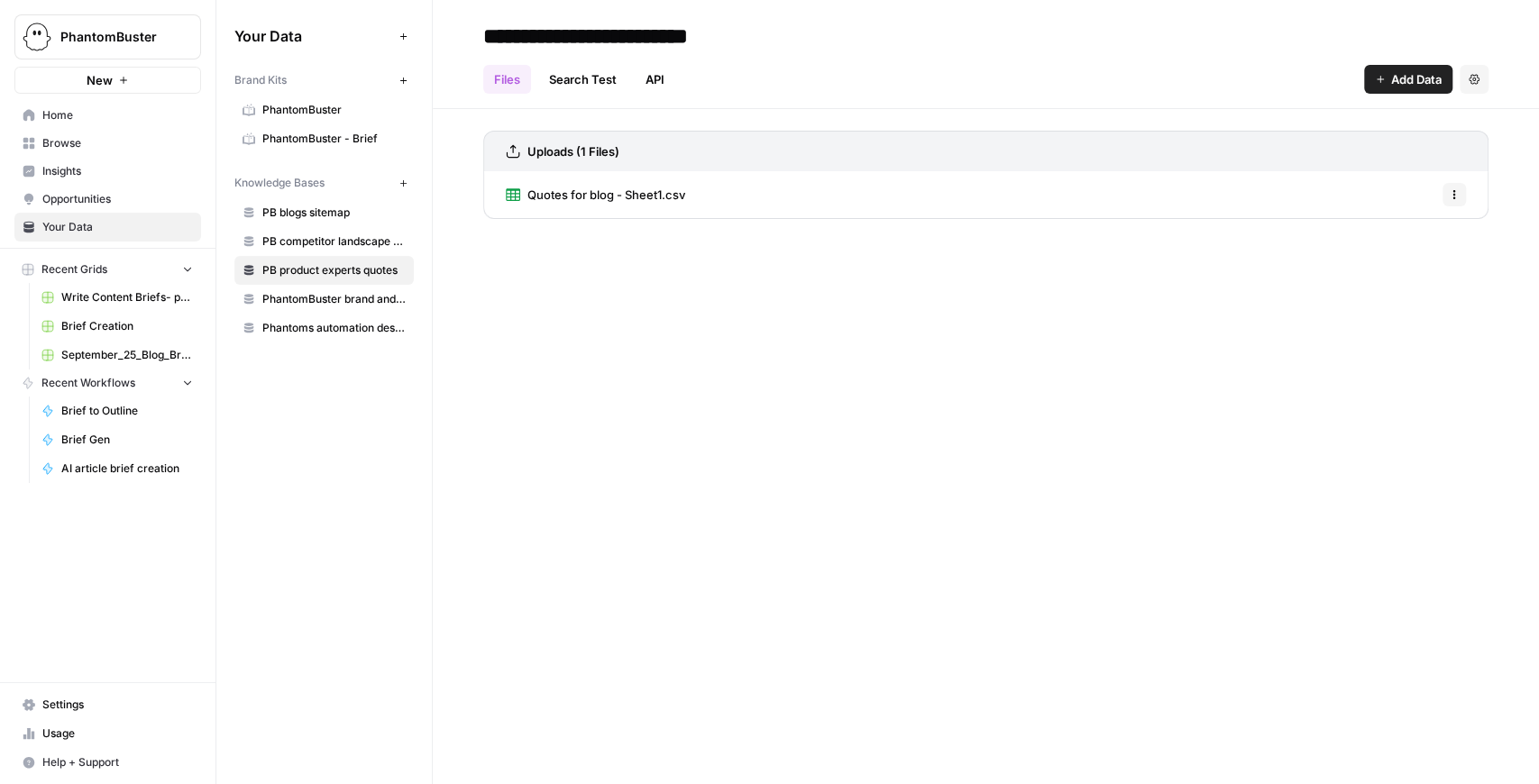
click at [665, 189] on span "Quotes for blog - Sheet1.csv" at bounding box center [606, 195] width 157 height 18
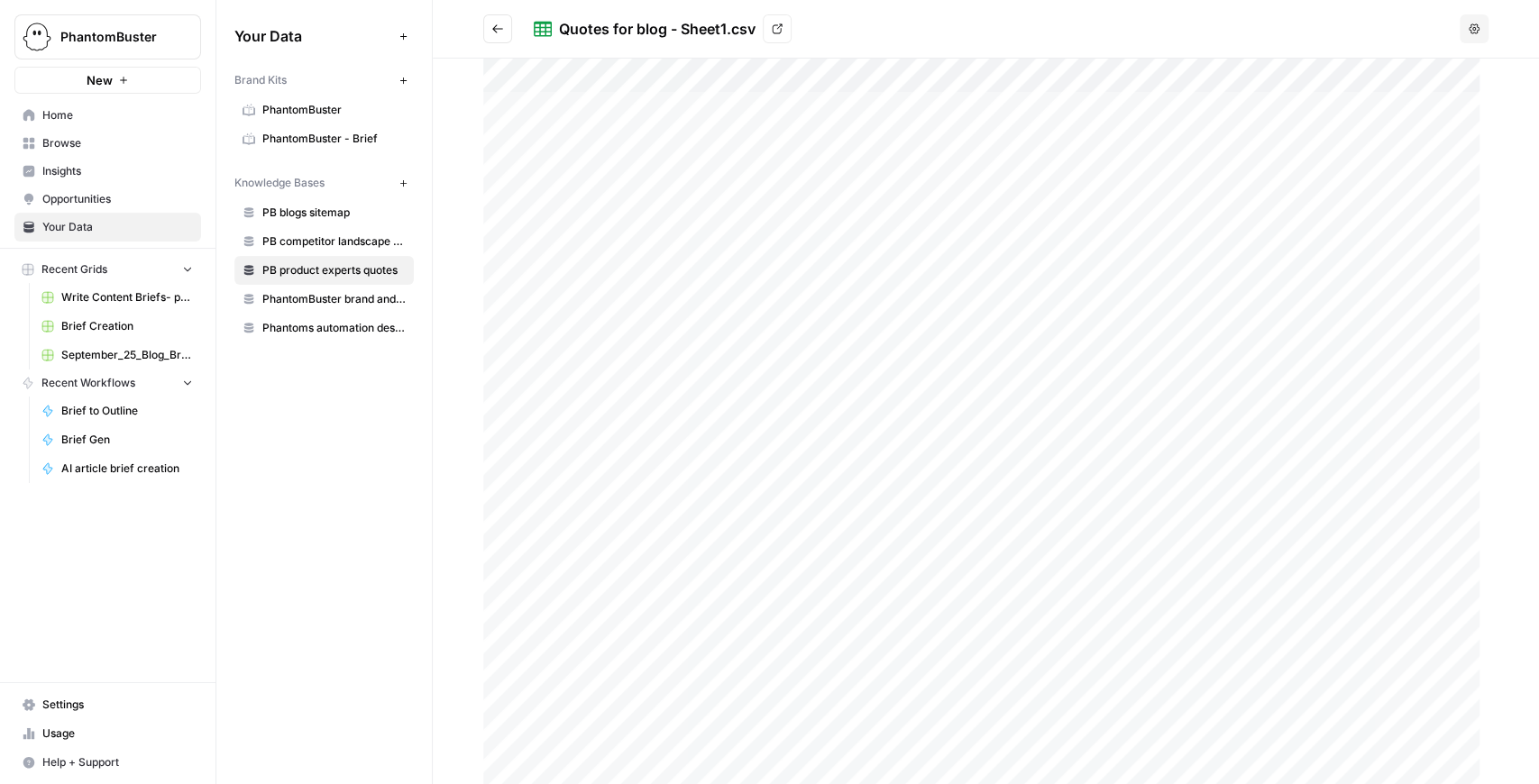
click at [933, 120] on div at bounding box center [986, 422] width 1006 height 726
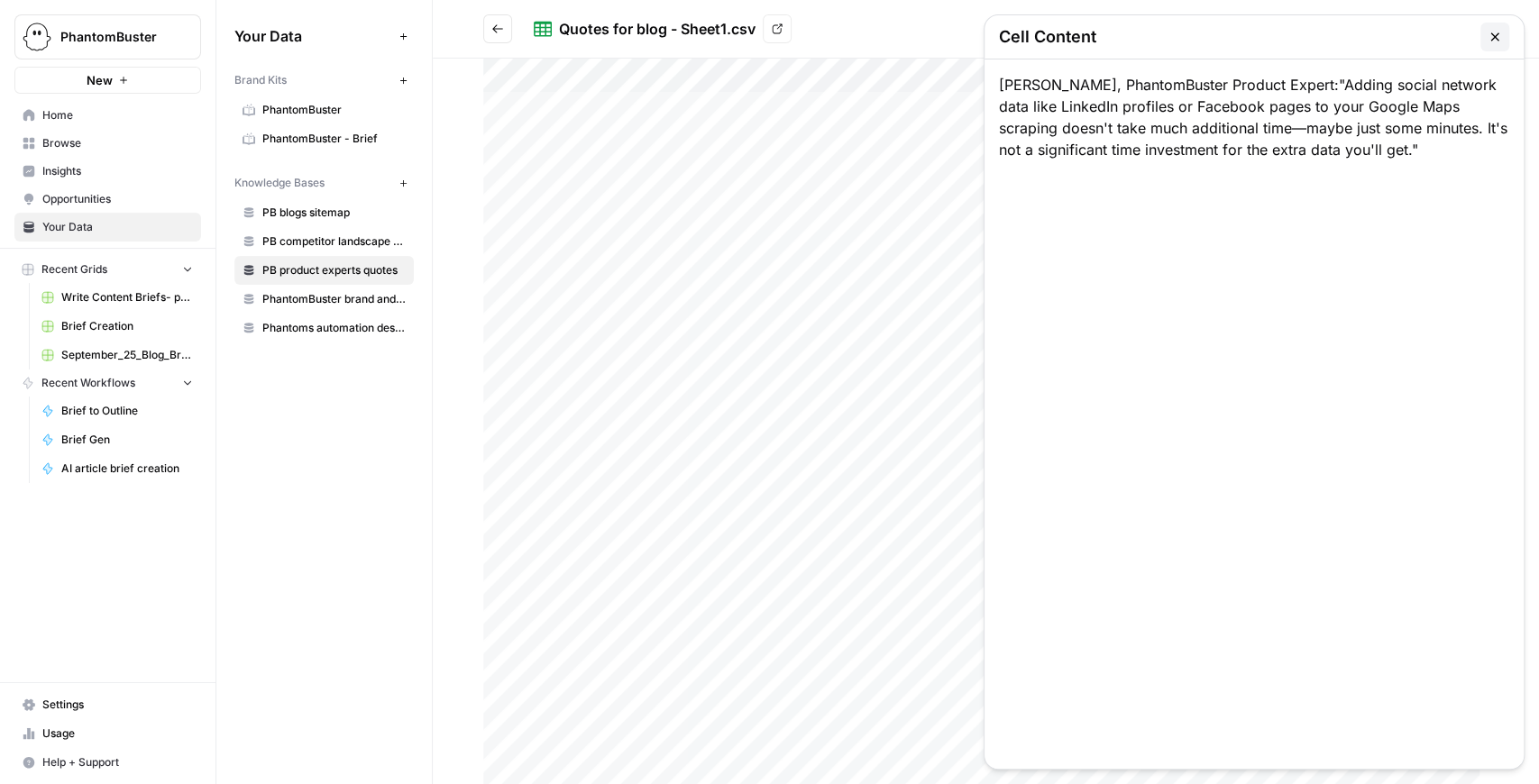
click at [913, 147] on div at bounding box center [986, 422] width 1006 height 726
click at [853, 392] on div at bounding box center [986, 422] width 1006 height 726
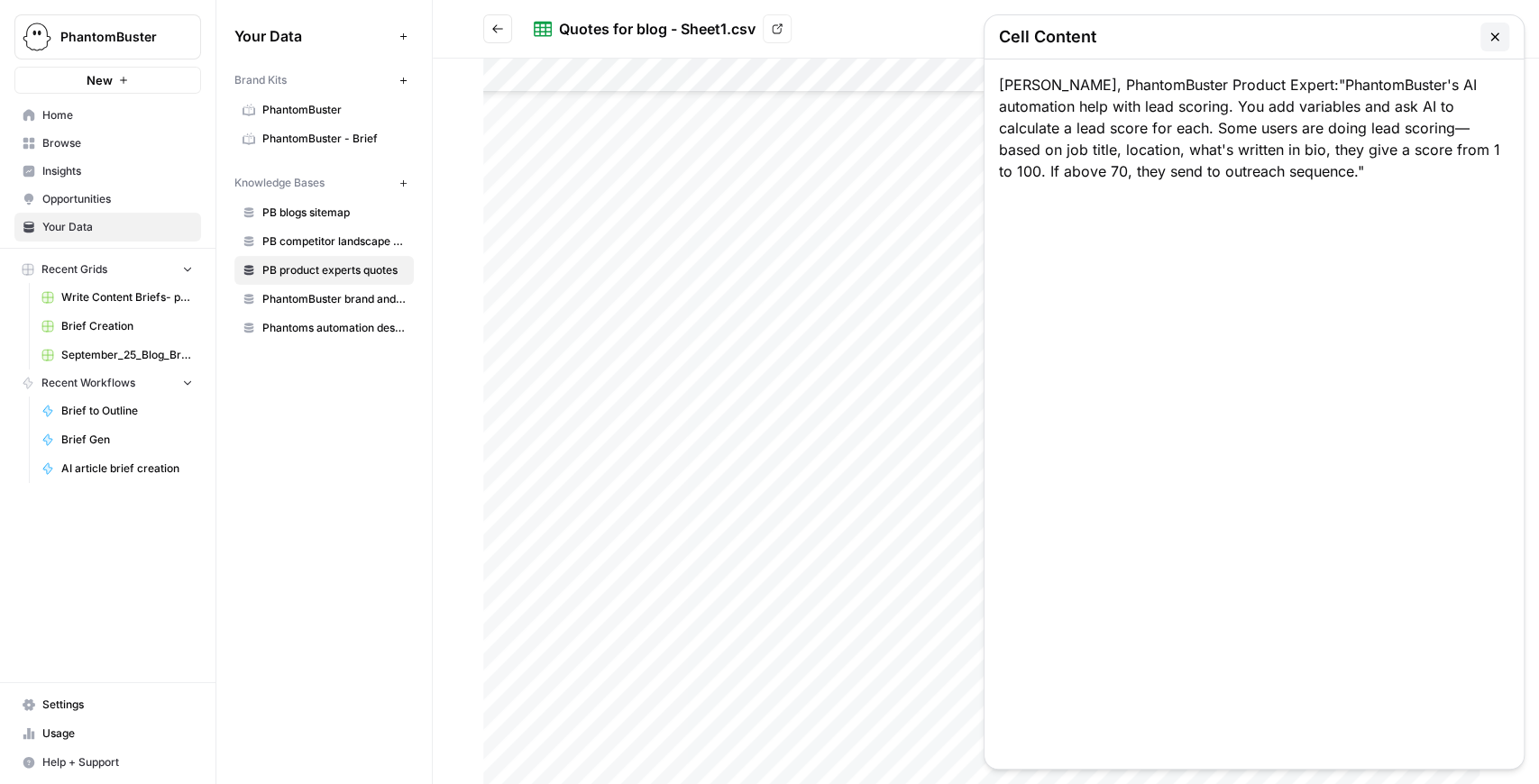
click at [859, 220] on div at bounding box center [986, 422] width 1006 height 726
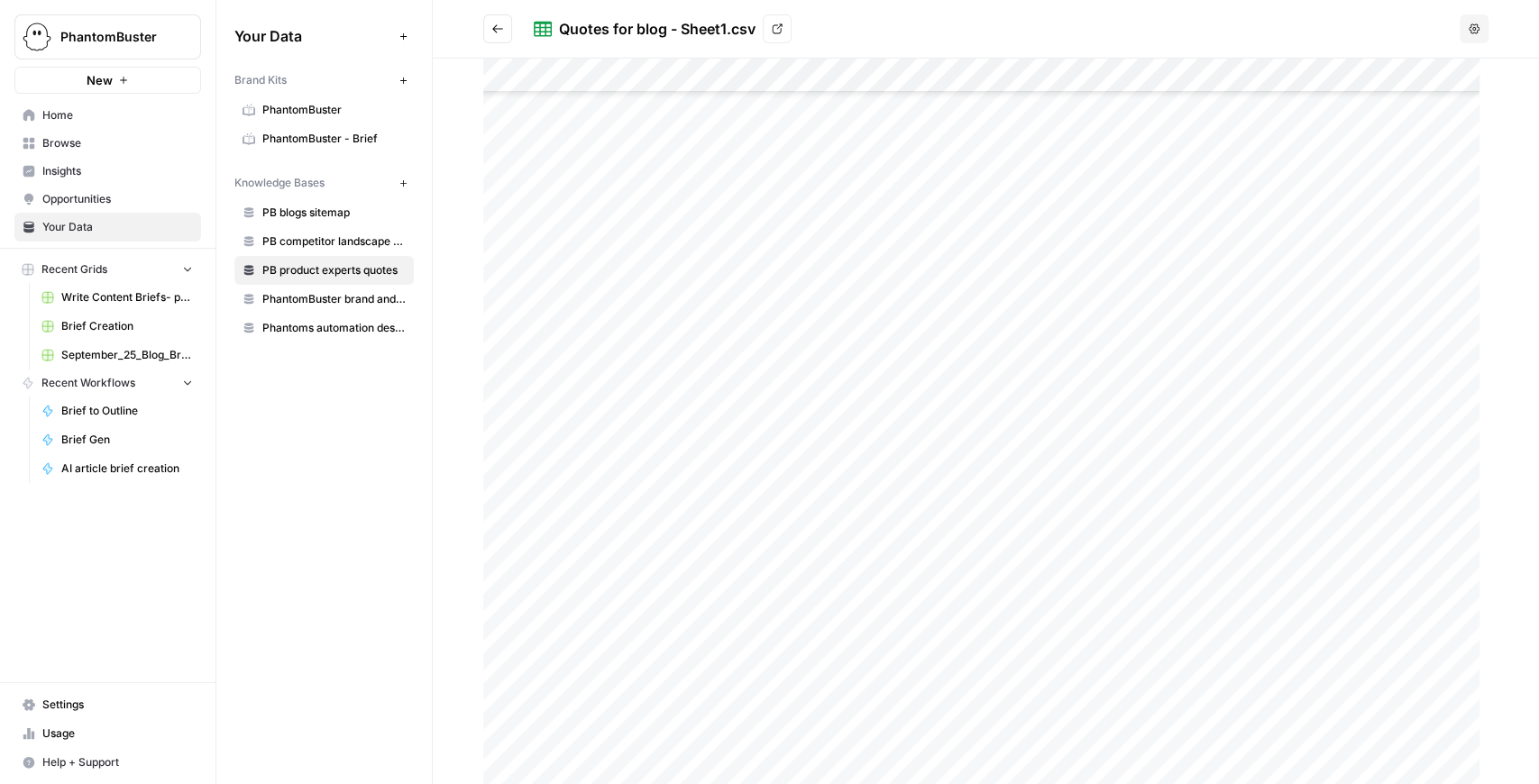
click at [868, 331] on div at bounding box center [986, 422] width 1006 height 726
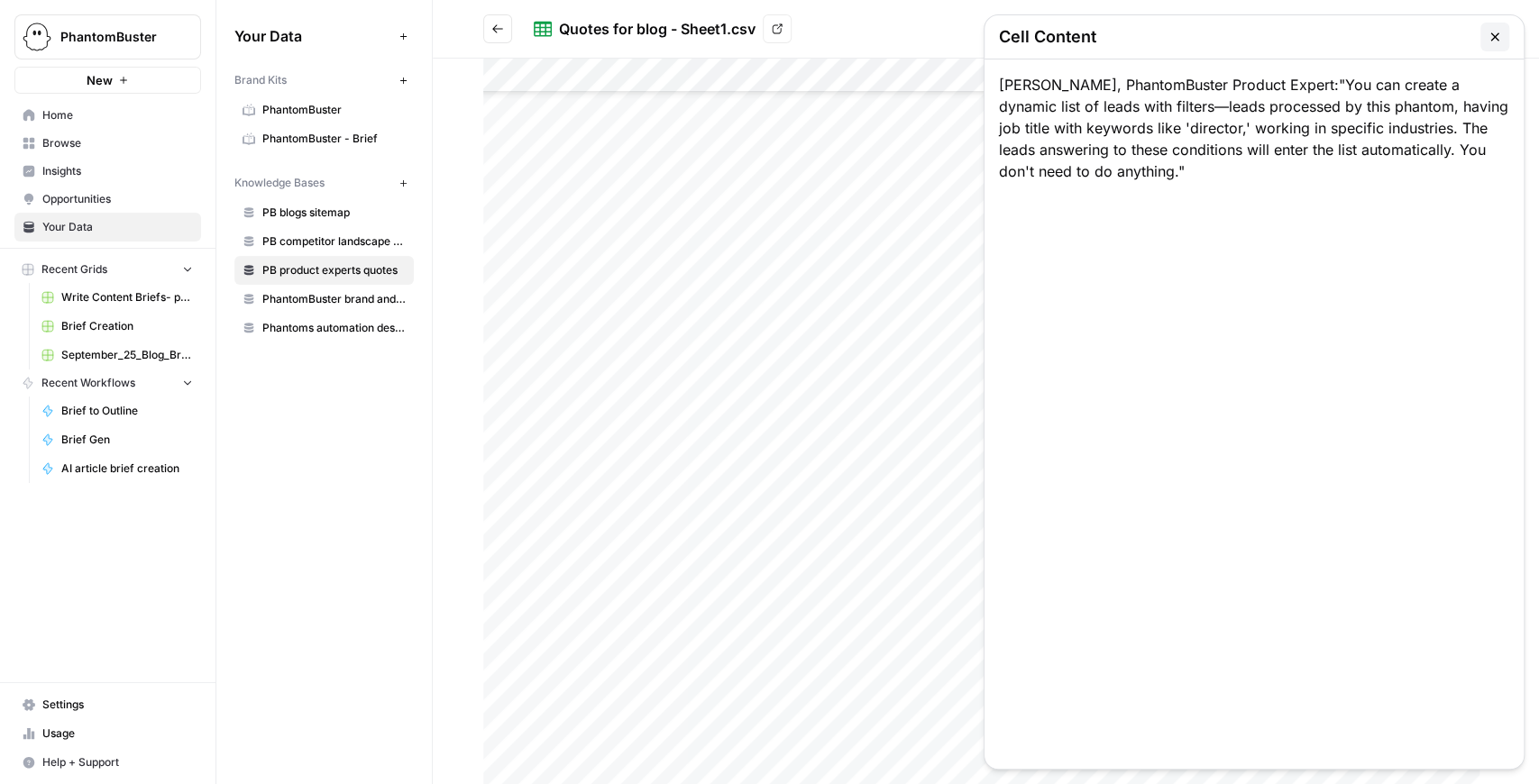
click at [866, 368] on div at bounding box center [986, 422] width 1006 height 726
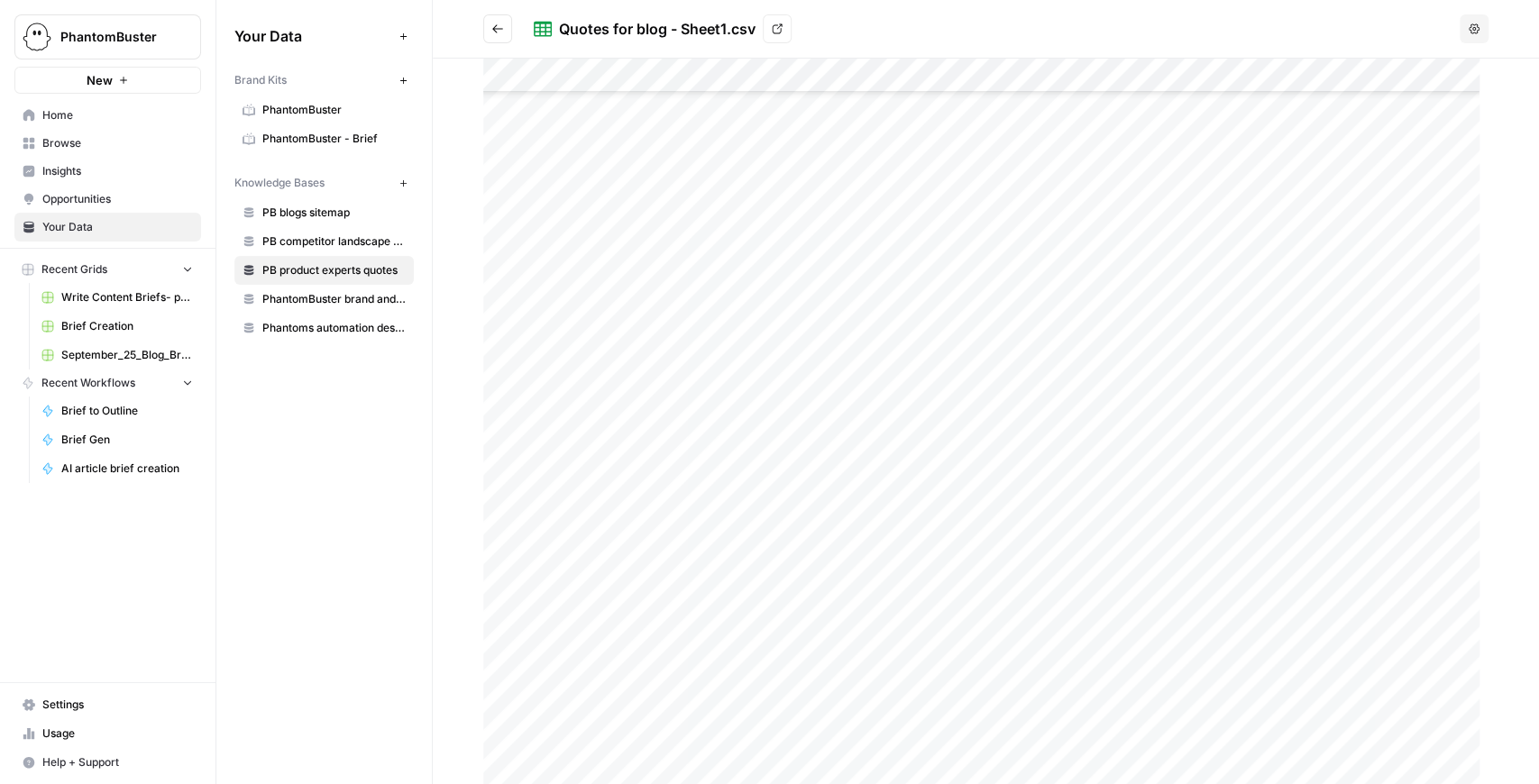
click at [871, 409] on div at bounding box center [986, 422] width 1006 height 726
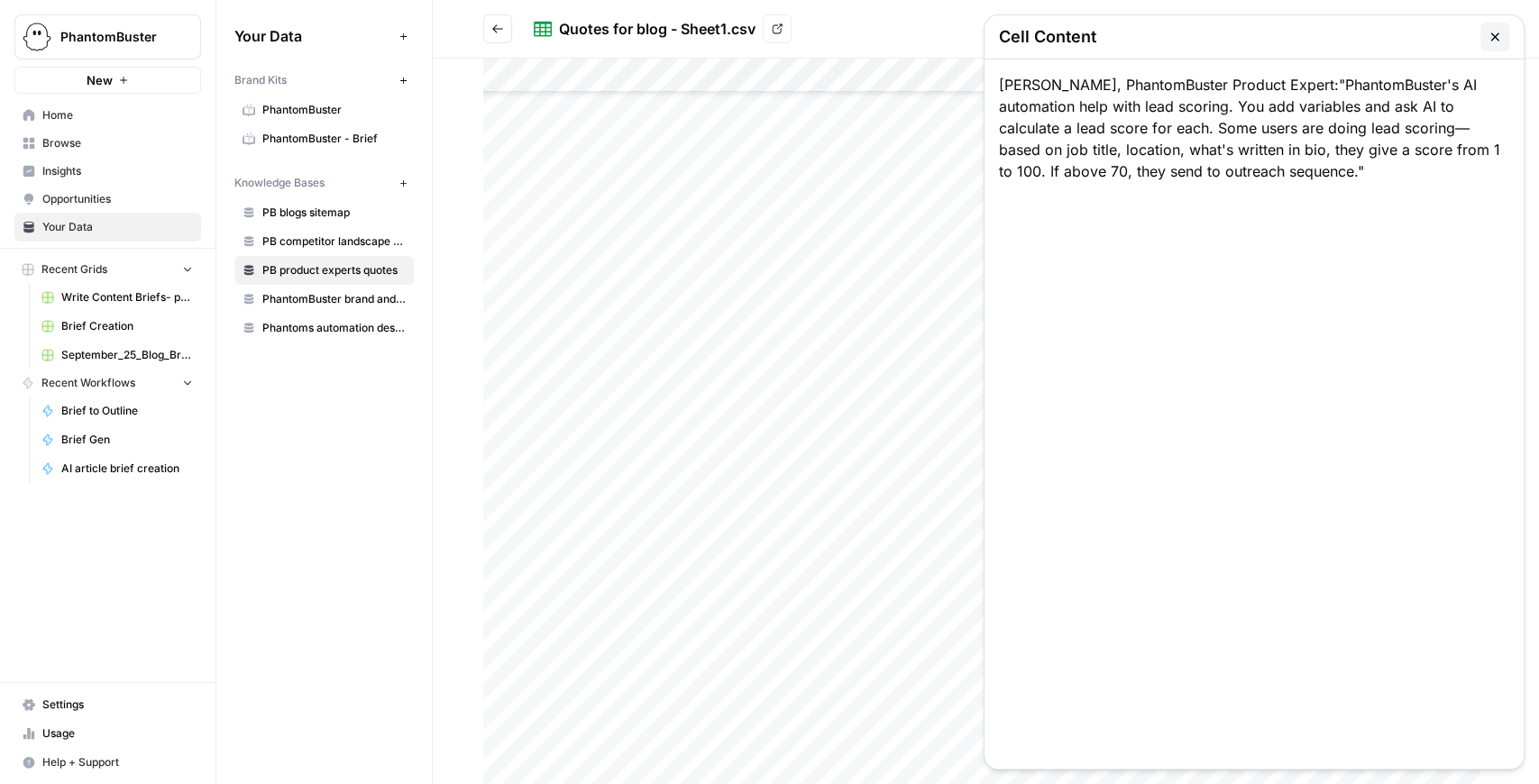
click at [882, 444] on div at bounding box center [986, 422] width 1006 height 726
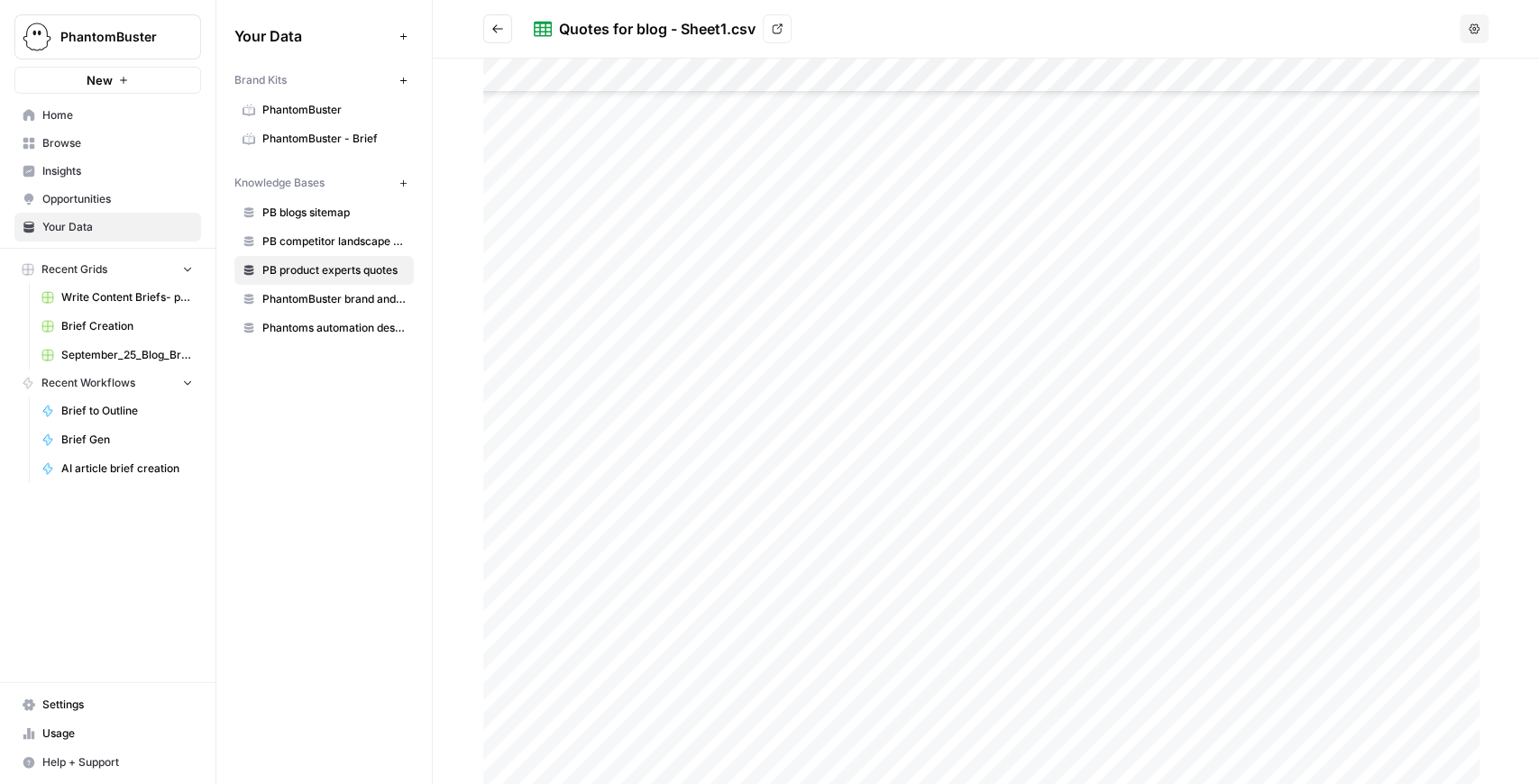
click at [860, 739] on div at bounding box center [986, 422] width 1006 height 726
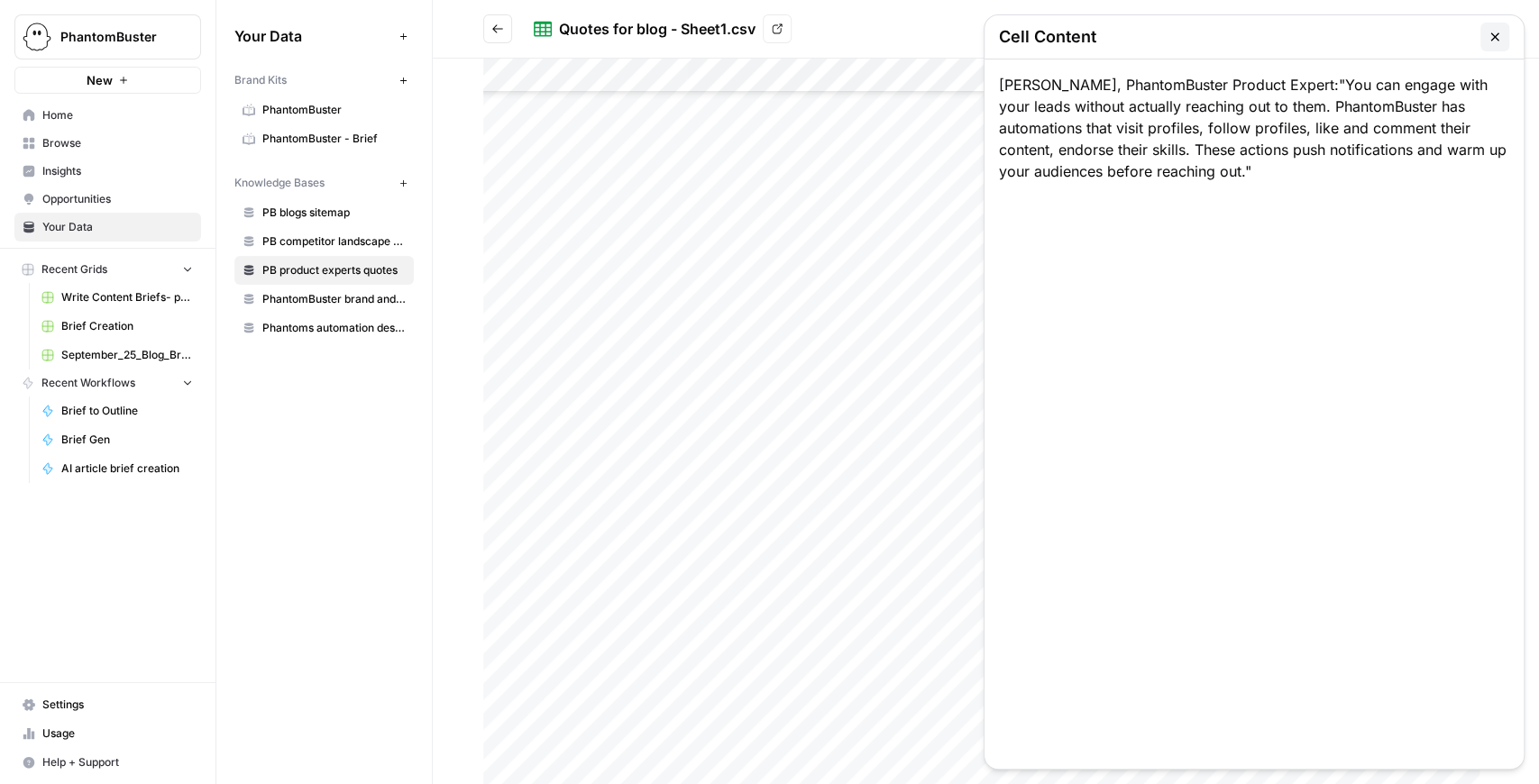
click at [1492, 37] on icon "button" at bounding box center [1495, 36] width 15 height 15
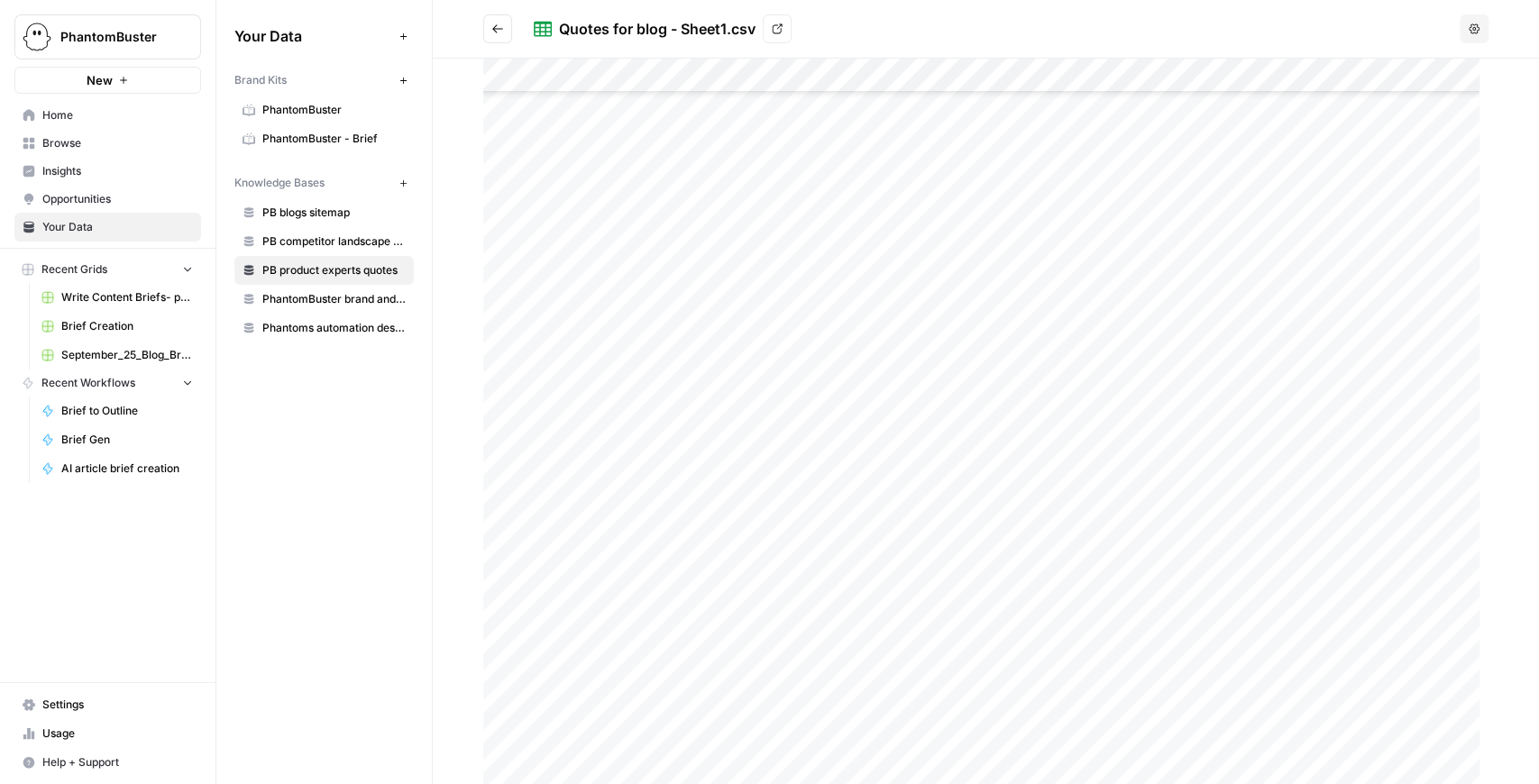
click at [1475, 28] on icon "button" at bounding box center [1474, 29] width 11 height 11
click at [1245, 30] on div "Quotes for blog - Sheet1.csv View" at bounding box center [994, 29] width 919 height 29
click at [769, 36] on link "View" at bounding box center [776, 29] width 29 height 29
click at [849, 559] on div at bounding box center [986, 422] width 1006 height 726
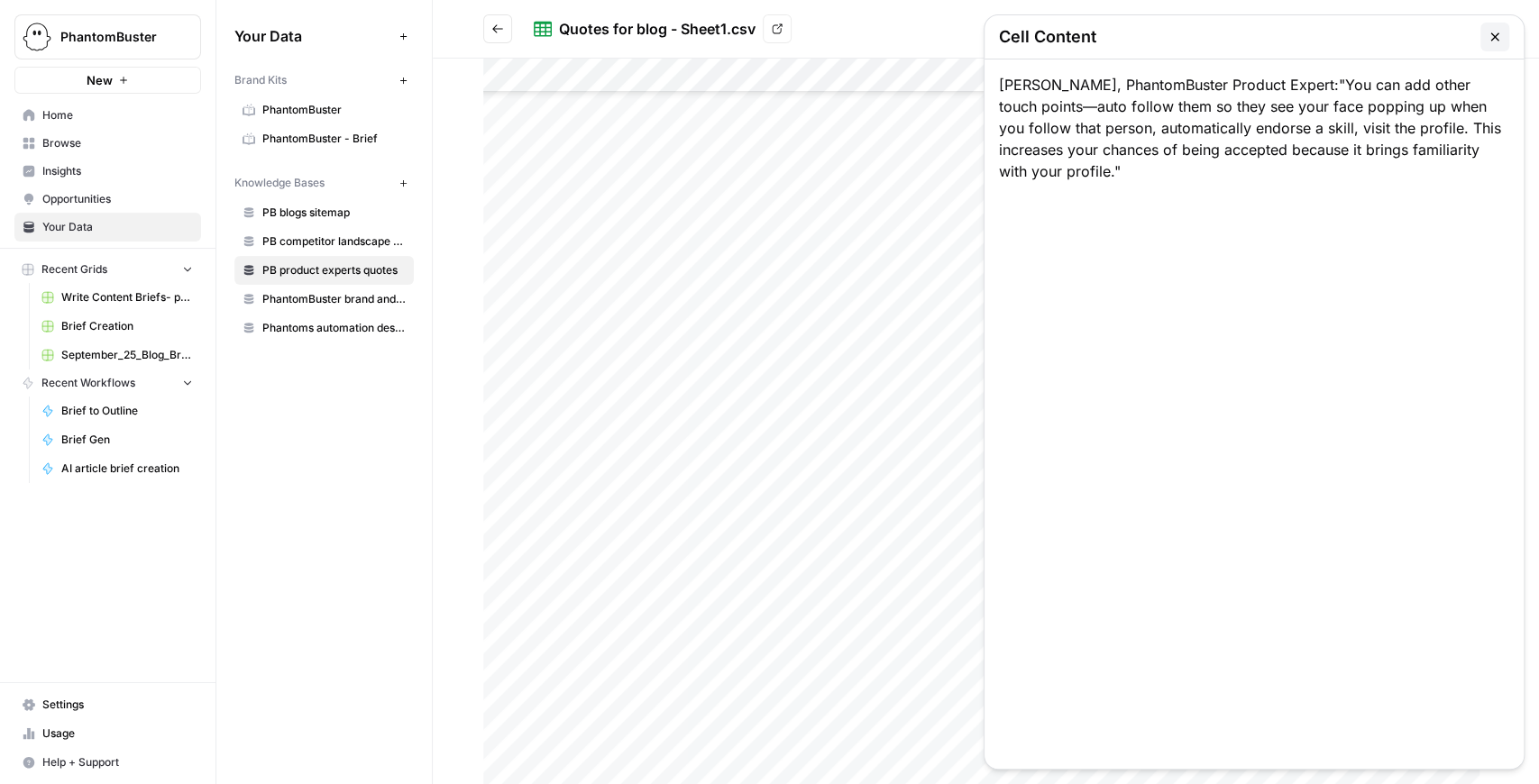
click at [864, 515] on div at bounding box center [986, 422] width 1006 height 726
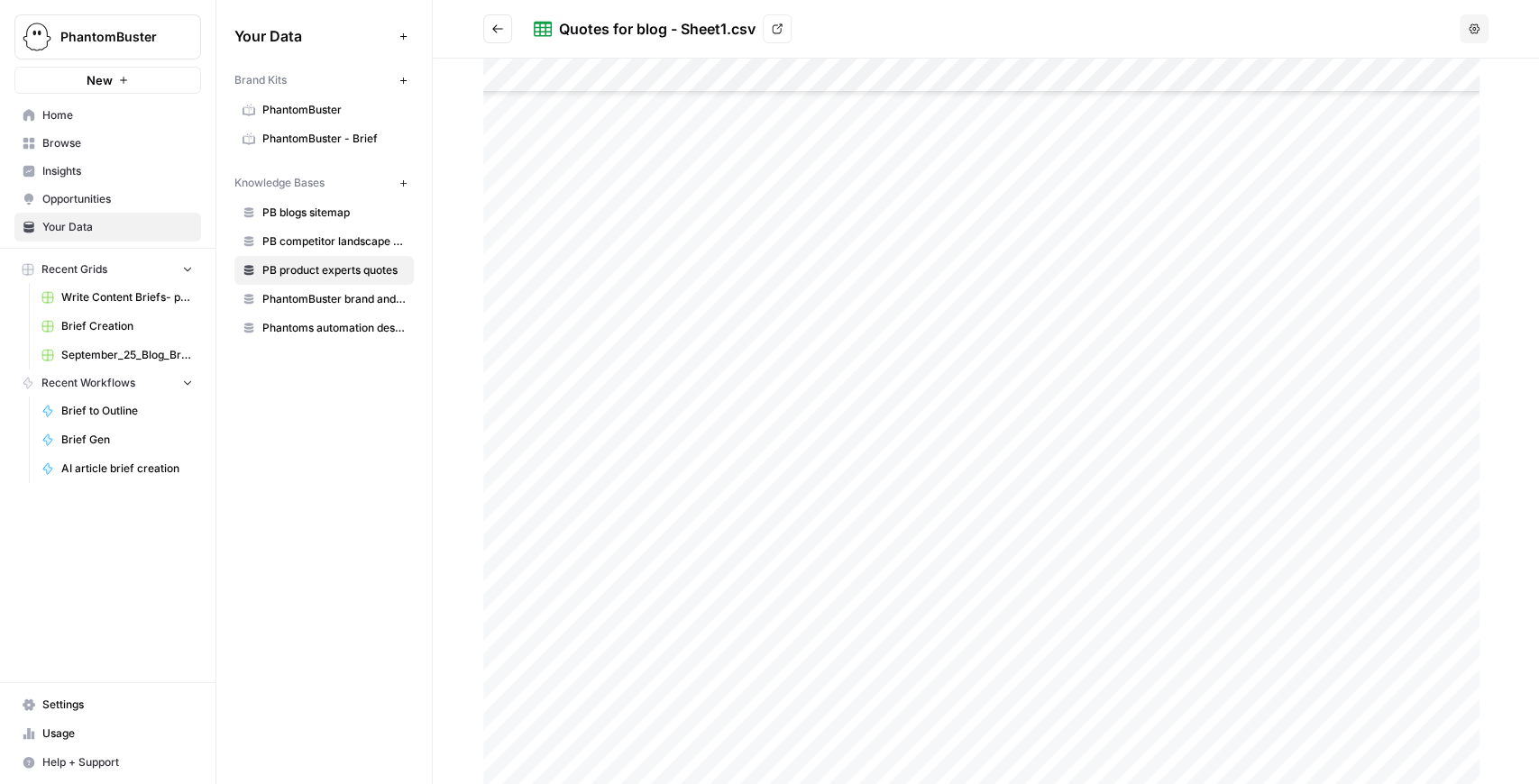
click at [882, 447] on div at bounding box center [986, 422] width 1006 height 726
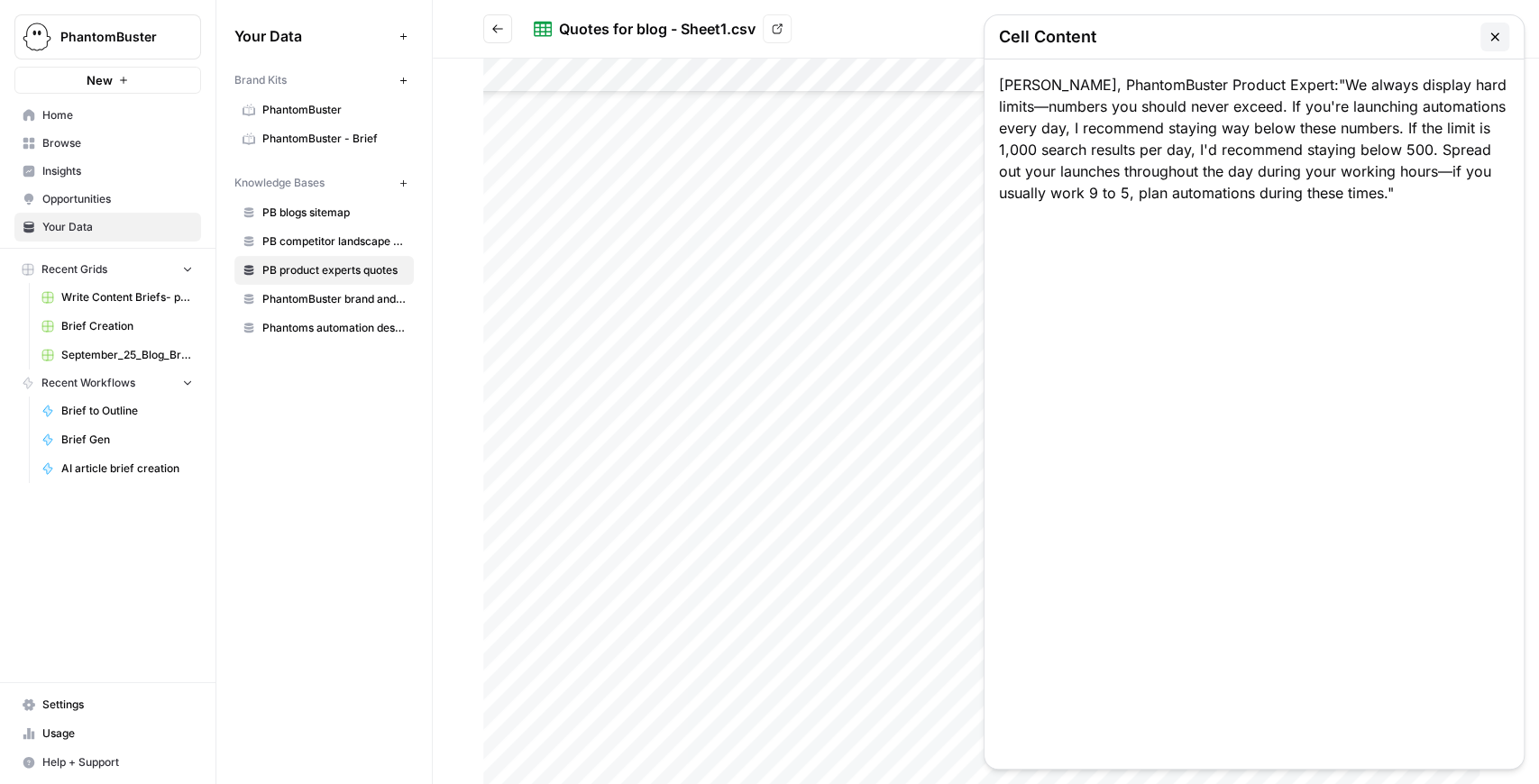
click at [868, 345] on div at bounding box center [986, 422] width 1006 height 726
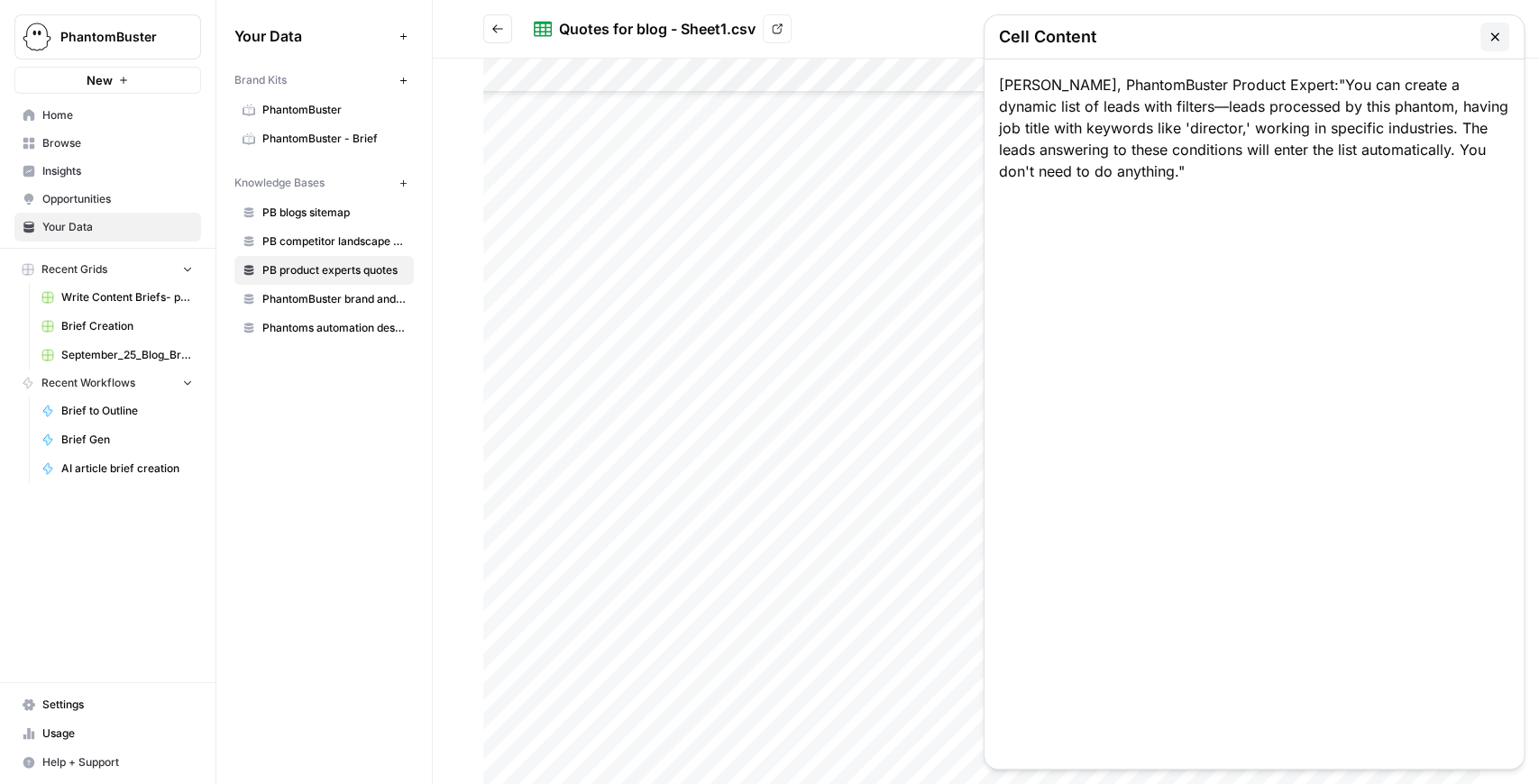
click at [869, 285] on div at bounding box center [986, 422] width 1006 height 726
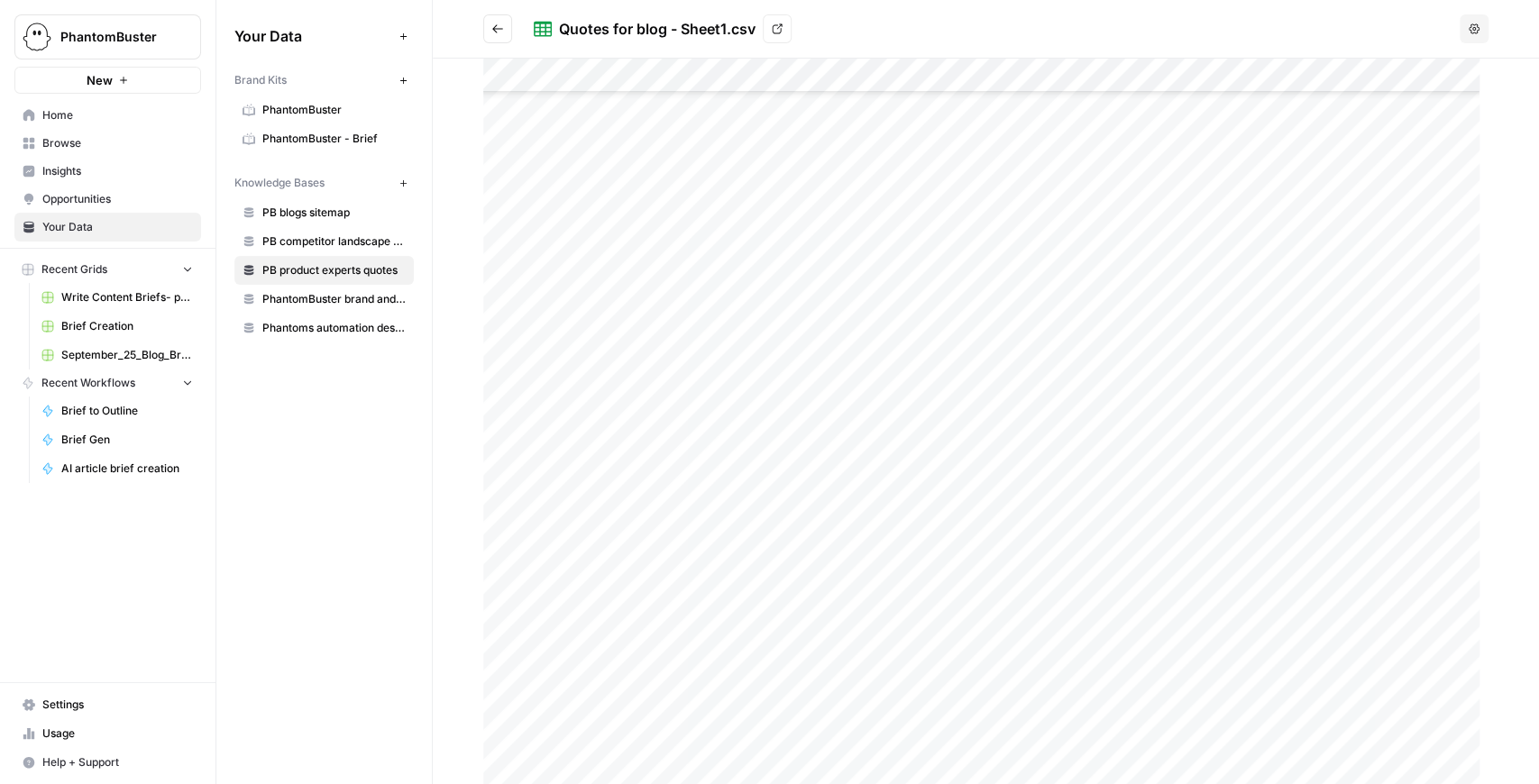
click at [869, 234] on div at bounding box center [986, 422] width 1006 height 726
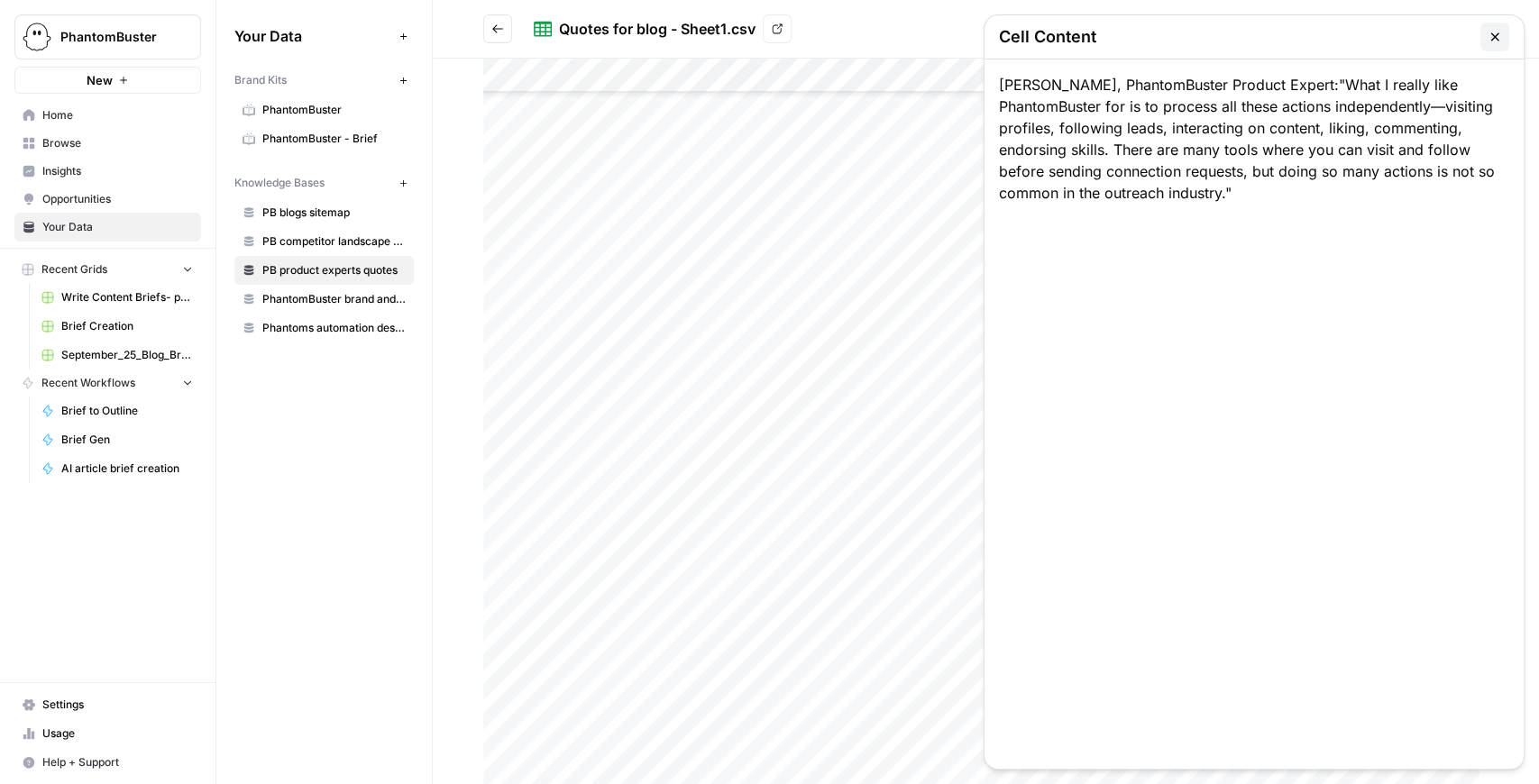
click at [1495, 26] on button "button" at bounding box center [1495, 36] width 29 height 29
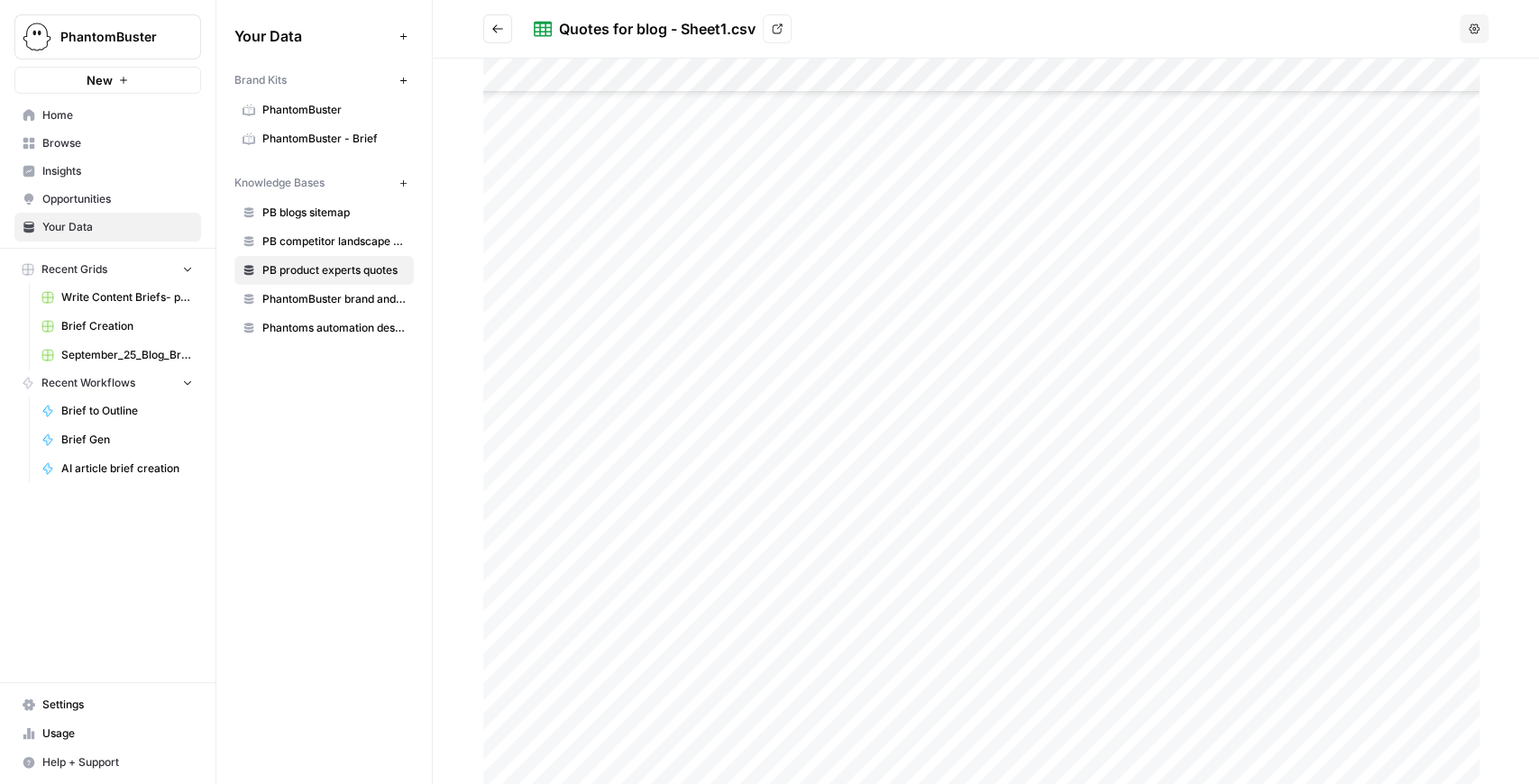
click at [118, 326] on span "Brief Creation" at bounding box center [127, 326] width 132 height 16
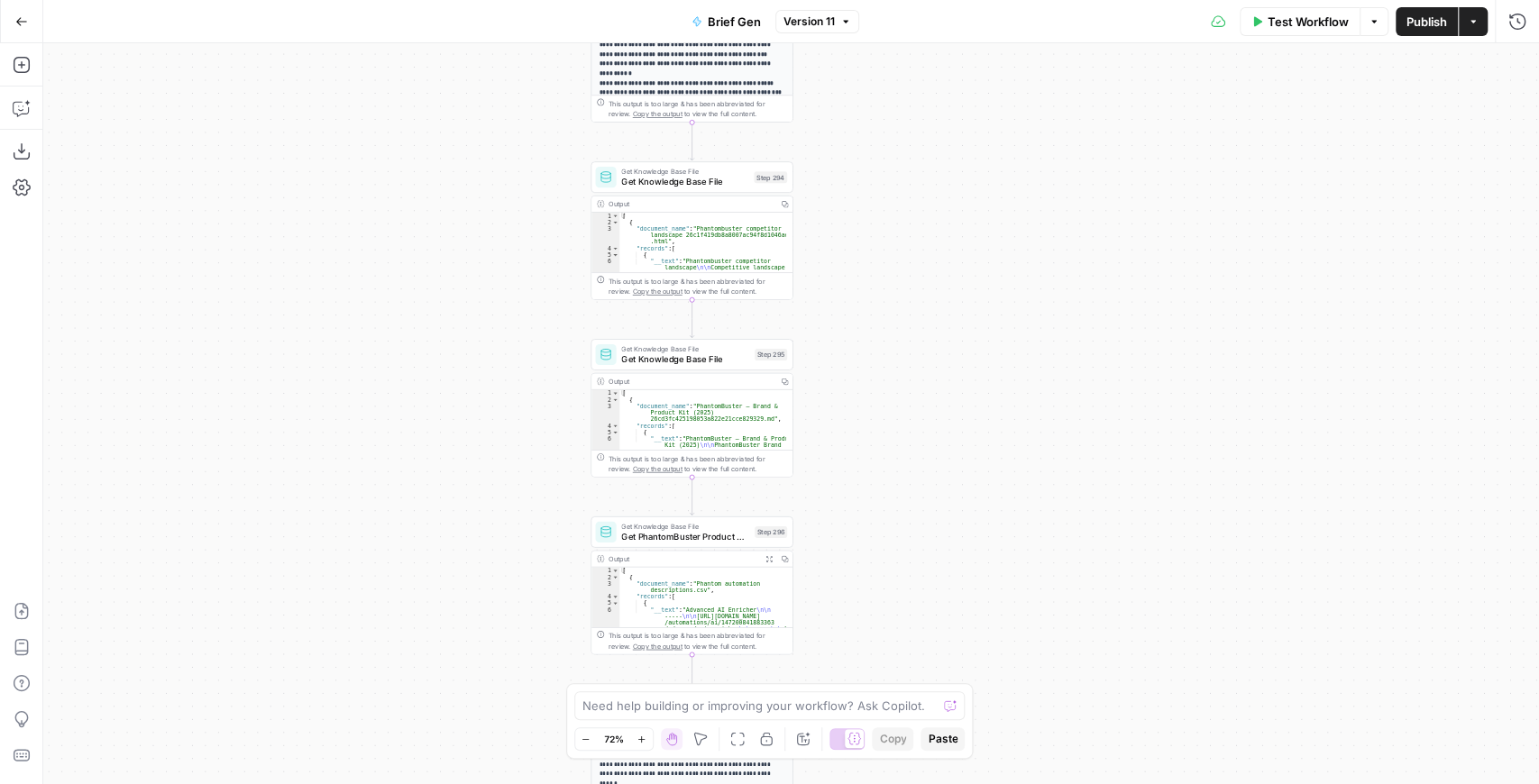
drag, startPoint x: 954, startPoint y: 289, endPoint x: 952, endPoint y: 329, distance: 40.0
click at [953, 329] on div "true false true false true false true false true false Workflow Set Inputs Inpu…" at bounding box center [791, 413] width 1496 height 741
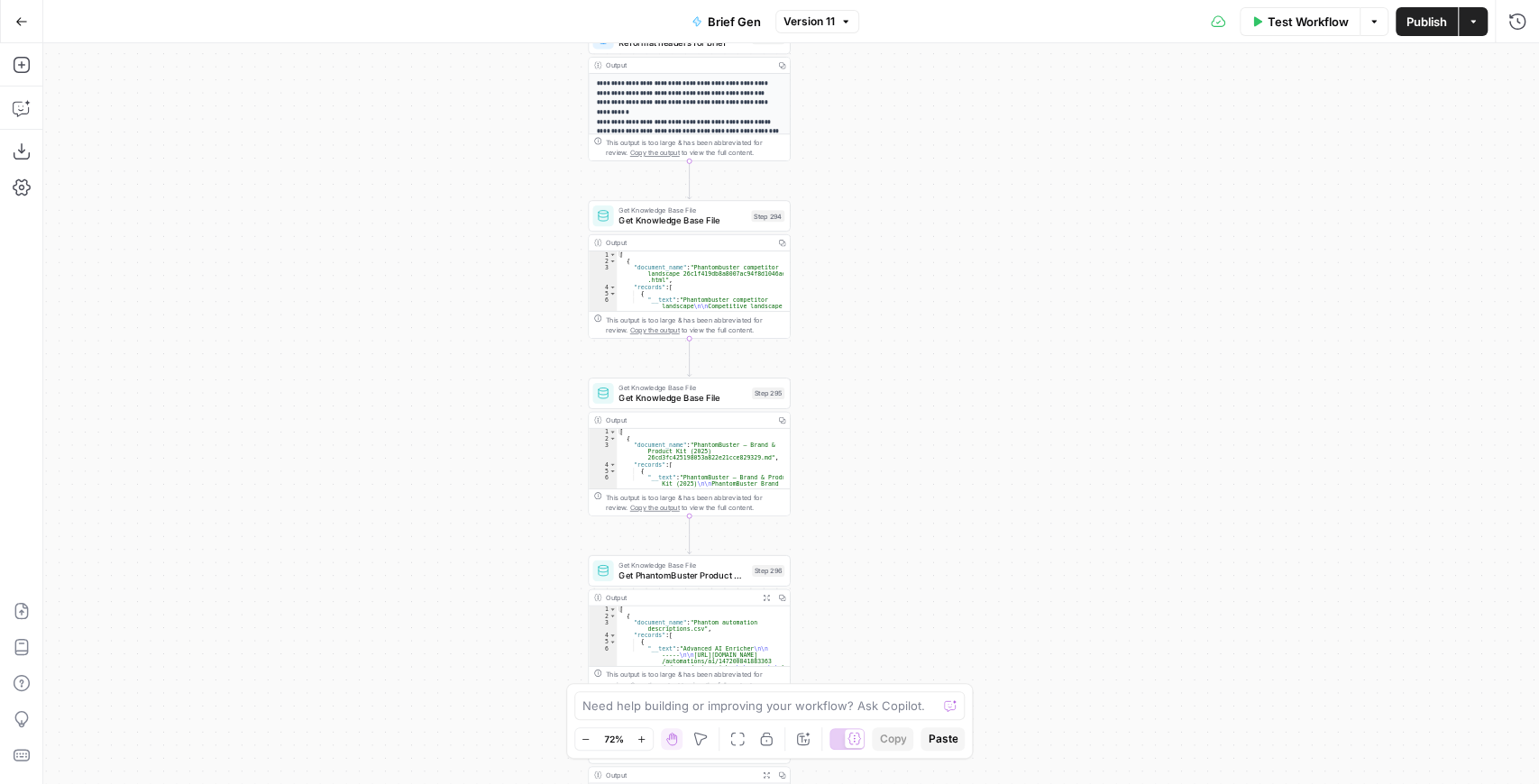
click at [709, 392] on span "Get Knowledge Base File" at bounding box center [683, 397] width 128 height 13
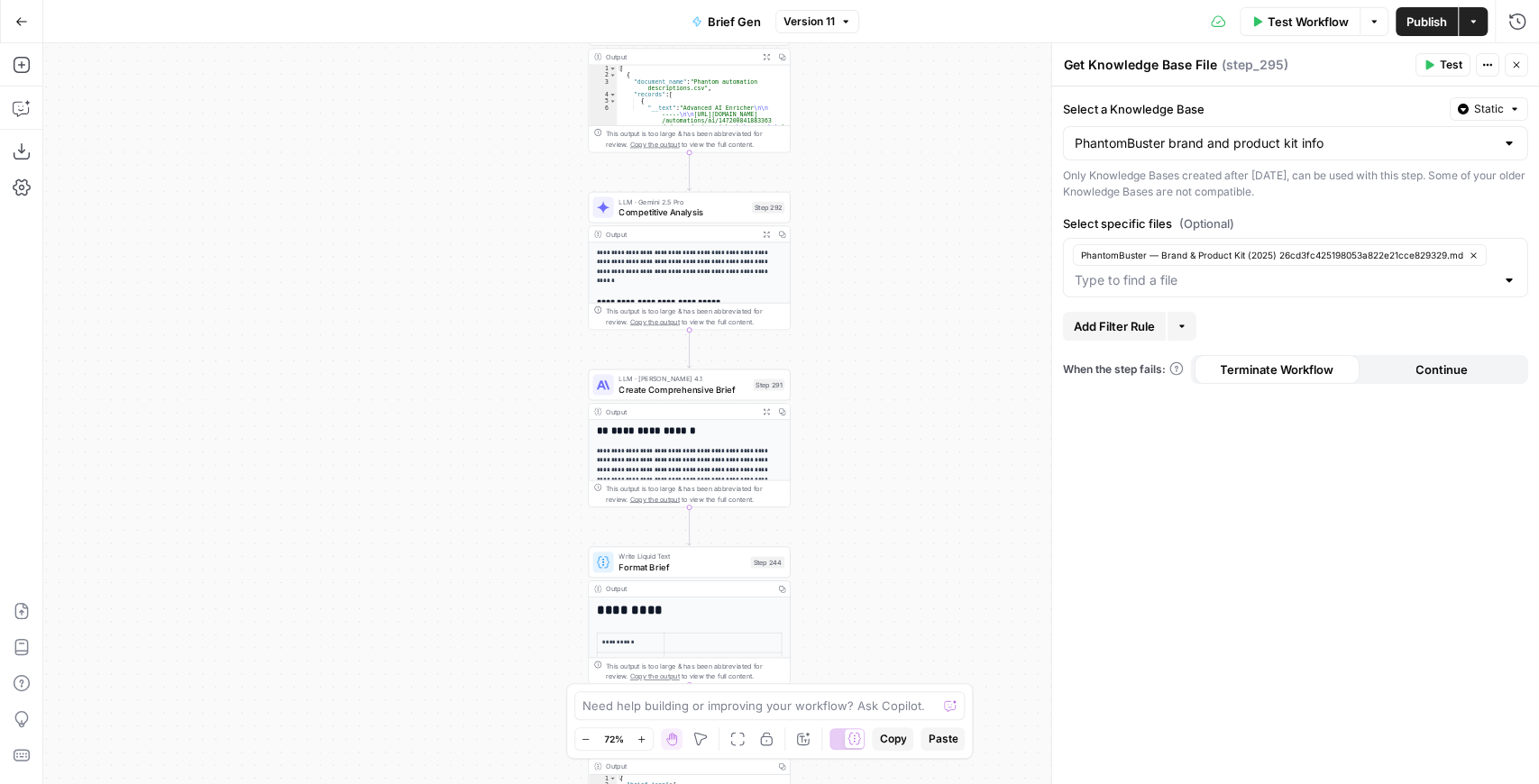
click at [693, 216] on span "Competitive Analysis" at bounding box center [683, 211] width 128 height 13
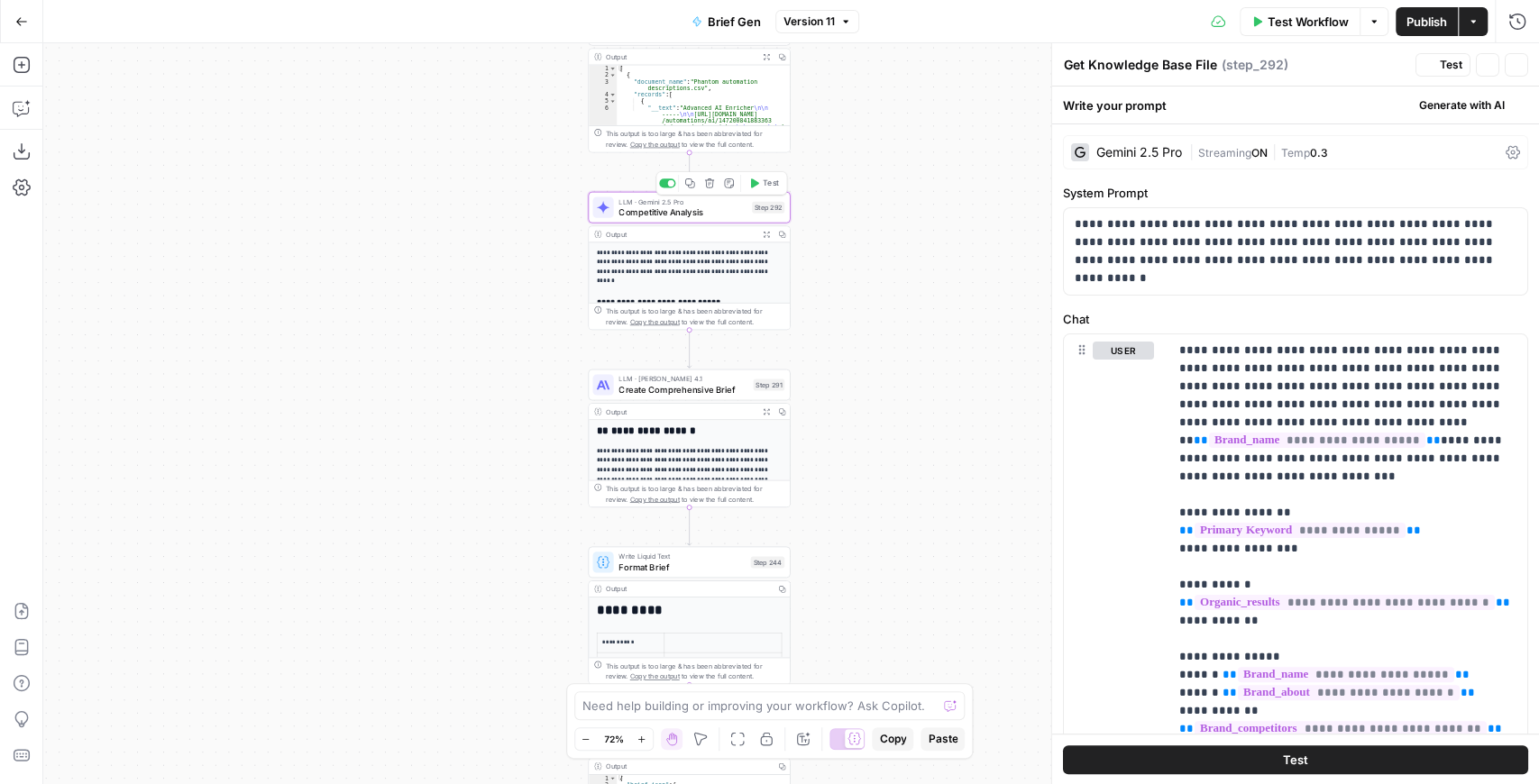
type textarea "Competitive Analysis"
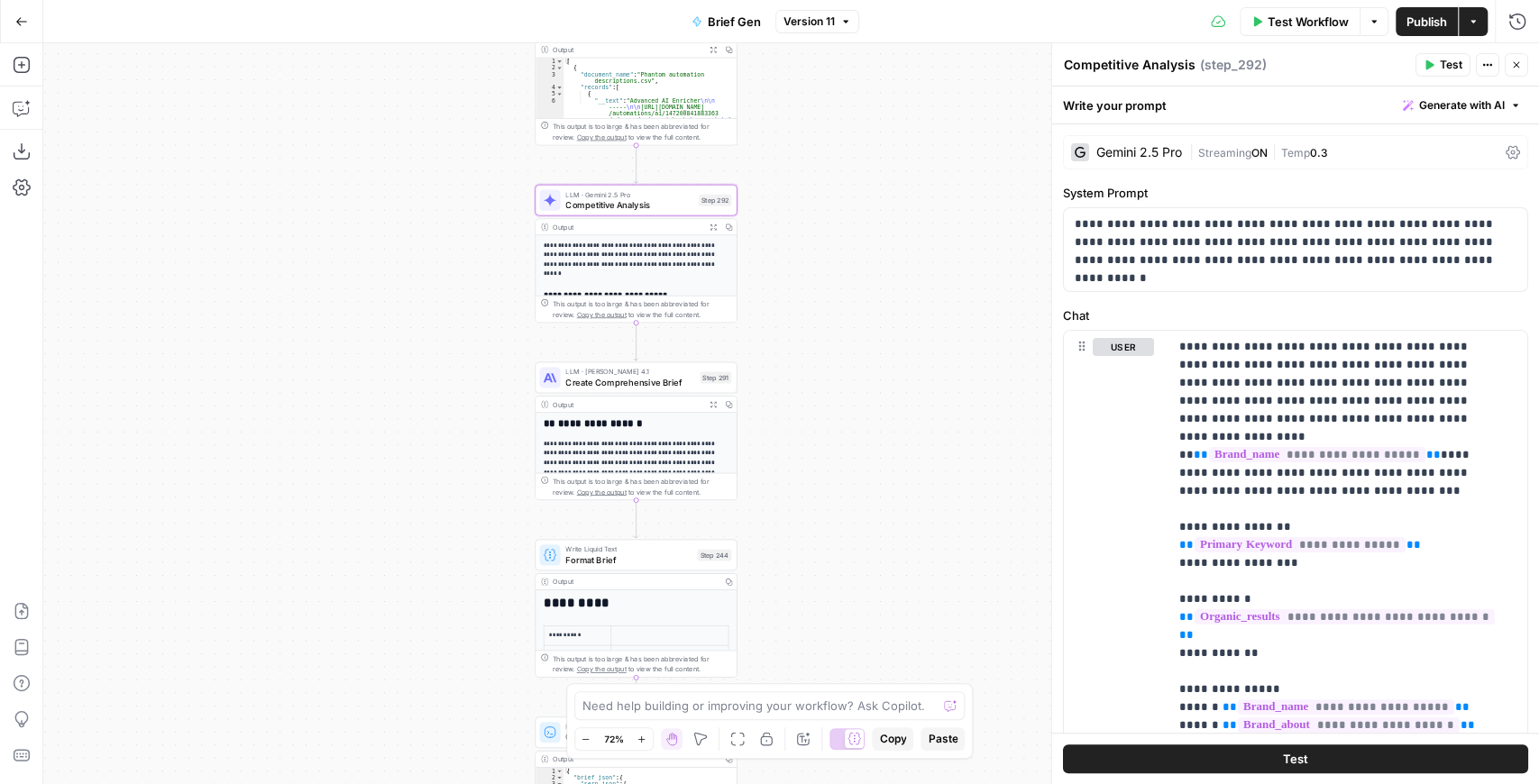
drag, startPoint x: 558, startPoint y: 288, endPoint x: 505, endPoint y: 281, distance: 53.5
click at [505, 281] on div "true false false true false true false true false true Workflow Set Inputs Inpu…" at bounding box center [791, 413] width 1496 height 741
